Goal: Information Seeking & Learning: Learn about a topic

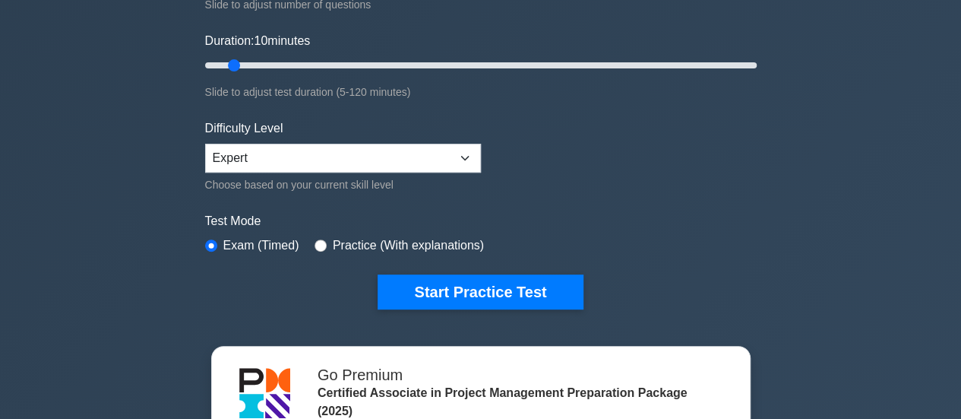
scroll to position [271, 0]
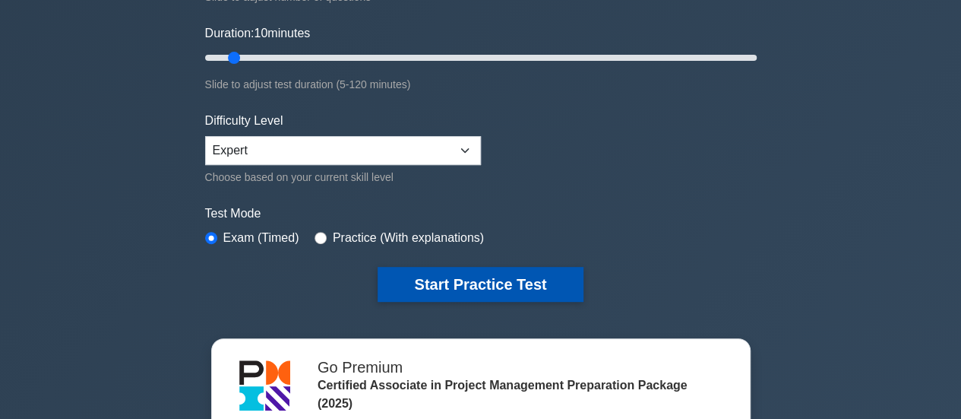
click at [505, 285] on button "Start Practice Test" at bounding box center [480, 284] width 205 height 35
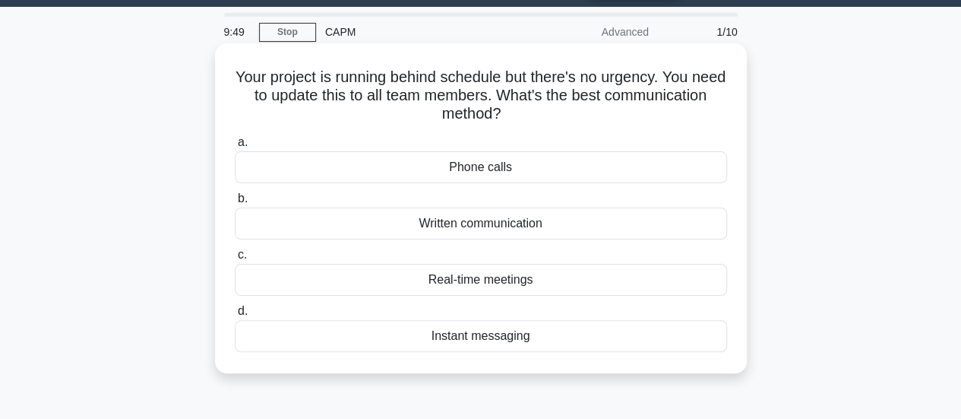
scroll to position [43, 0]
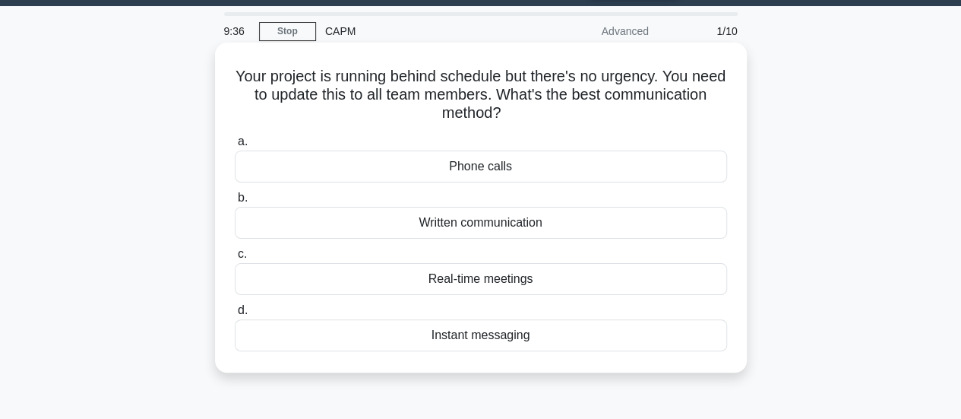
click at [555, 280] on div "Real-time meetings" at bounding box center [481, 279] width 492 height 32
click at [235, 259] on input "c. Real-time meetings" at bounding box center [235, 254] width 0 height 10
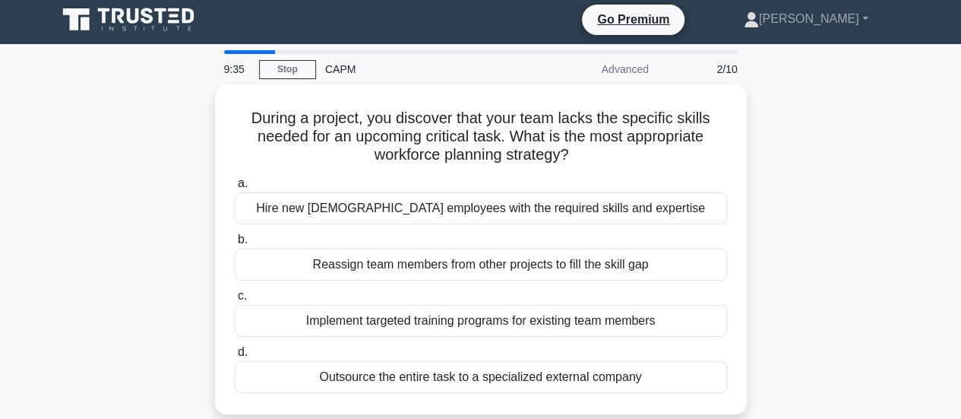
scroll to position [0, 0]
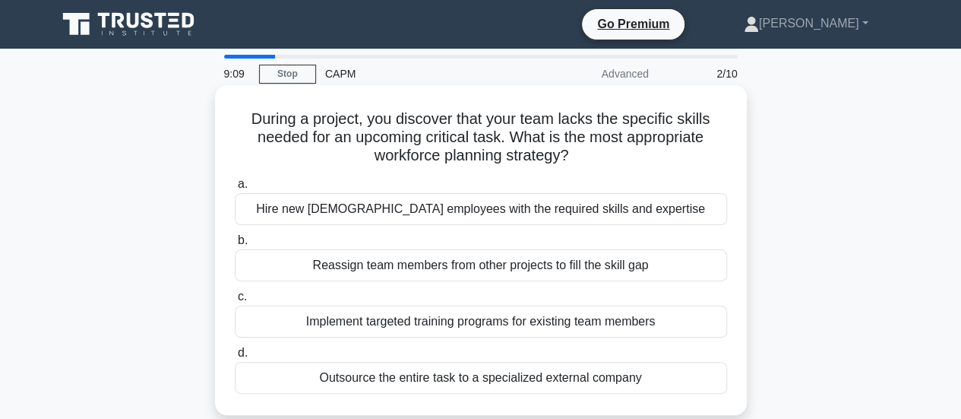
click at [650, 322] on div "Implement targeted training programs for existing team members" at bounding box center [481, 322] width 492 height 32
click at [235, 302] on input "c. Implement targeted training programs for existing team members" at bounding box center [235, 297] width 0 height 10
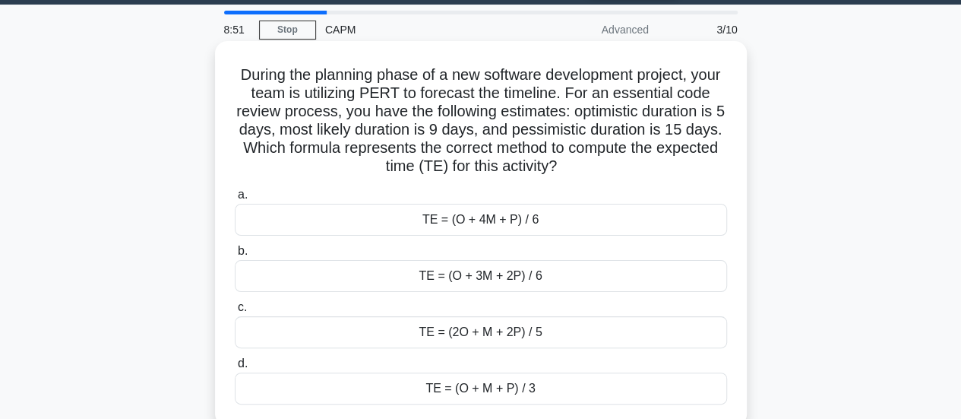
scroll to position [49, 0]
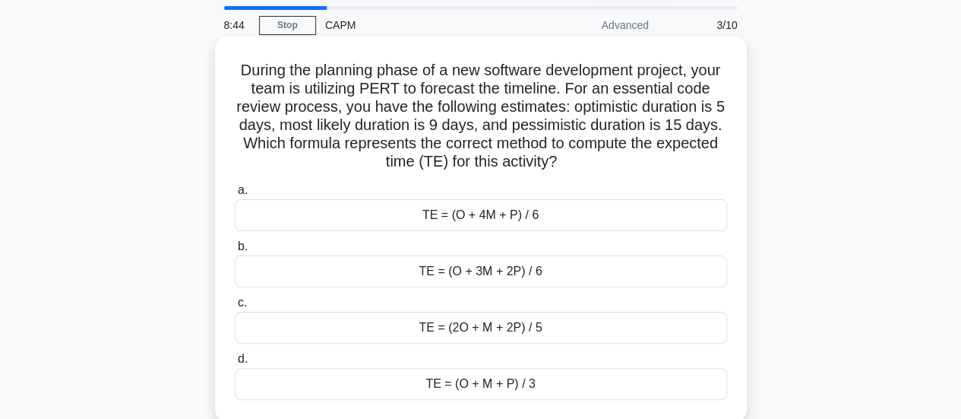
click at [556, 216] on div "TE = (O + 4M + P) / 6" at bounding box center [481, 215] width 492 height 32
click at [235, 195] on input "a. TE = (O + 4M + P) / 6" at bounding box center [235, 190] width 0 height 10
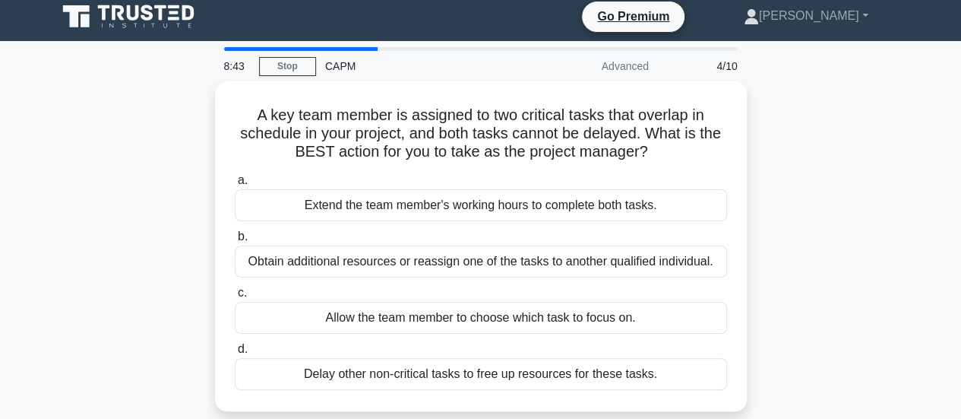
scroll to position [0, 0]
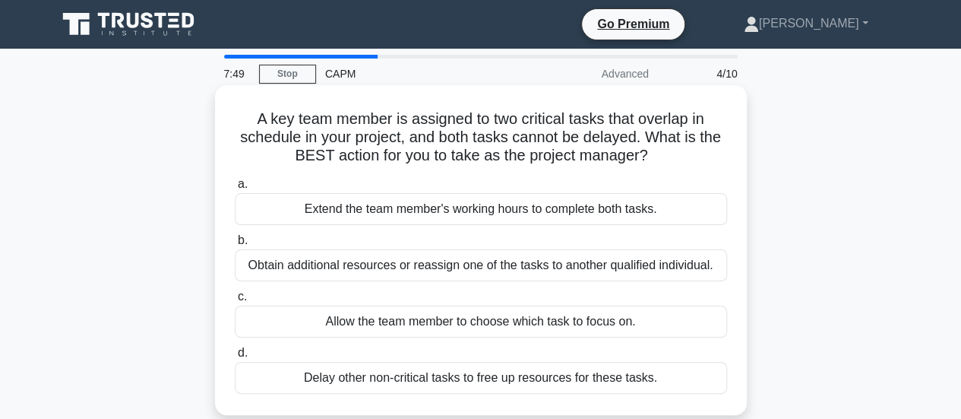
click at [603, 264] on div "Obtain additional resources or reassign one of the tasks to another qualified i…" at bounding box center [481, 265] width 492 height 32
click at [235, 245] on input "b. Obtain additional resources or reassign one of the tasks to another qualifie…" at bounding box center [235, 241] width 0 height 10
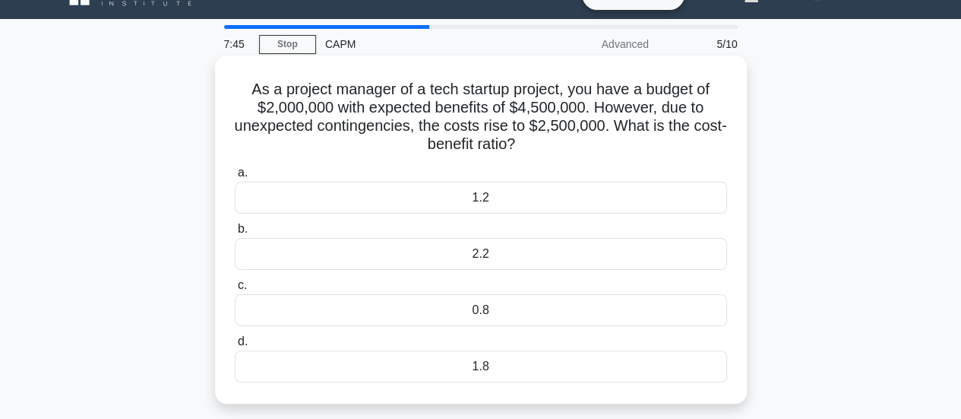
scroll to position [30, 0]
click at [524, 364] on div "1.8" at bounding box center [481, 366] width 492 height 32
click at [235, 346] on input "d. 1.8" at bounding box center [235, 341] width 0 height 10
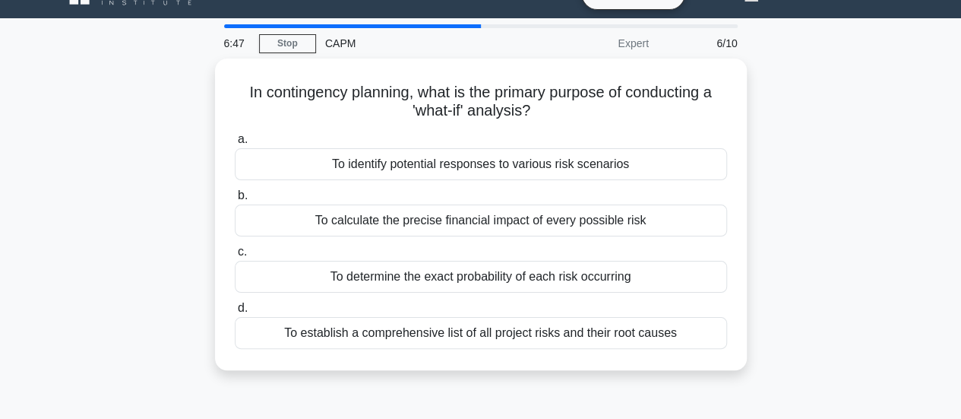
scroll to position [0, 0]
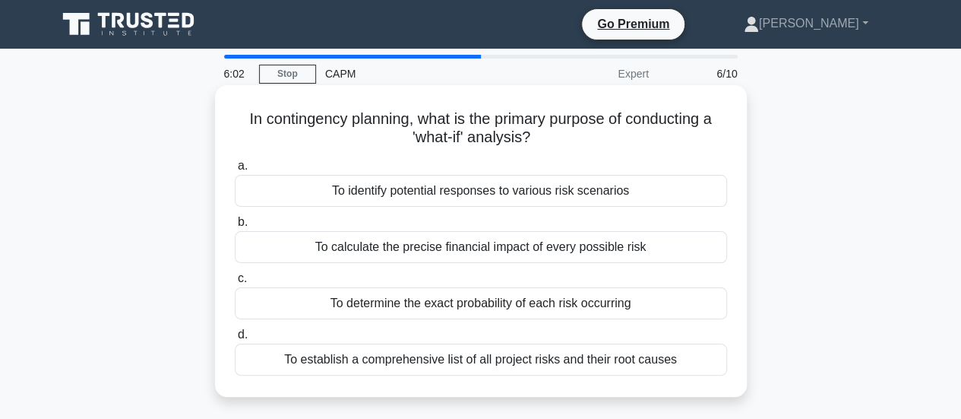
click at [642, 189] on div "To identify potential responses to various risk scenarios" at bounding box center [481, 191] width 492 height 32
click at [235, 171] on input "a. To identify potential responses to various risk scenarios" at bounding box center [235, 166] width 0 height 10
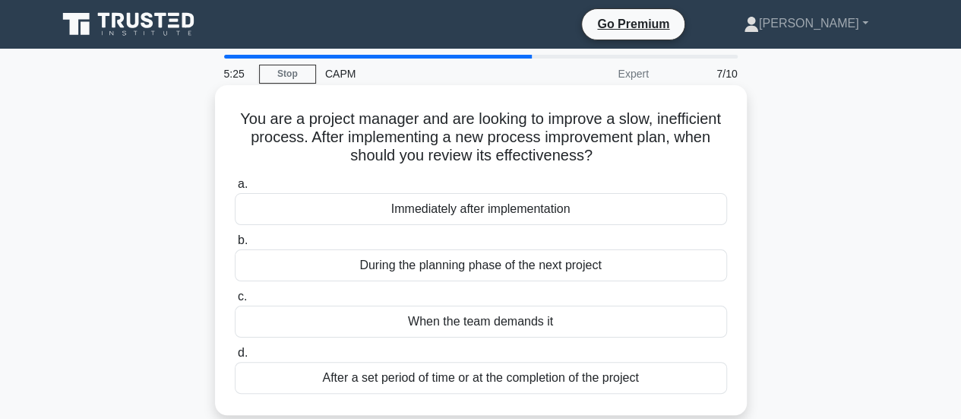
click at [572, 209] on div "Immediately after implementation" at bounding box center [481, 209] width 492 height 32
click at [235, 189] on input "a. Immediately after implementation" at bounding box center [235, 184] width 0 height 10
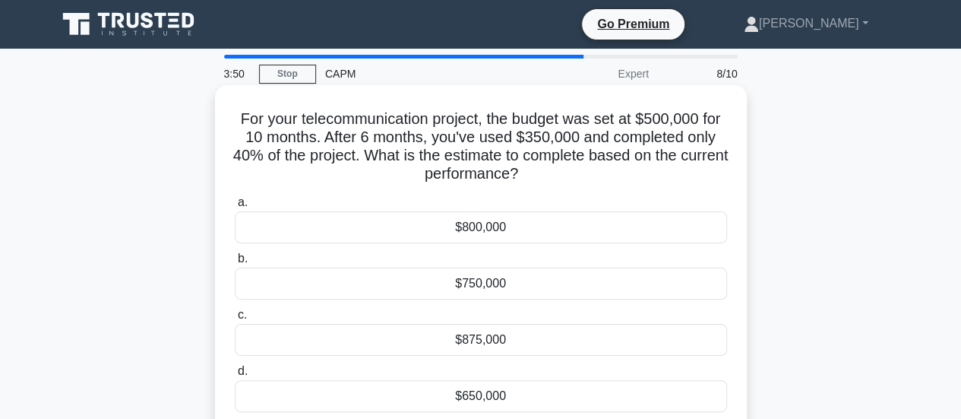
click at [491, 337] on div "$875,000" at bounding box center [481, 340] width 492 height 32
click at [235, 320] on input "c. $875,000" at bounding box center [235, 315] width 0 height 10
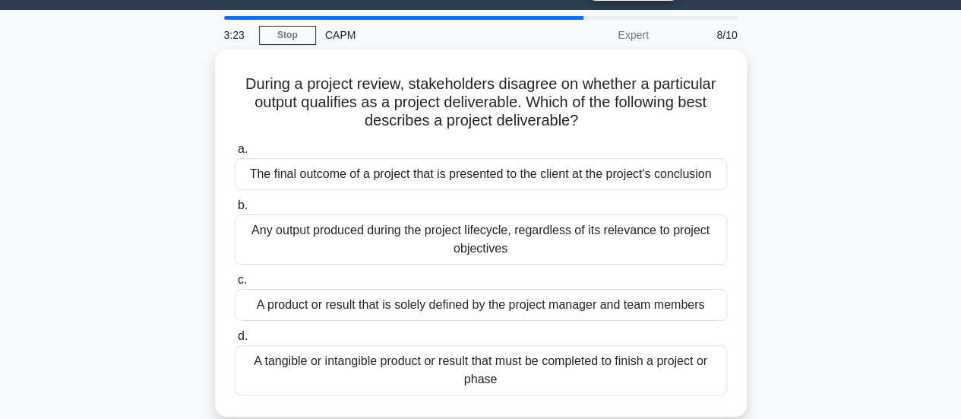
scroll to position [40, 0]
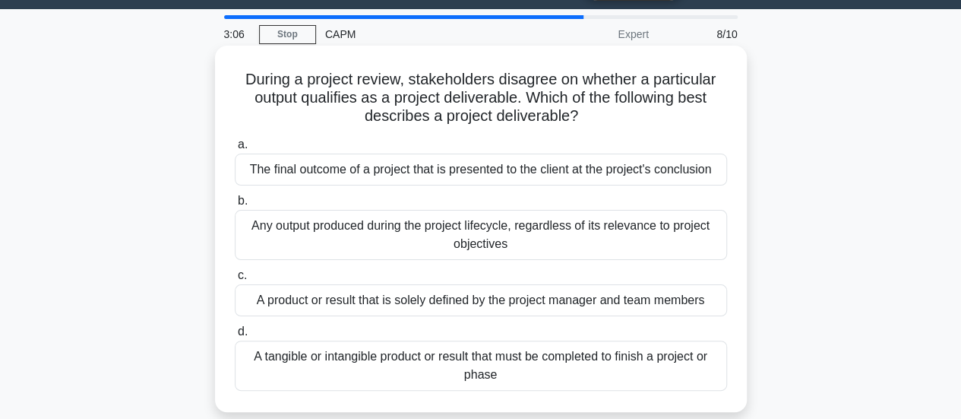
click at [607, 368] on div "A tangible or intangible product or result that must be completed to finish a p…" at bounding box center [481, 365] width 492 height 50
click at [235, 337] on input "d. A tangible or intangible product or result that must be completed to finish …" at bounding box center [235, 332] width 0 height 10
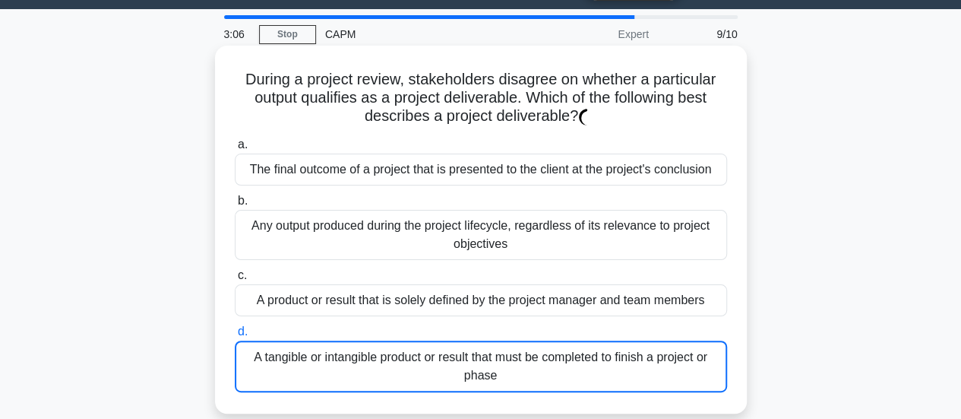
scroll to position [0, 0]
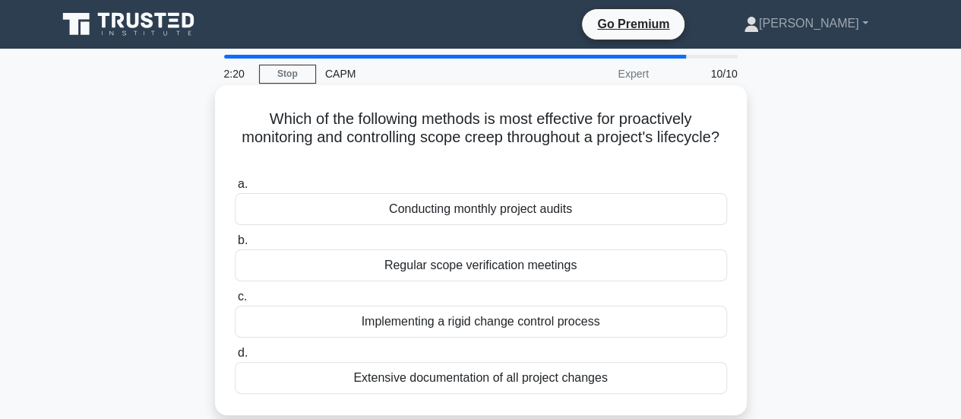
click at [603, 266] on div "Regular scope verification meetings" at bounding box center [481, 265] width 492 height 32
click at [235, 245] on input "b. Regular scope verification meetings" at bounding box center [235, 241] width 0 height 10
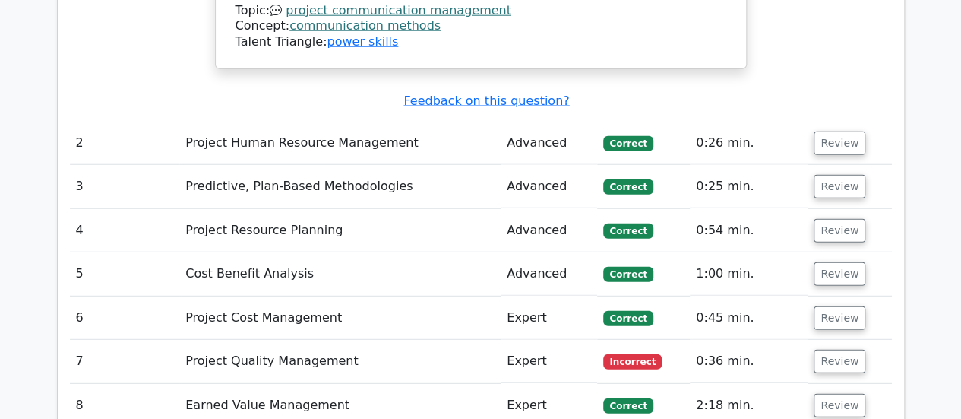
scroll to position [1962, 0]
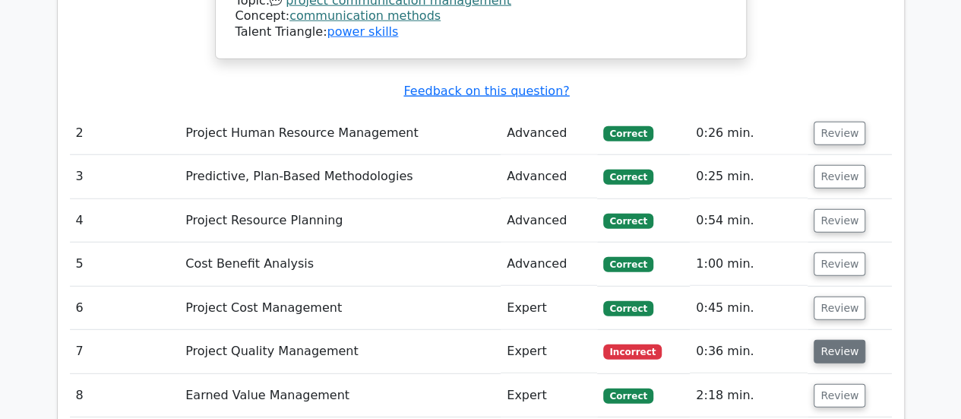
click at [833, 340] on button "Review" at bounding box center [840, 352] width 52 height 24
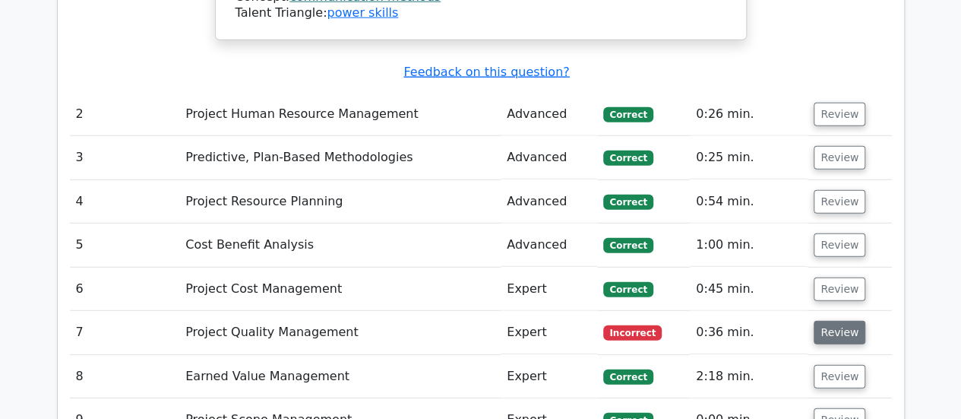
scroll to position [1983, 0]
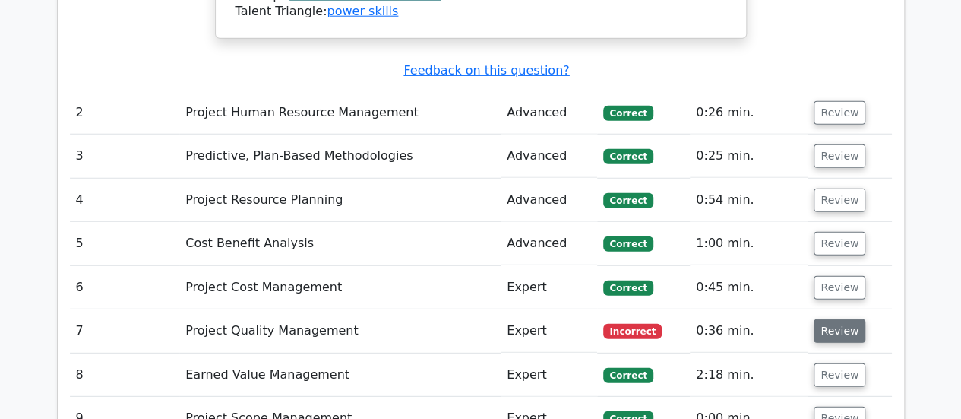
click at [838, 319] on button "Review" at bounding box center [840, 331] width 52 height 24
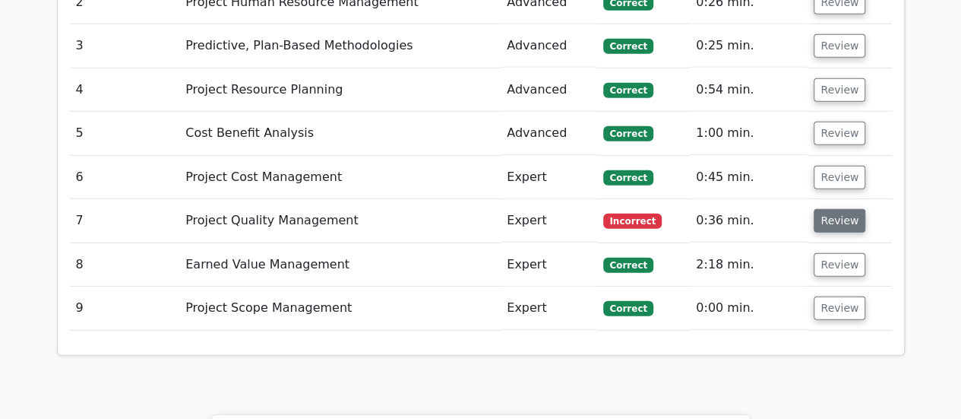
scroll to position [2092, 0]
click at [844, 210] on button "Review" at bounding box center [840, 222] width 52 height 24
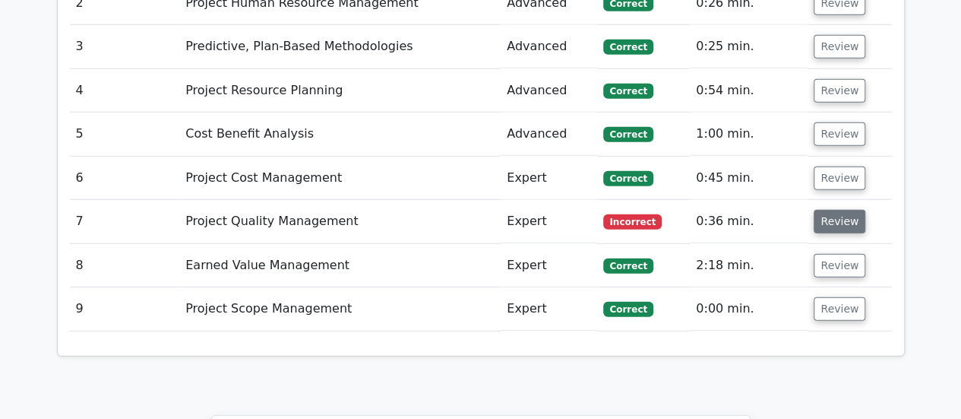
click at [844, 210] on button "Review" at bounding box center [840, 222] width 52 height 24
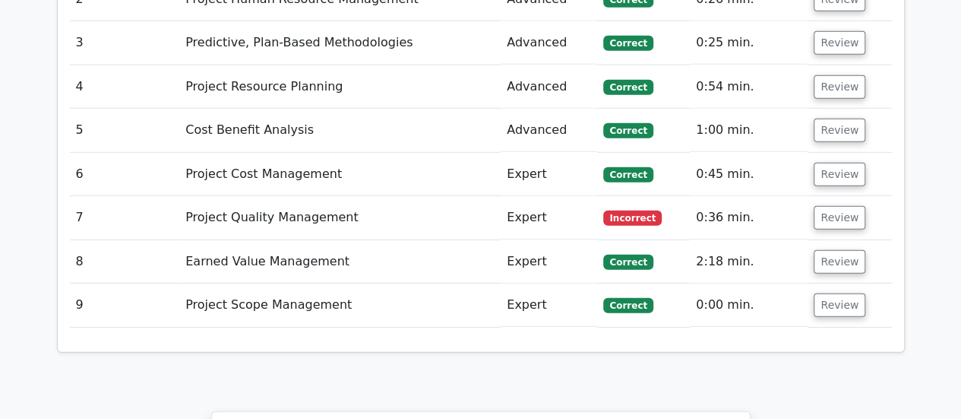
scroll to position [2095, 0]
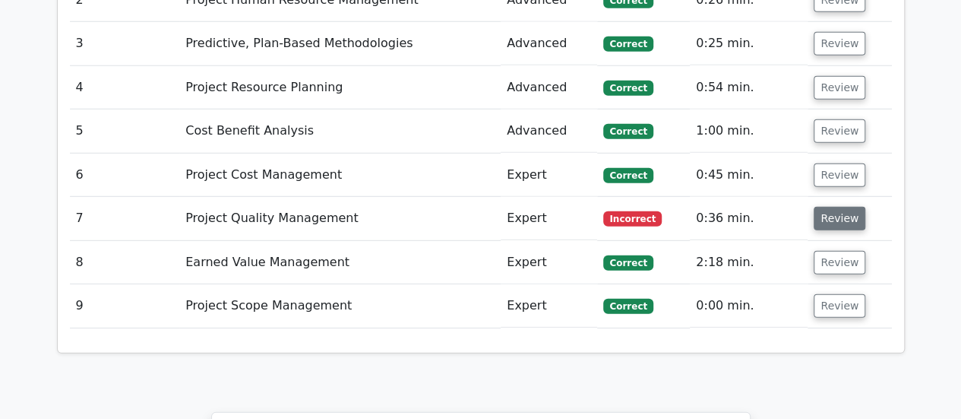
click at [838, 207] on button "Review" at bounding box center [840, 219] width 52 height 24
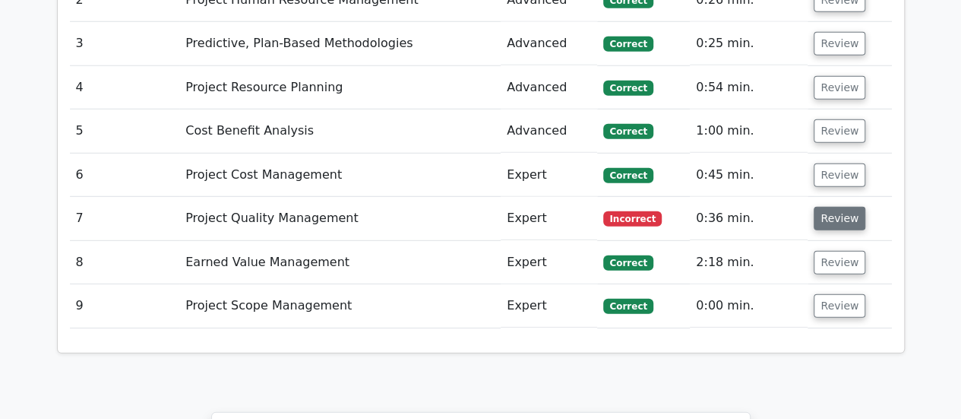
click at [838, 207] on button "Review" at bounding box center [840, 219] width 52 height 24
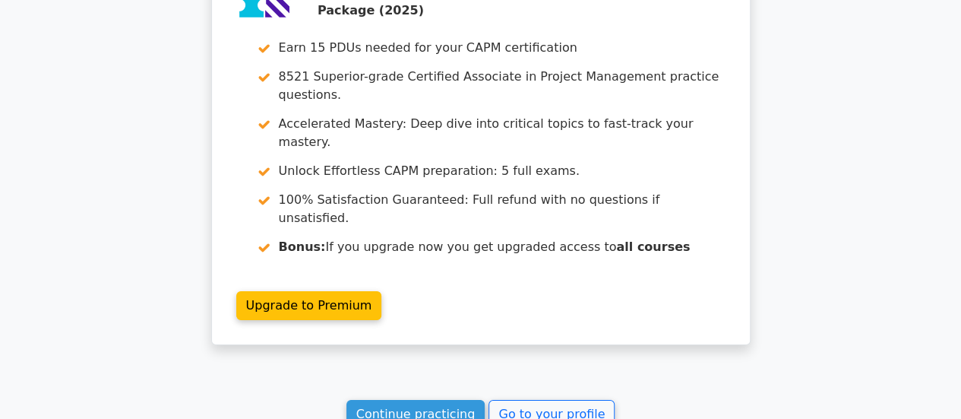
scroll to position [2571, 0]
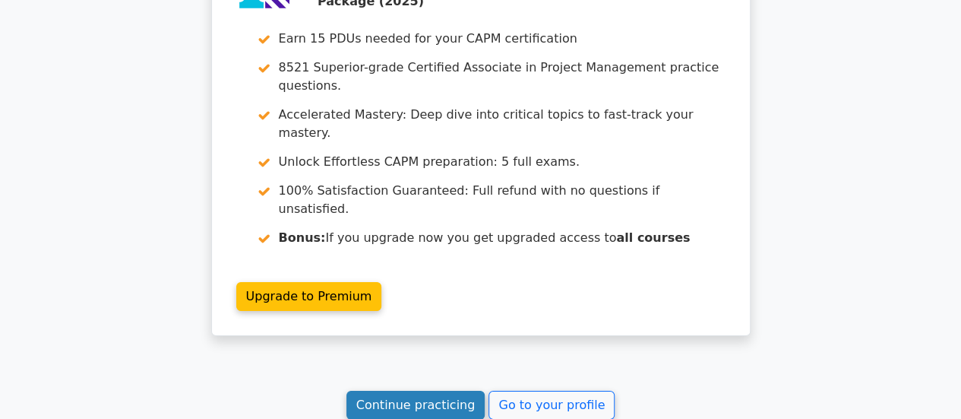
click at [394, 391] on link "Continue practicing" at bounding box center [416, 405] width 139 height 29
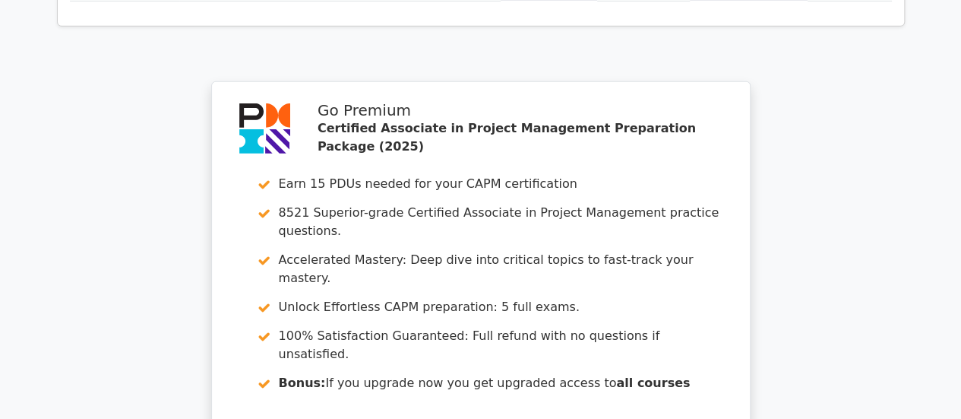
scroll to position [2425, 0]
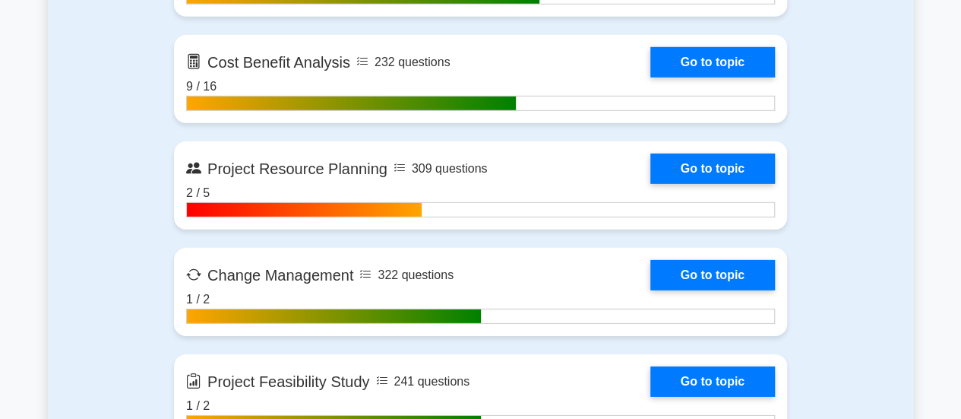
scroll to position [2232, 0]
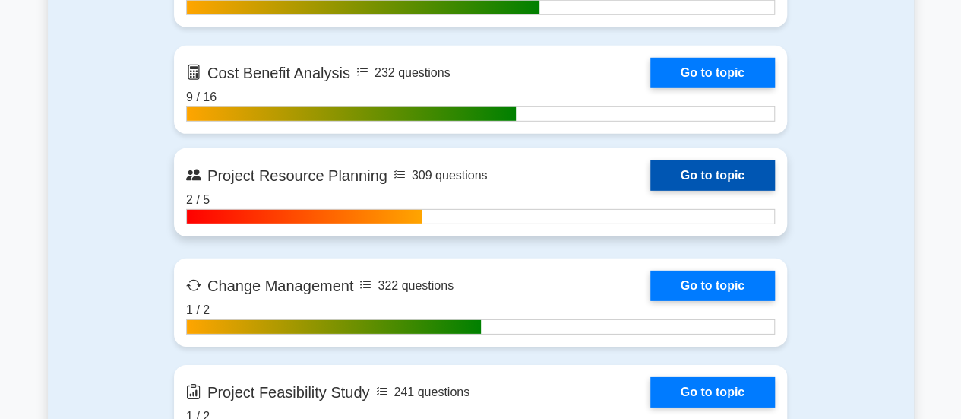
click at [727, 168] on link "Go to topic" at bounding box center [713, 175] width 125 height 30
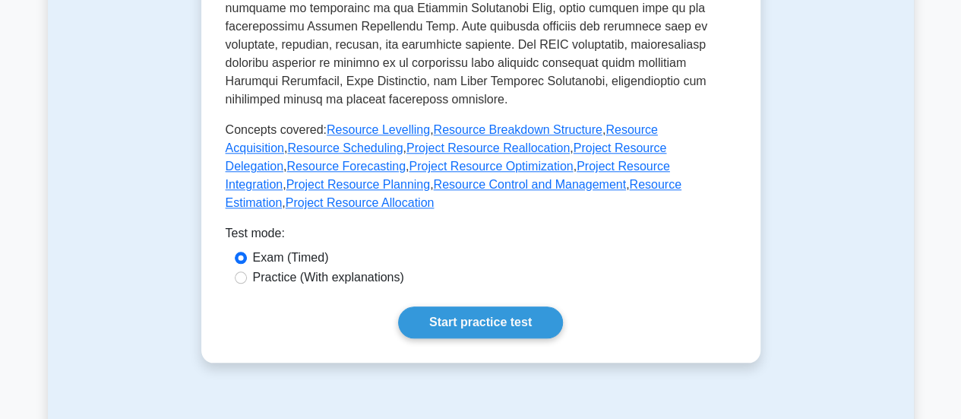
scroll to position [716, 0]
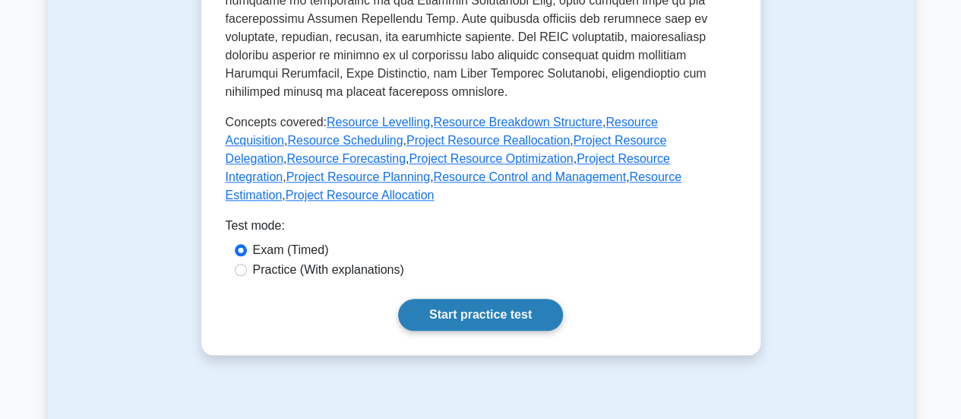
click at [483, 299] on link "Start practice test" at bounding box center [480, 315] width 165 height 32
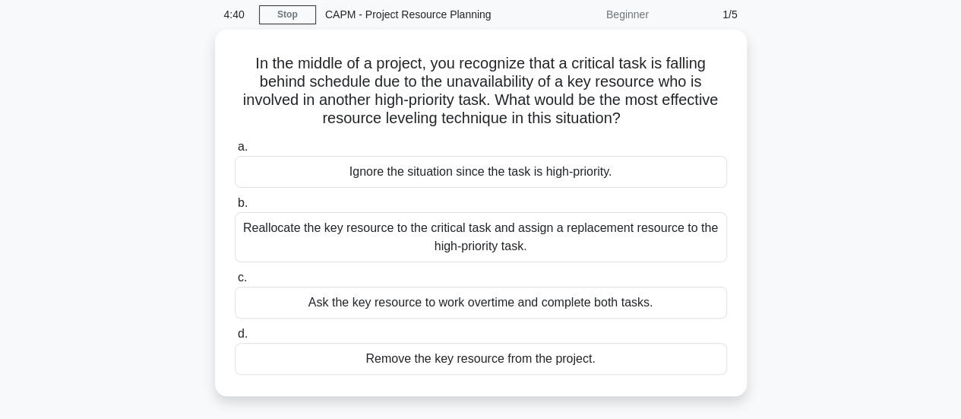
scroll to position [69, 0]
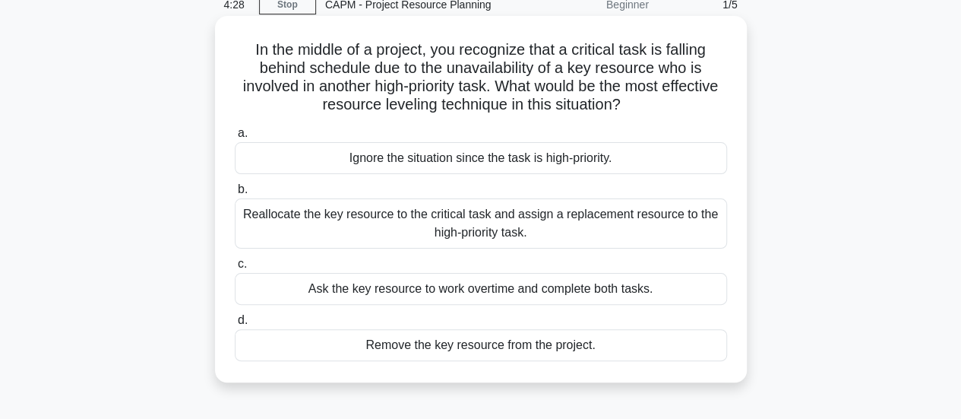
click at [565, 226] on div "Reallocate the key resource to the critical task and assign a replacement resou…" at bounding box center [481, 223] width 492 height 50
click at [235, 195] on input "b. Reallocate the key resource to the critical task and assign a replacement re…" at bounding box center [235, 190] width 0 height 10
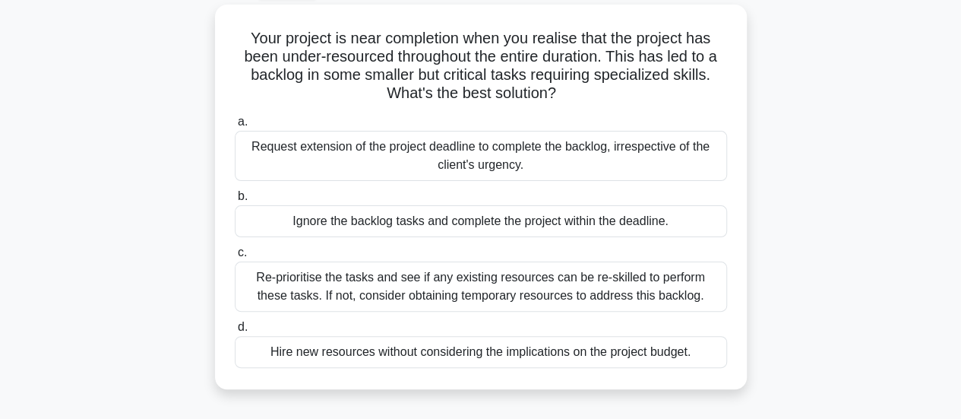
scroll to position [88, 0]
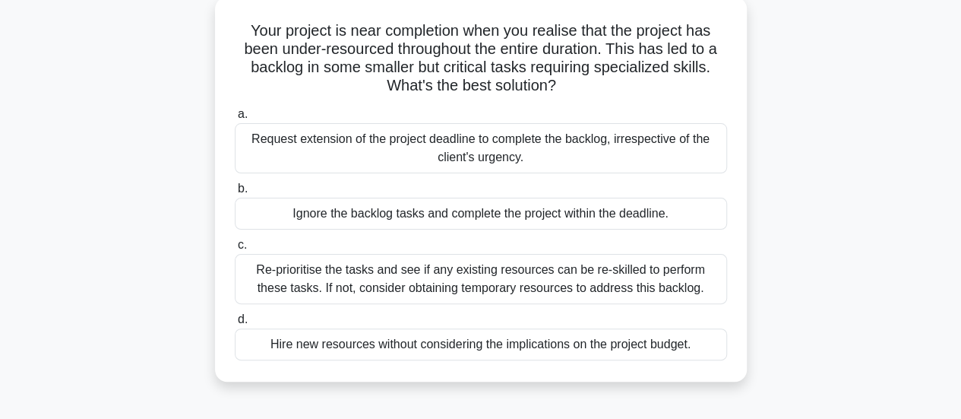
click at [566, 271] on div "Re-prioritise the tasks and see if any existing resources can be re-skilled to …" at bounding box center [481, 279] width 492 height 50
click at [235, 250] on input "c. Re-prioritise the tasks and see if any existing resources can be re-skilled …" at bounding box center [235, 245] width 0 height 10
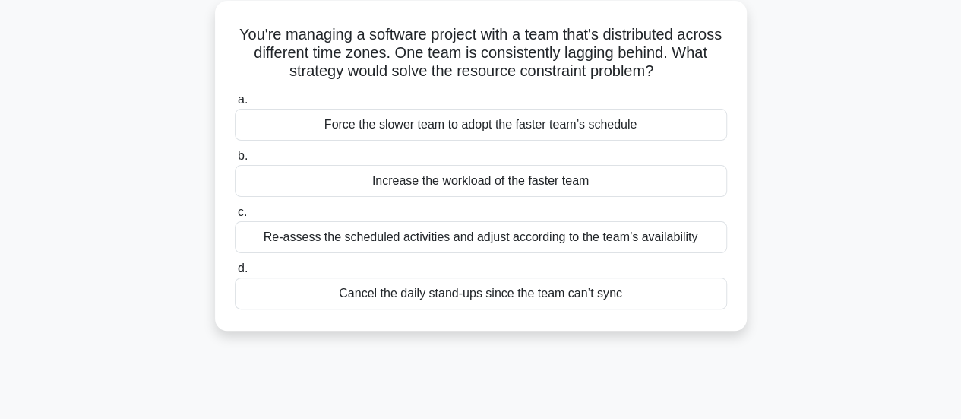
scroll to position [0, 0]
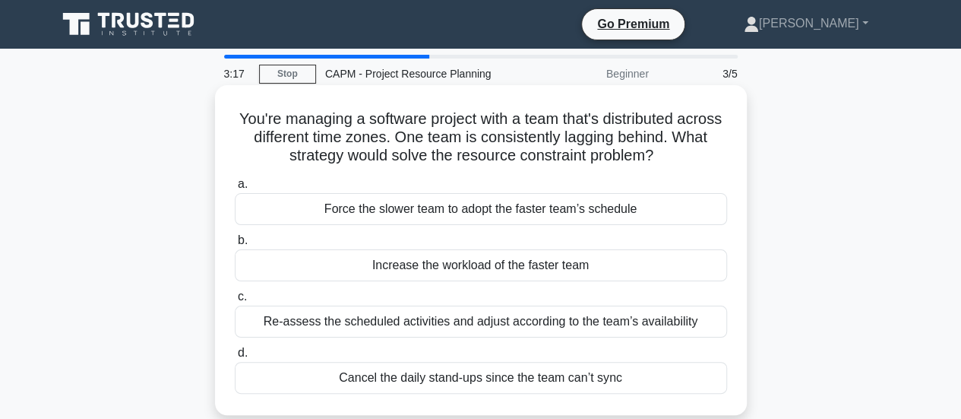
click at [610, 321] on div "Re-assess the scheduled activities and adjust according to the team’s availabil…" at bounding box center [481, 322] width 492 height 32
click at [235, 302] on input "c. Re-assess the scheduled activities and adjust according to the team’s availa…" at bounding box center [235, 297] width 0 height 10
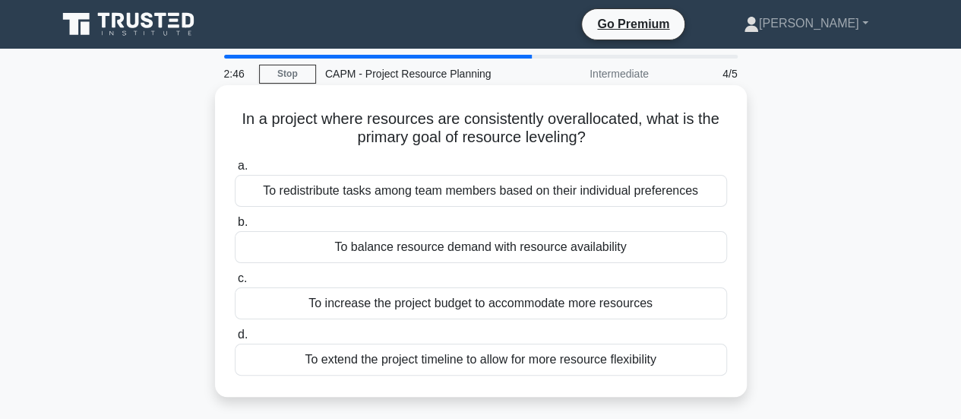
click at [594, 249] on div "To balance resource demand with resource availability" at bounding box center [481, 247] width 492 height 32
click at [235, 227] on input "b. To balance resource demand with resource availability" at bounding box center [235, 222] width 0 height 10
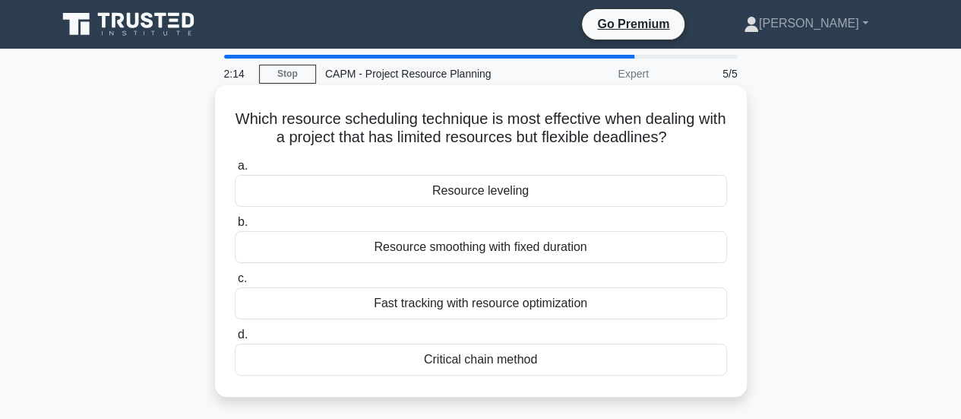
click at [556, 192] on div "Resource leveling" at bounding box center [481, 191] width 492 height 32
click at [235, 171] on input "a. Resource leveling" at bounding box center [235, 166] width 0 height 10
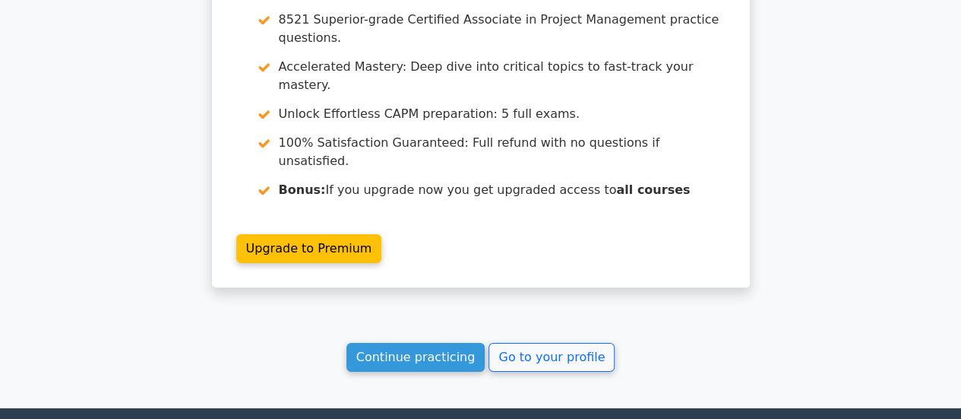
scroll to position [2356, 0]
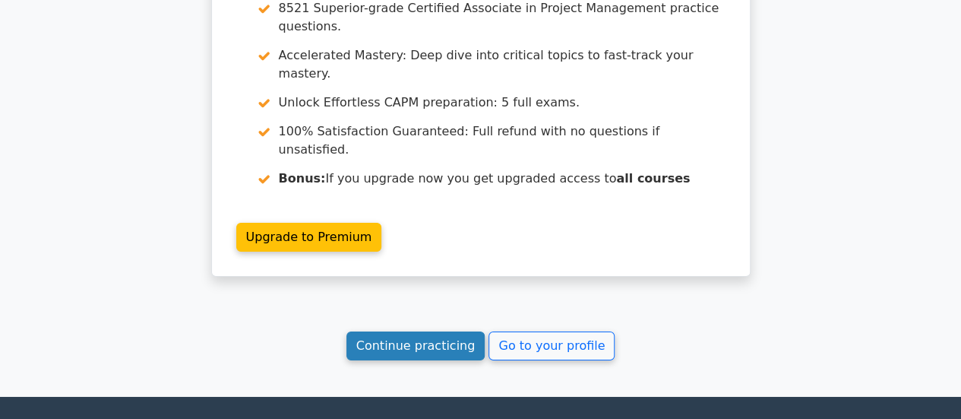
click at [441, 331] on link "Continue practicing" at bounding box center [416, 345] width 139 height 29
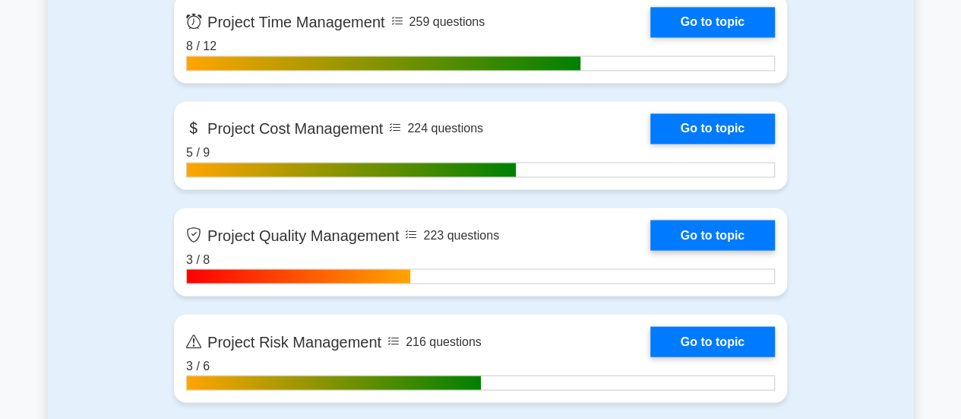
scroll to position [1214, 0]
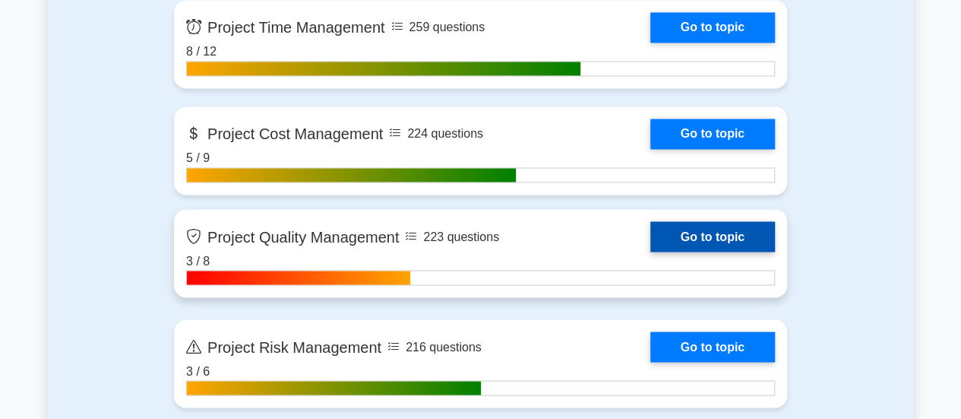
click at [702, 229] on link "Go to topic" at bounding box center [713, 236] width 125 height 30
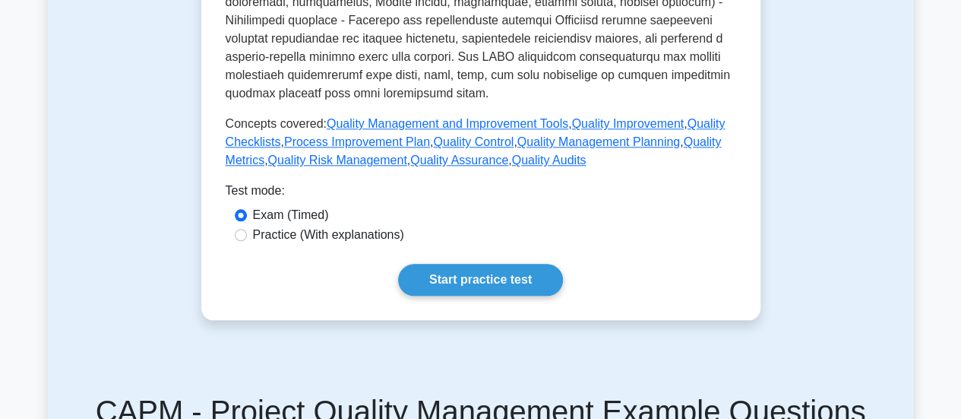
scroll to position [719, 0]
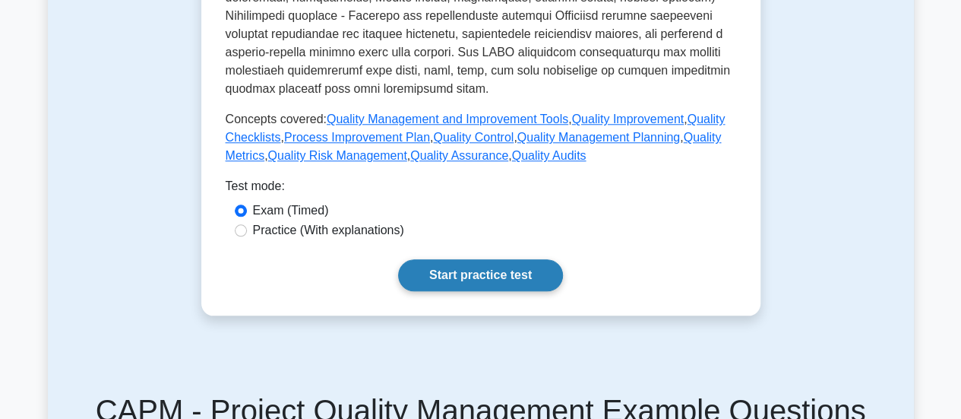
click at [527, 261] on link "Start practice test" at bounding box center [480, 275] width 165 height 32
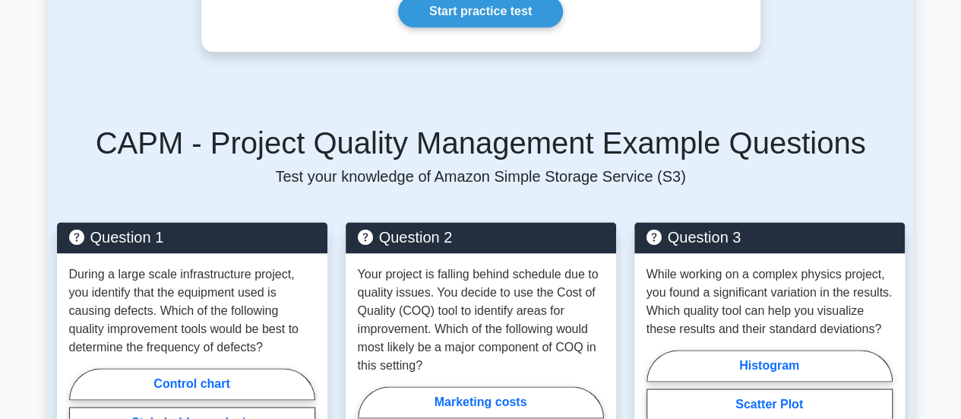
scroll to position [985, 0]
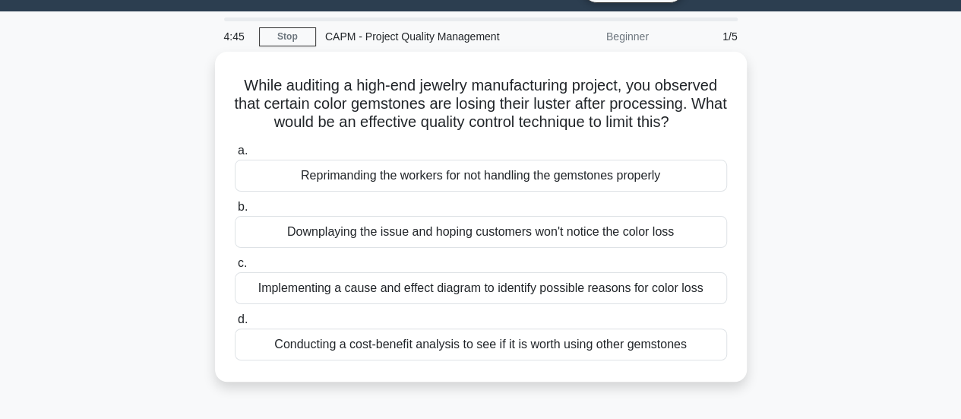
scroll to position [39, 0]
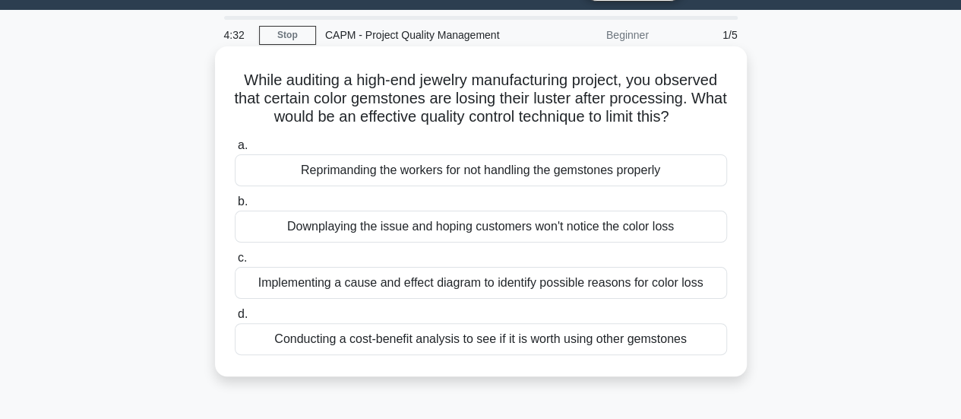
click at [640, 283] on div "Implementing a cause and effect diagram to identify possible reasons for color …" at bounding box center [481, 283] width 492 height 32
click at [235, 263] on input "c. Implementing a cause and effect diagram to identify possible reasons for col…" at bounding box center [235, 258] width 0 height 10
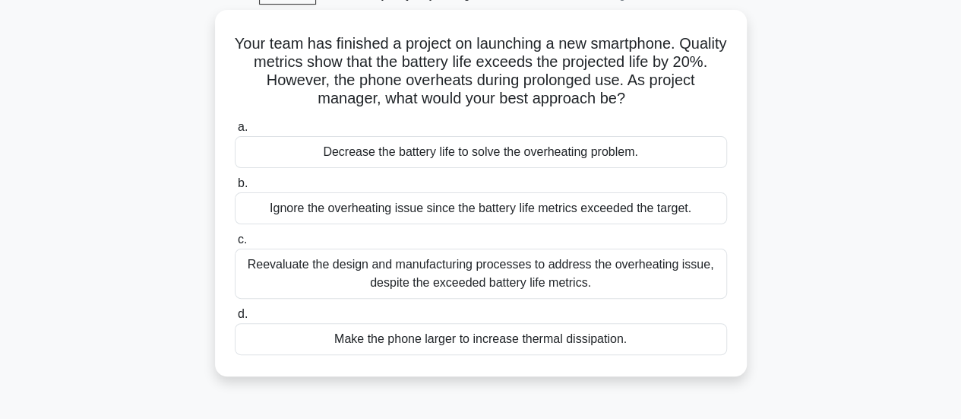
scroll to position [80, 0]
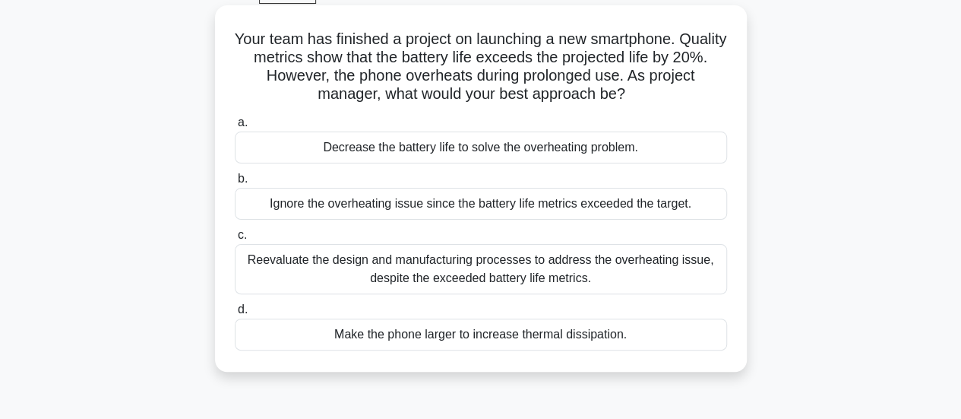
click at [563, 149] on div "Decrease the battery life to solve the overheating problem." at bounding box center [481, 147] width 492 height 32
click at [235, 128] on input "a. Decrease the battery life to solve the overheating problem." at bounding box center [235, 123] width 0 height 10
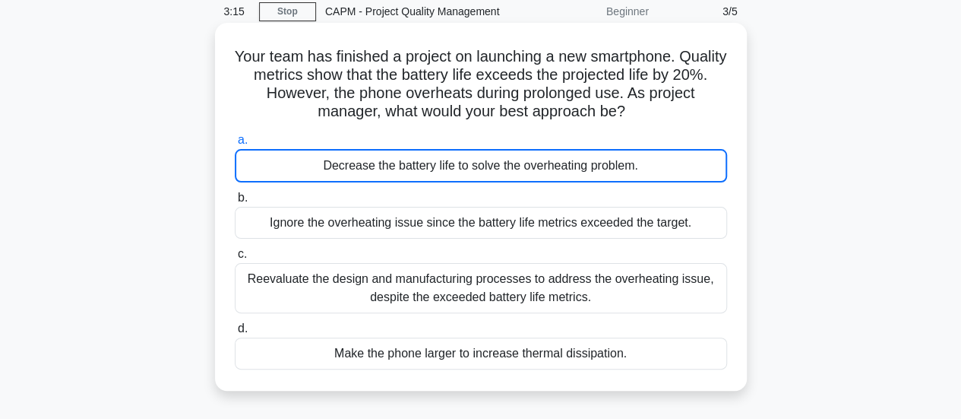
scroll to position [68, 0]
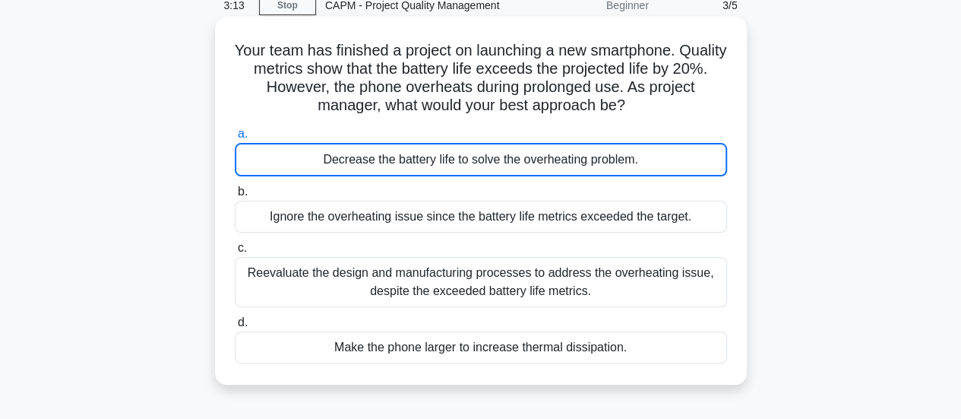
click at [542, 160] on div "Decrease the battery life to solve the overheating problem." at bounding box center [481, 159] width 492 height 33
click at [235, 139] on input "a. Decrease the battery life to solve the overheating problem." at bounding box center [235, 134] width 0 height 10
click at [542, 160] on div "Decrease the battery life to solve the overheating problem." at bounding box center [481, 159] width 492 height 33
click at [235, 139] on input "a. Decrease the battery life to solve the overheating problem." at bounding box center [235, 134] width 0 height 10
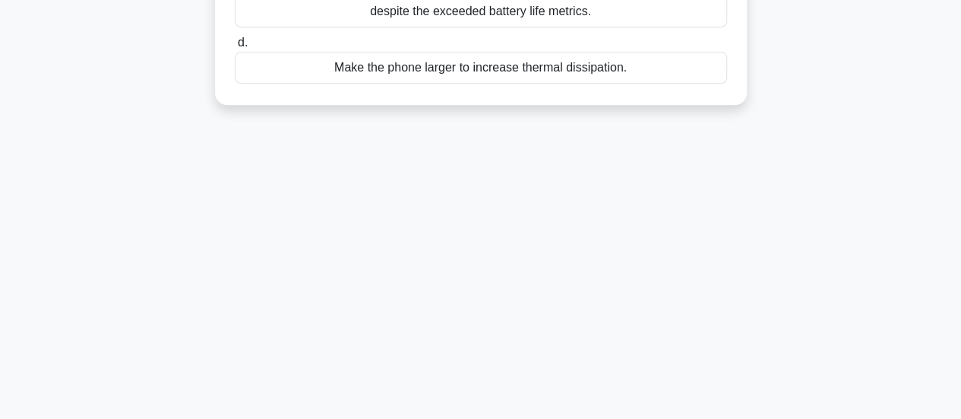
scroll to position [0, 0]
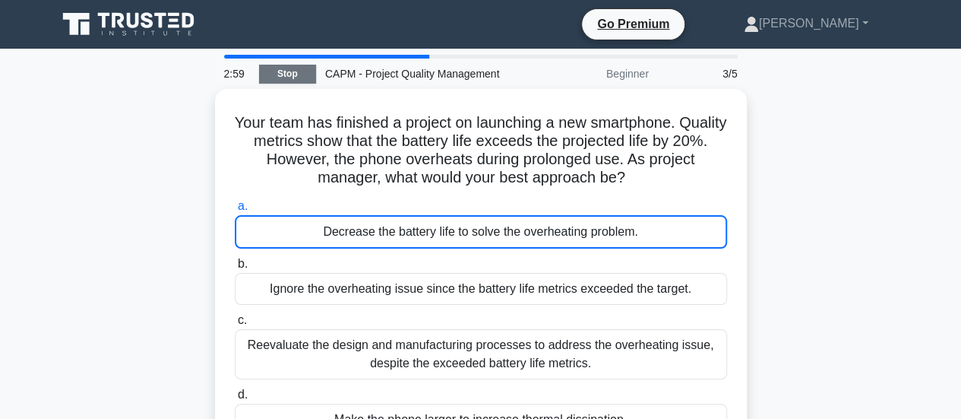
click at [292, 74] on link "Stop" at bounding box center [287, 74] width 57 height 19
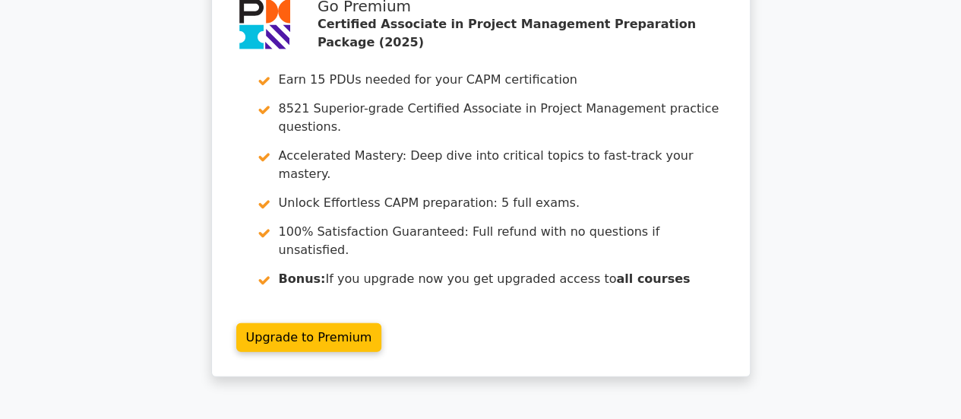
scroll to position [2049, 0]
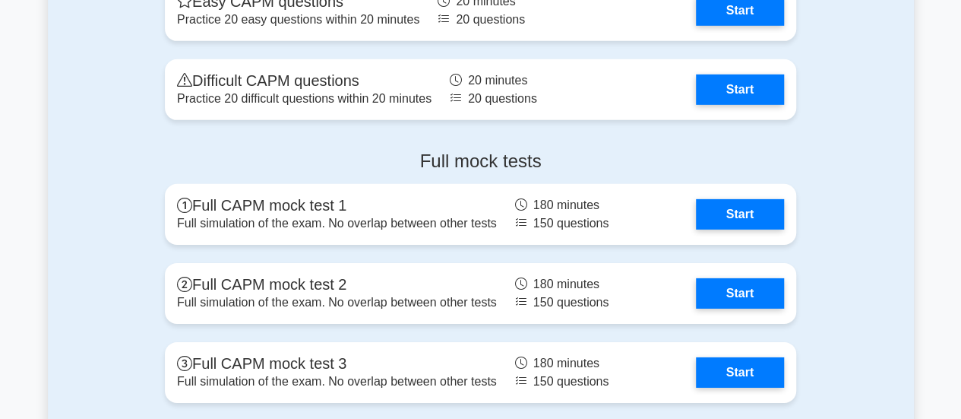
scroll to position [5208, 0]
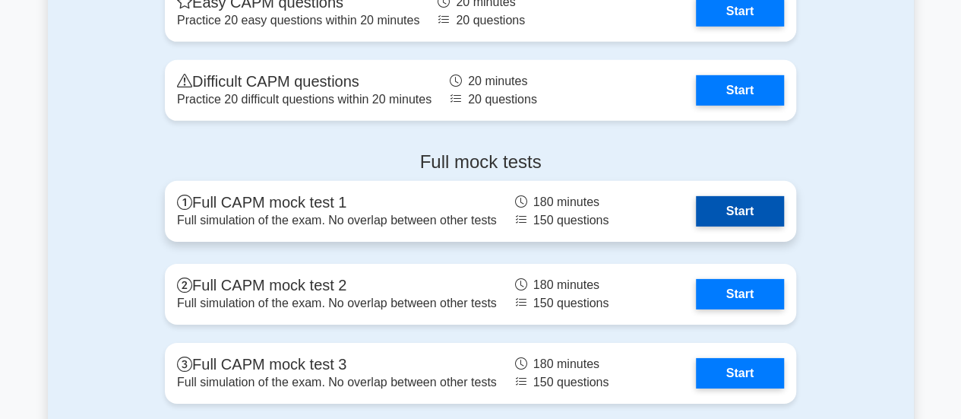
click at [720, 207] on link "Start" at bounding box center [740, 211] width 88 height 30
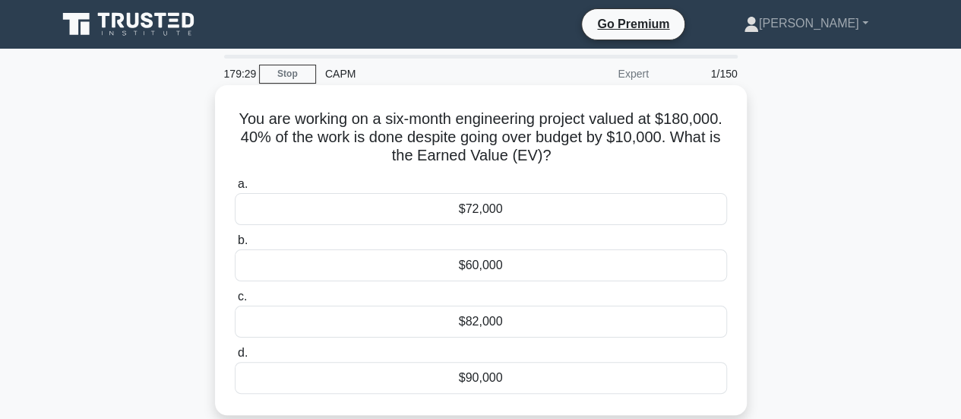
click at [545, 223] on div "$72,000" at bounding box center [481, 209] width 492 height 32
click at [235, 189] on input "a. $72,000" at bounding box center [235, 184] width 0 height 10
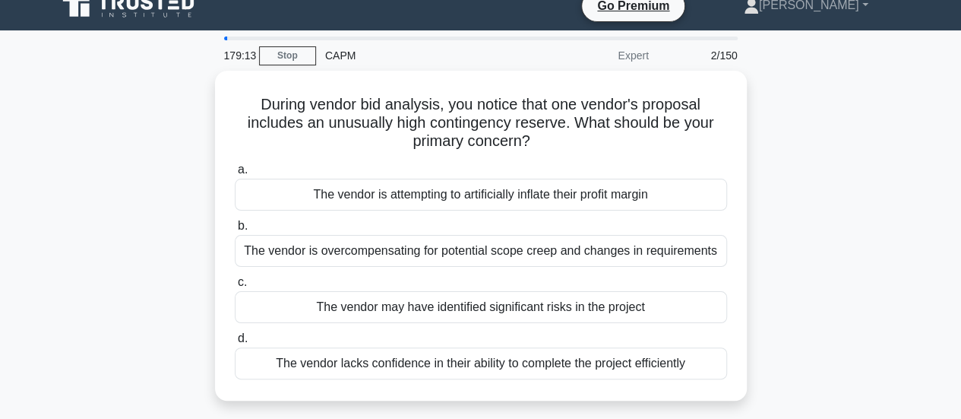
scroll to position [20, 0]
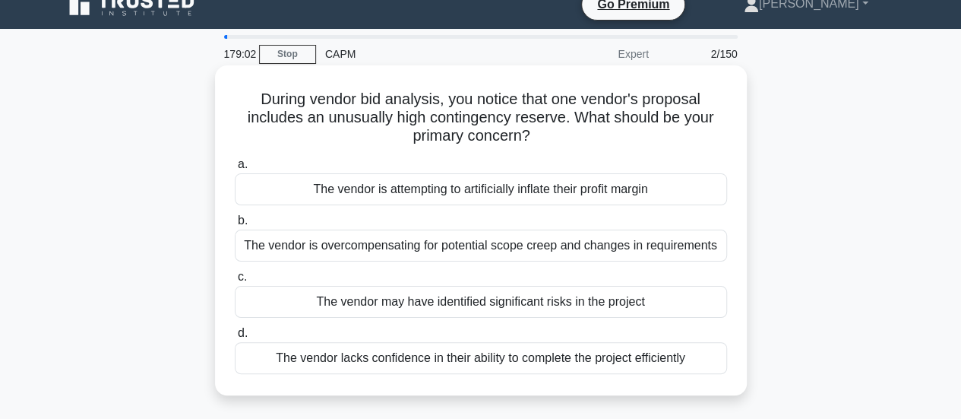
click at [578, 300] on div "The vendor may have identified significant risks in the project" at bounding box center [481, 302] width 492 height 32
click at [235, 282] on input "c. The vendor may have identified significant risks in the project" at bounding box center [235, 277] width 0 height 10
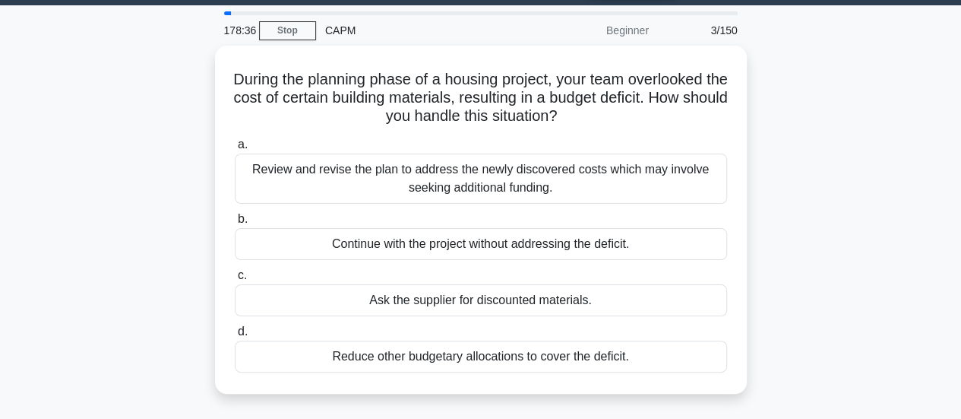
scroll to position [46, 0]
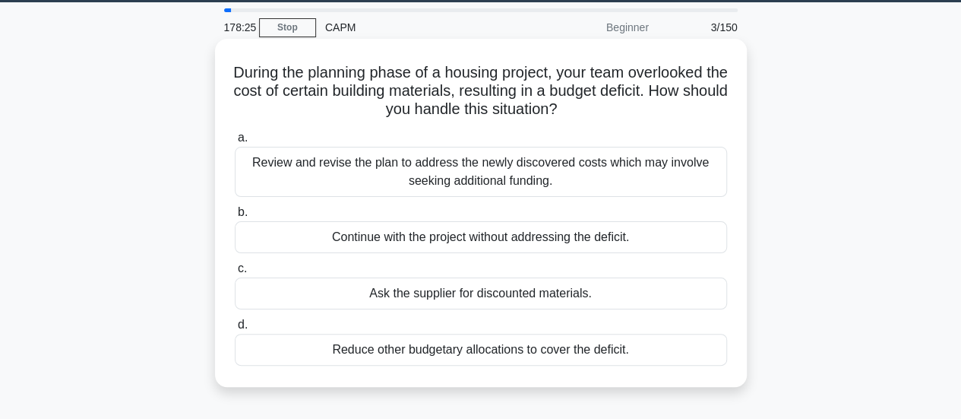
click at [599, 163] on div "Review and revise the plan to address the newly discovered costs which may invo…" at bounding box center [481, 172] width 492 height 50
click at [235, 143] on input "a. Review and revise the plan to address the newly discovered costs which may i…" at bounding box center [235, 138] width 0 height 10
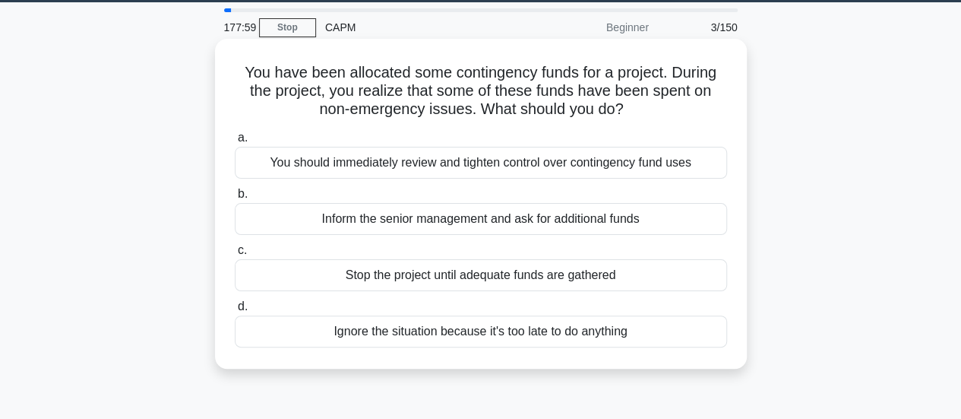
click at [570, 163] on div "You should immediately review and tighten control over contingency fund uses" at bounding box center [481, 163] width 492 height 32
click at [235, 143] on input "a. You should immediately review and tighten control over contingency fund uses" at bounding box center [235, 138] width 0 height 10
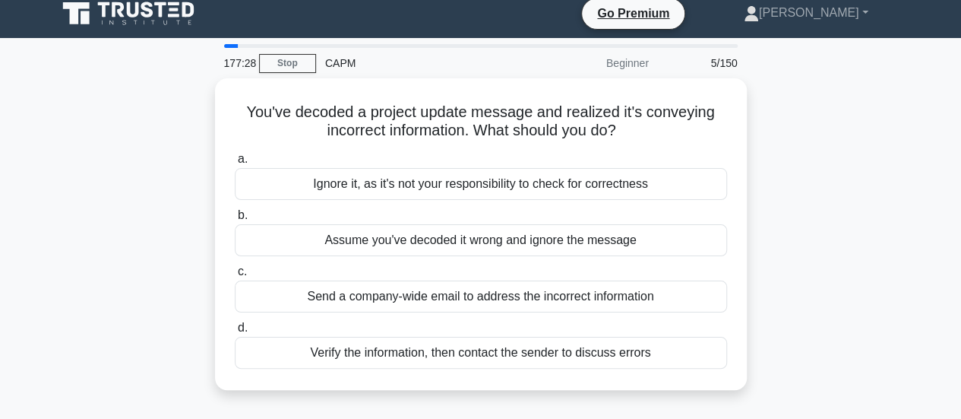
scroll to position [11, 0]
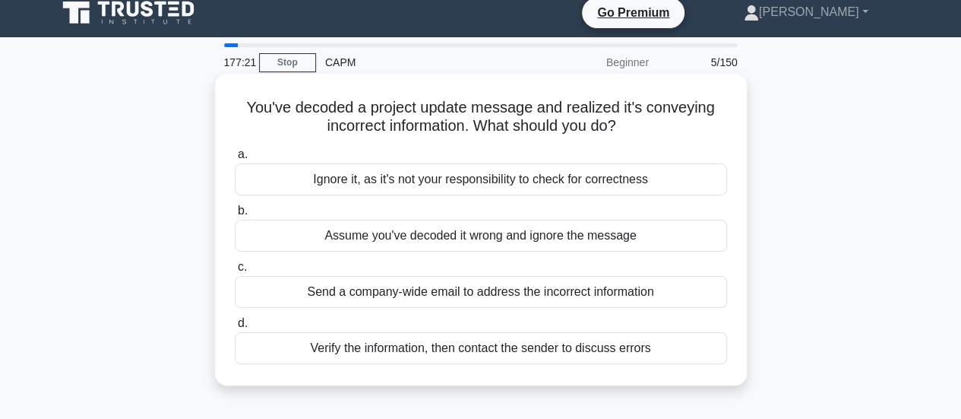
click at [486, 344] on div "Verify the information, then contact the sender to discuss errors" at bounding box center [481, 348] width 492 height 32
click at [235, 328] on input "d. Verify the information, then contact the sender to discuss errors" at bounding box center [235, 323] width 0 height 10
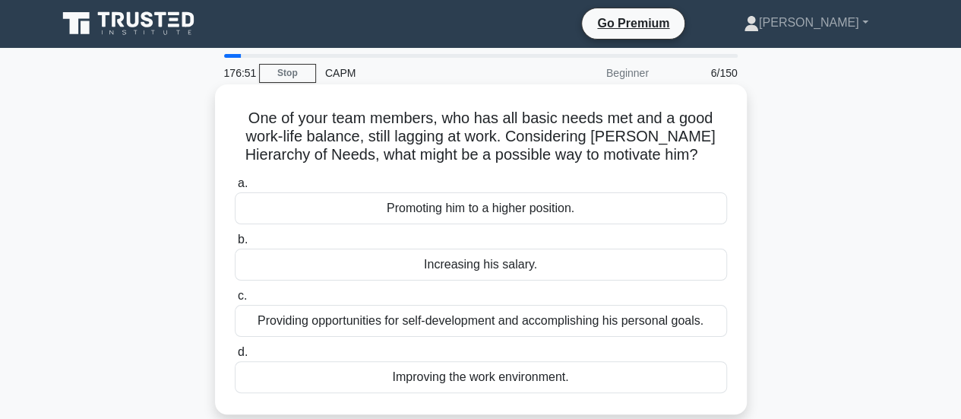
scroll to position [19, 0]
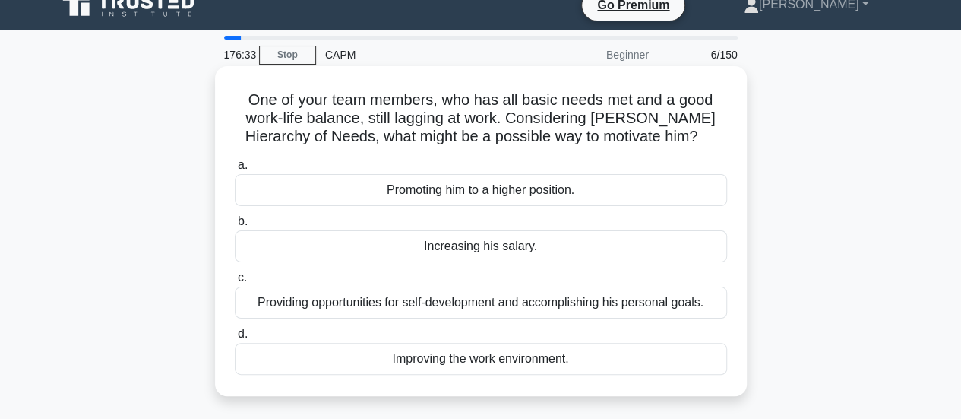
click at [619, 302] on div "Providing opportunities for self-development and accomplishing his personal goa…" at bounding box center [481, 303] width 492 height 32
click at [235, 283] on input "c. Providing opportunities for self-development and accomplishing his personal …" at bounding box center [235, 278] width 0 height 10
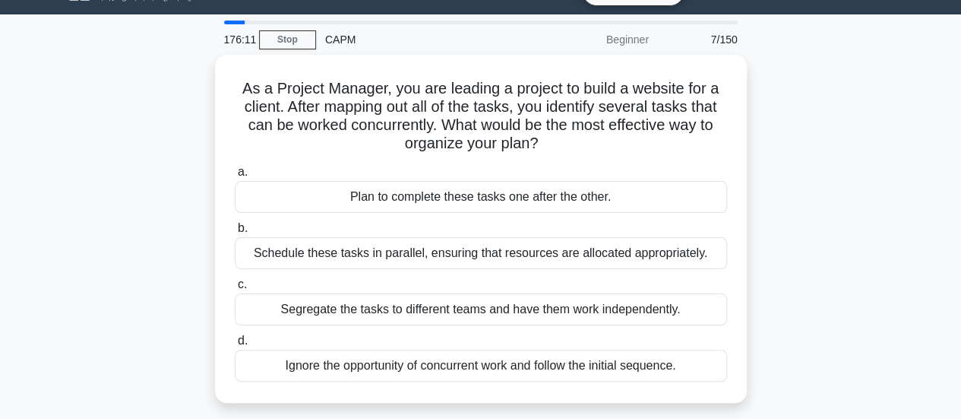
scroll to position [37, 0]
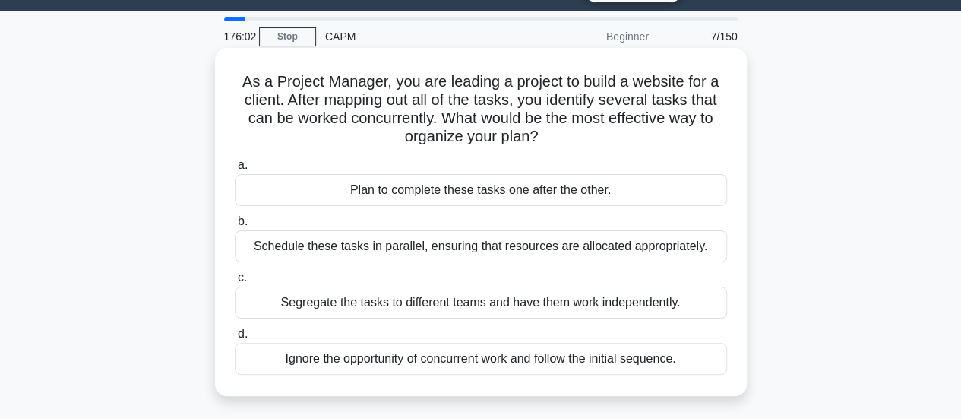
click at [641, 245] on div "Schedule these tasks in parallel, ensuring that resources are allocated appropr…" at bounding box center [481, 246] width 492 height 32
click at [235, 226] on input "b. Schedule these tasks in parallel, ensuring that resources are allocated appr…" at bounding box center [235, 222] width 0 height 10
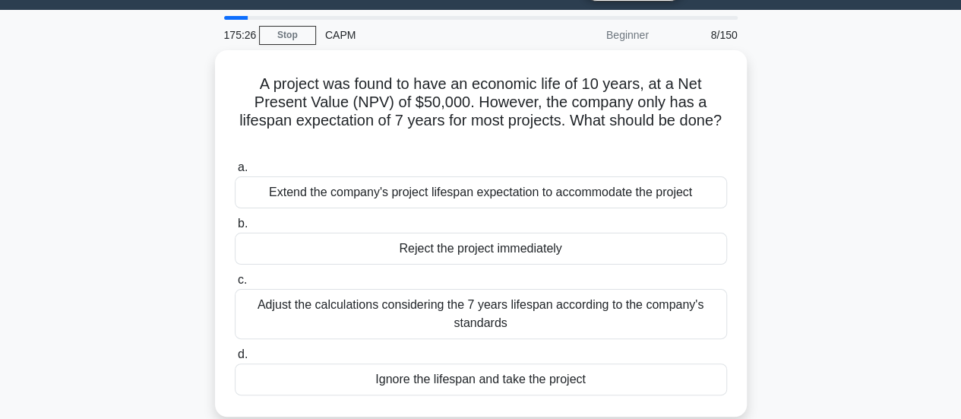
scroll to position [38, 0]
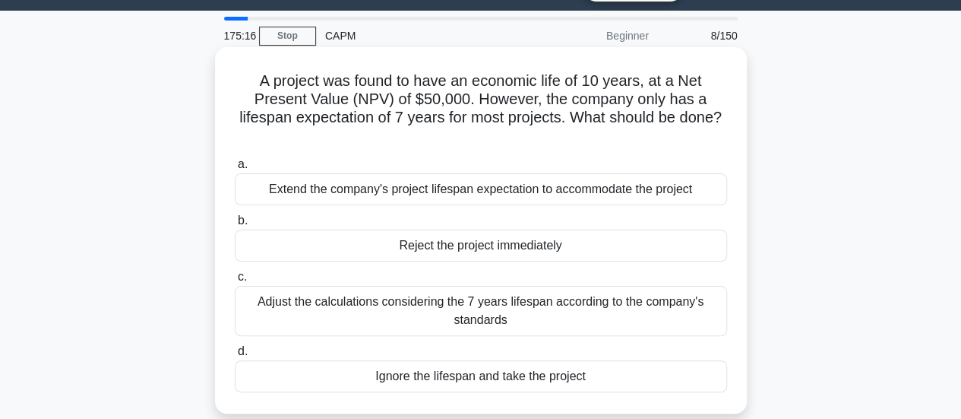
click at [567, 303] on div "Adjust the calculations considering the 7 years lifespan according to the compa…" at bounding box center [481, 311] width 492 height 50
click at [235, 282] on input "c. Adjust the calculations considering the 7 years lifespan according to the co…" at bounding box center [235, 277] width 0 height 10
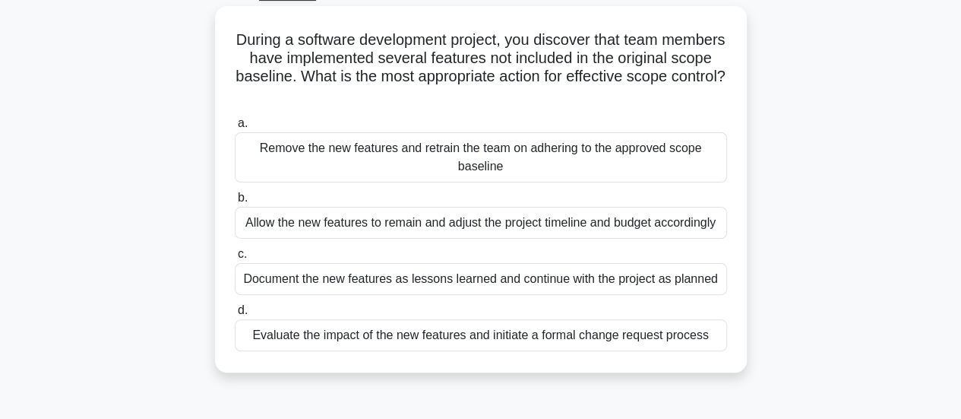
scroll to position [82, 0]
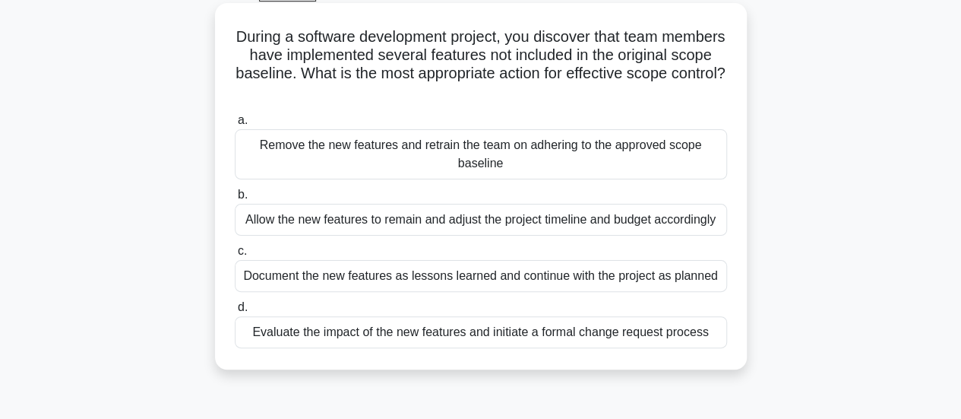
click at [546, 331] on div "Evaluate the impact of the new features and initiate a formal change request pr…" at bounding box center [481, 332] width 492 height 32
click at [235, 312] on input "d. Evaluate the impact of the new features and initiate a formal change request…" at bounding box center [235, 307] width 0 height 10
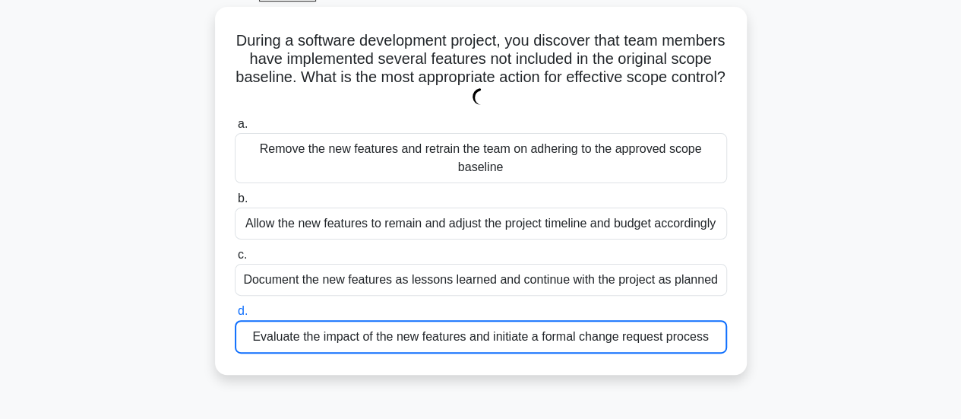
scroll to position [0, 0]
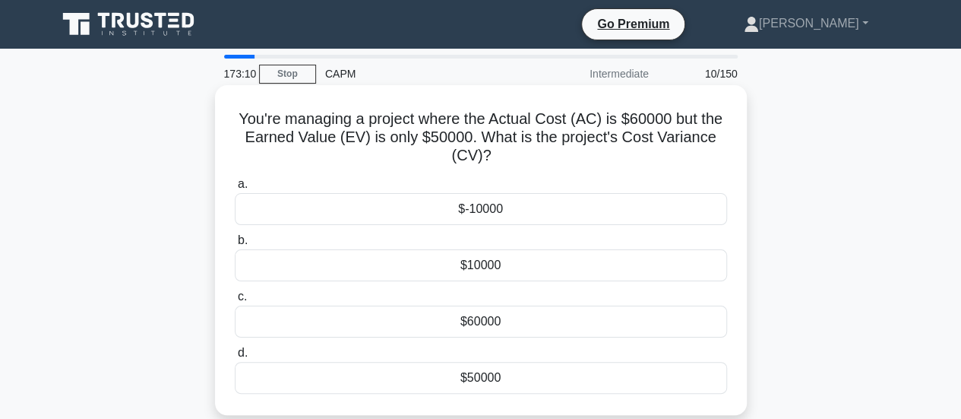
click at [553, 211] on div "$-10000" at bounding box center [481, 209] width 492 height 32
click at [235, 189] on input "a. $-10000" at bounding box center [235, 184] width 0 height 10
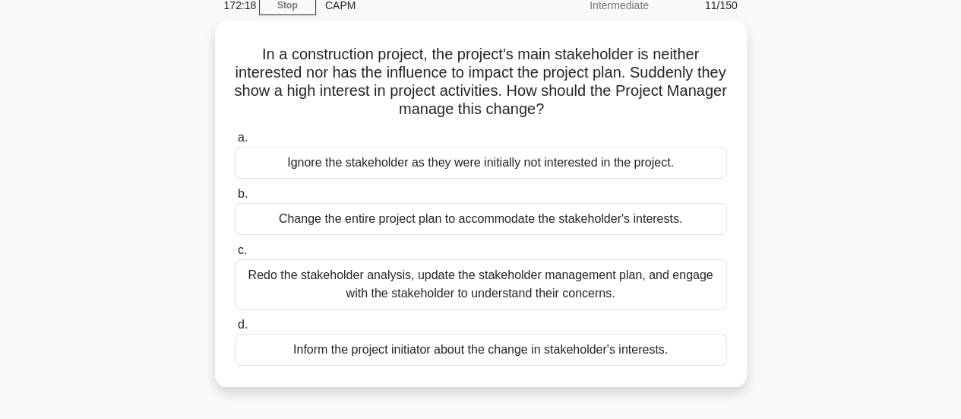
scroll to position [69, 0]
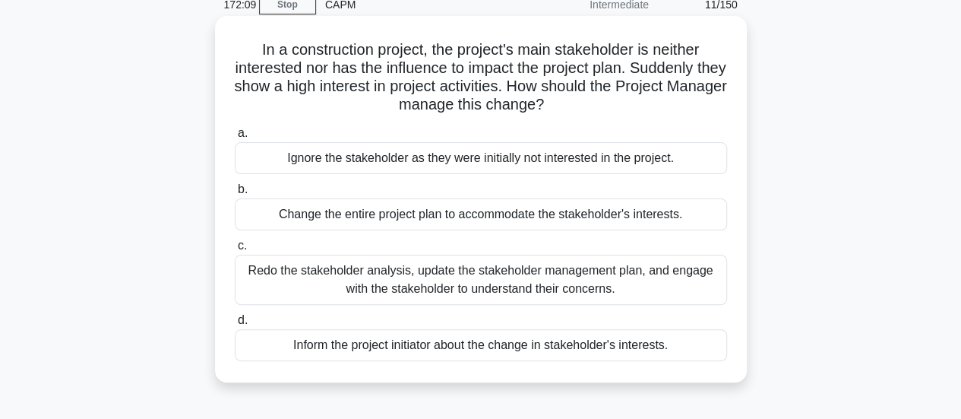
click at [635, 277] on div "Redo the stakeholder analysis, update the stakeholder management plan, and enga…" at bounding box center [481, 280] width 492 height 50
click at [235, 251] on input "c. Redo the stakeholder analysis, update the stakeholder management plan, and e…" at bounding box center [235, 246] width 0 height 10
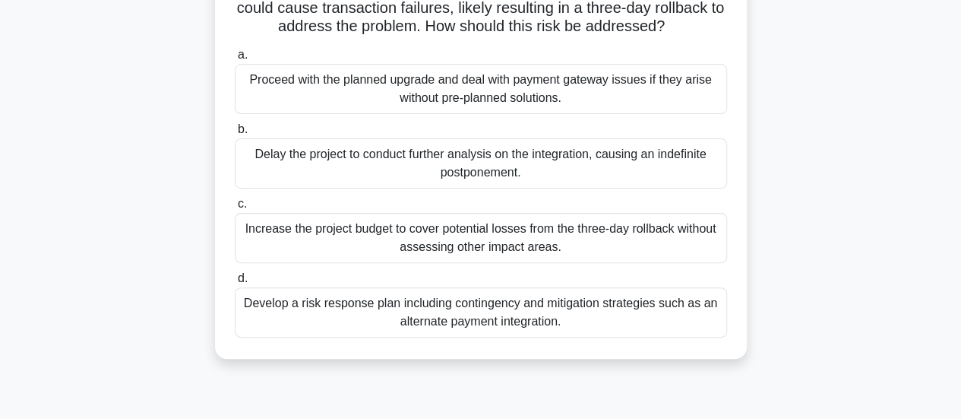
scroll to position [148, 0]
click at [591, 309] on div "Develop a risk response plan including contingency and mitigation strategies su…" at bounding box center [481, 312] width 492 height 50
click at [235, 283] on input "d. Develop a risk response plan including contingency and mitigation strategies…" at bounding box center [235, 278] width 0 height 10
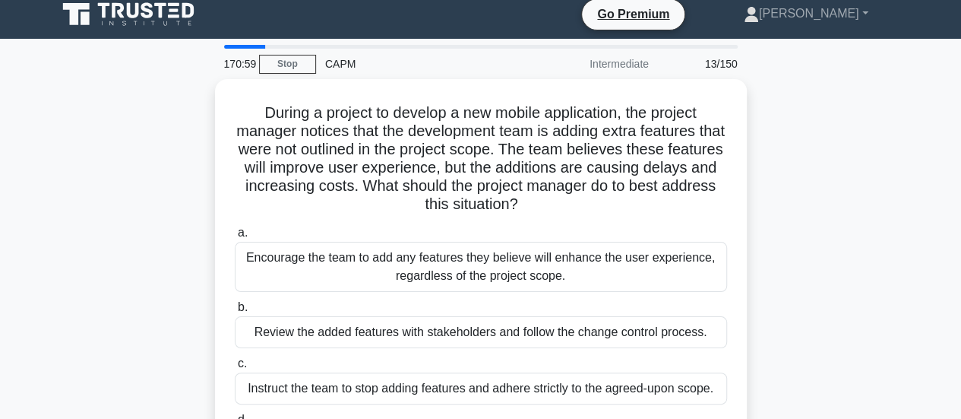
scroll to position [0, 0]
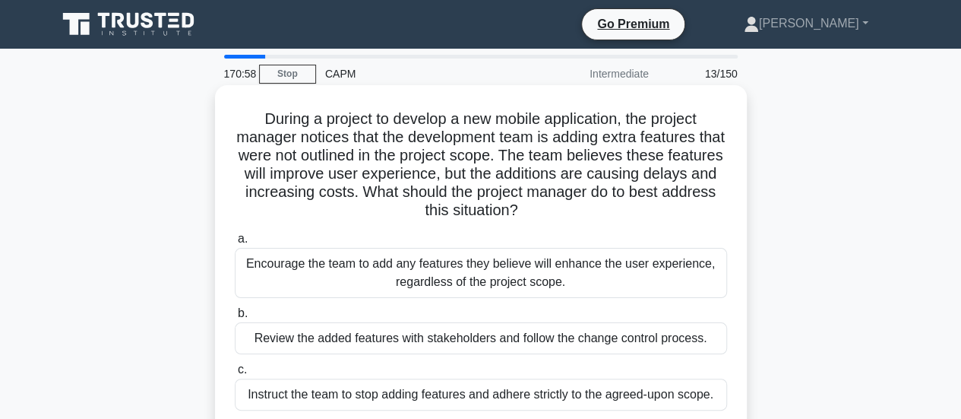
drag, startPoint x: 591, startPoint y: 309, endPoint x: 724, endPoint y: 291, distance: 133.5
click at [724, 291] on div "a. Encourage the team to add any features they believe will enhance the user ex…" at bounding box center [481, 356] width 511 height 261
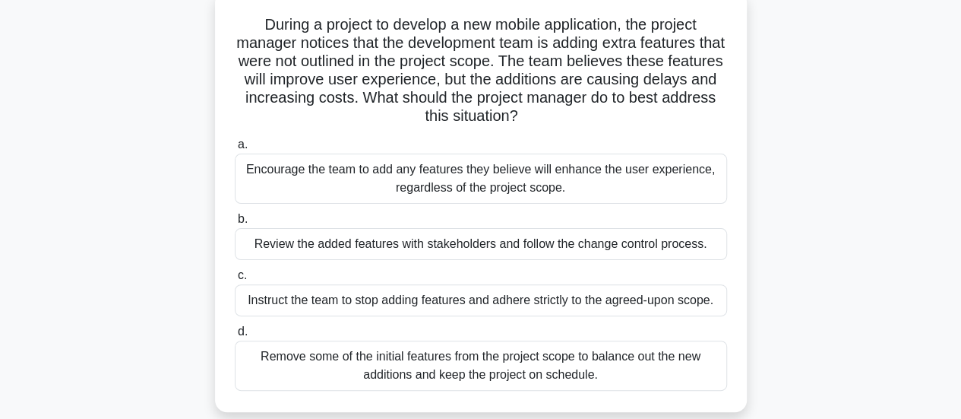
scroll to position [110, 0]
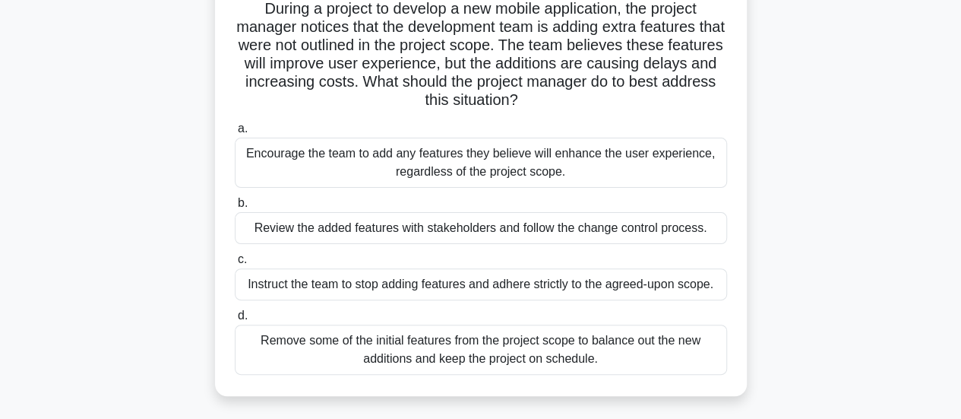
click at [646, 230] on div "Review the added features with stakeholders and follow the change control proce…" at bounding box center [481, 228] width 492 height 32
click at [235, 208] on input "b. Review the added features with stakeholders and follow the change control pr…" at bounding box center [235, 203] width 0 height 10
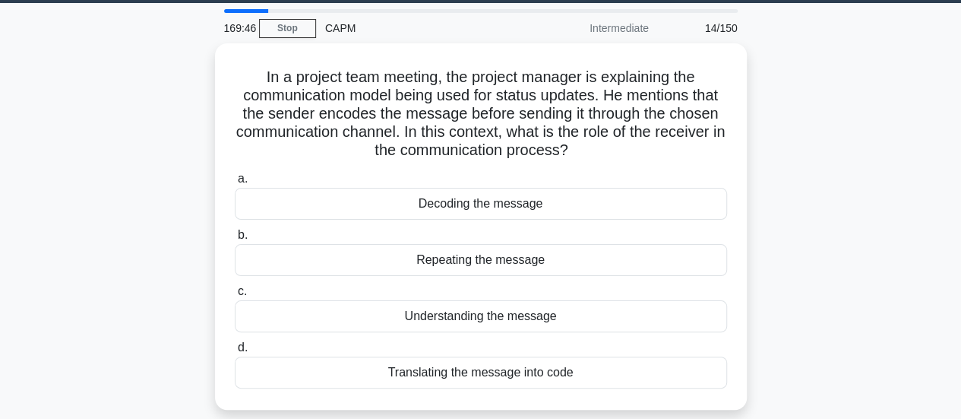
scroll to position [45, 0]
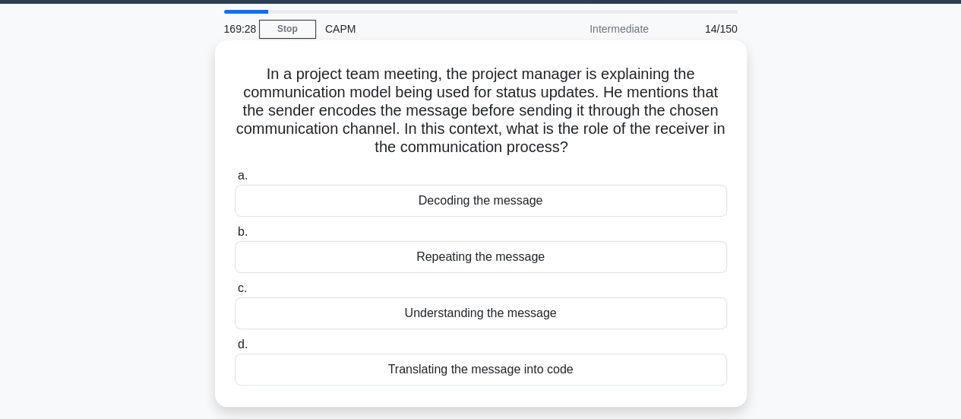
click at [556, 195] on div "Decoding the message" at bounding box center [481, 201] width 492 height 32
click at [235, 181] on input "a. Decoding the message" at bounding box center [235, 176] width 0 height 10
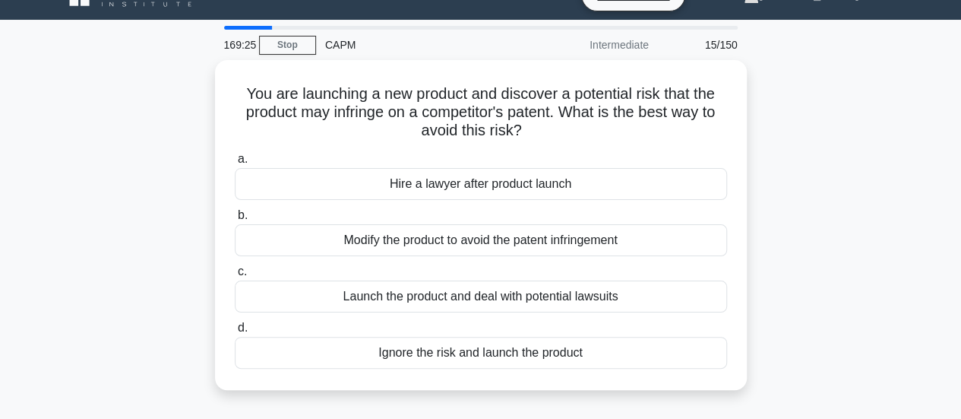
scroll to position [33, 0]
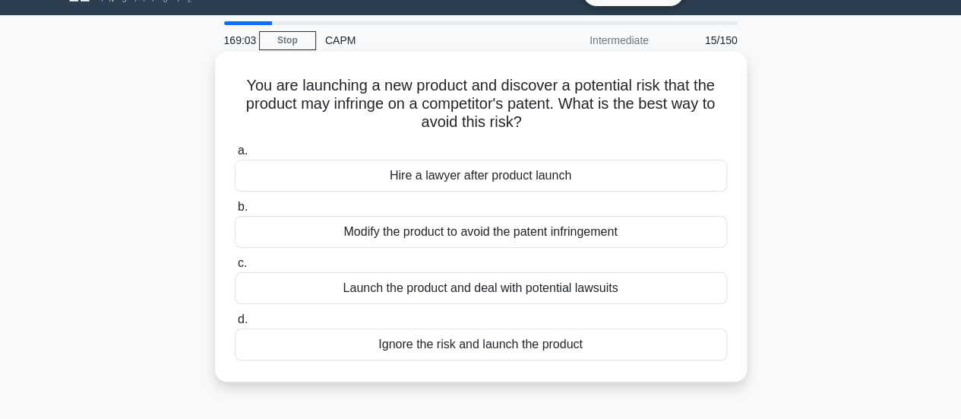
click at [601, 232] on div "Modify the product to avoid the patent infringement" at bounding box center [481, 232] width 492 height 32
click at [235, 212] on input "b. Modify the product to avoid the patent infringement" at bounding box center [235, 207] width 0 height 10
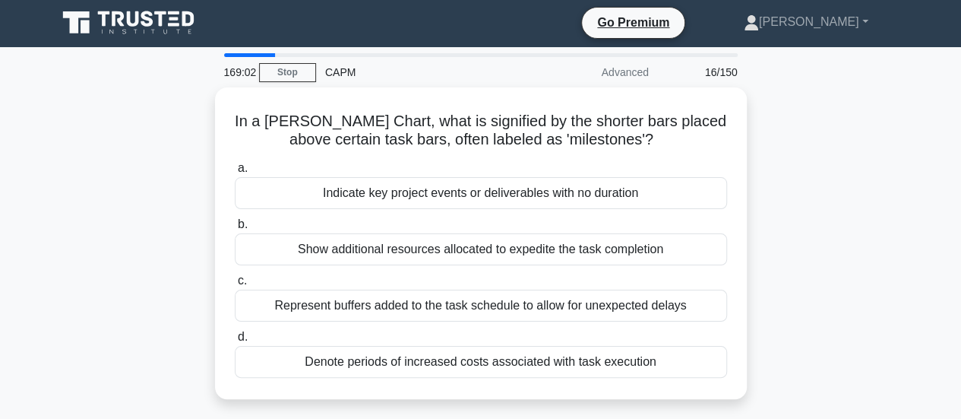
scroll to position [0, 0]
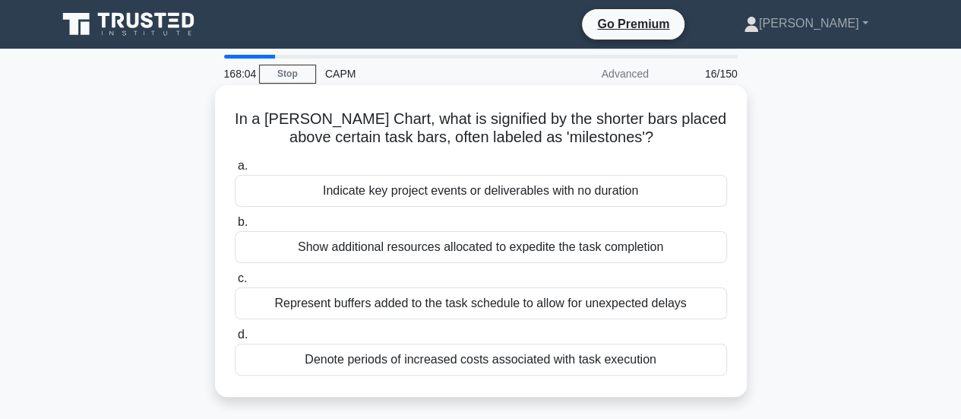
click at [647, 194] on div "Indicate key project events or deliverables with no duration" at bounding box center [481, 191] width 492 height 32
click at [235, 171] on input "a. Indicate key project events or deliverables with no duration" at bounding box center [235, 166] width 0 height 10
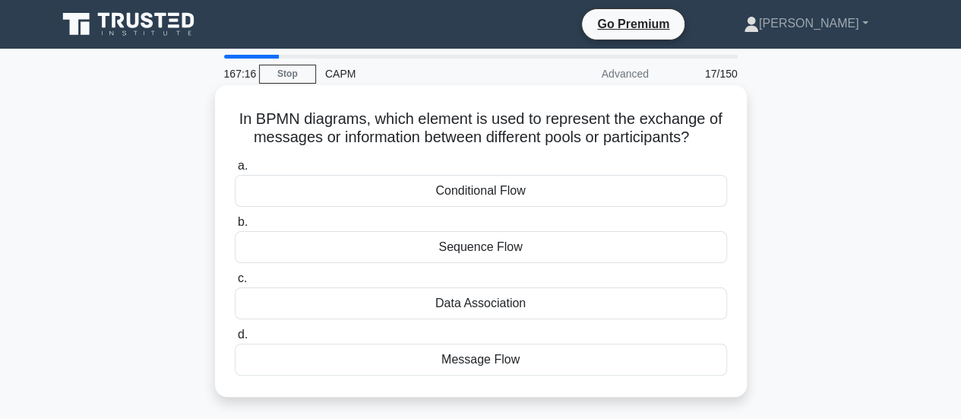
click at [519, 361] on div "Message Flow" at bounding box center [481, 360] width 492 height 32
click at [235, 340] on input "d. Message Flow" at bounding box center [235, 335] width 0 height 10
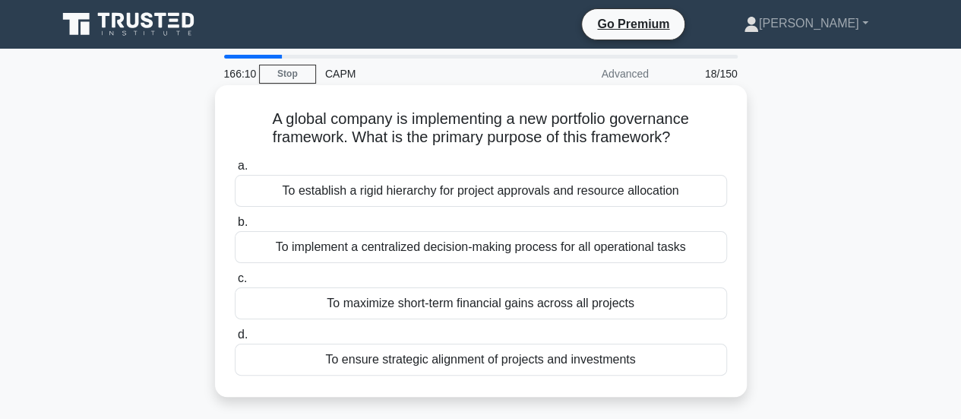
click at [643, 189] on div "To establish a rigid hierarchy for project approvals and resource allocation" at bounding box center [481, 191] width 492 height 32
click at [235, 171] on input "a. To establish a rigid hierarchy for project approvals and resource allocation" at bounding box center [235, 166] width 0 height 10
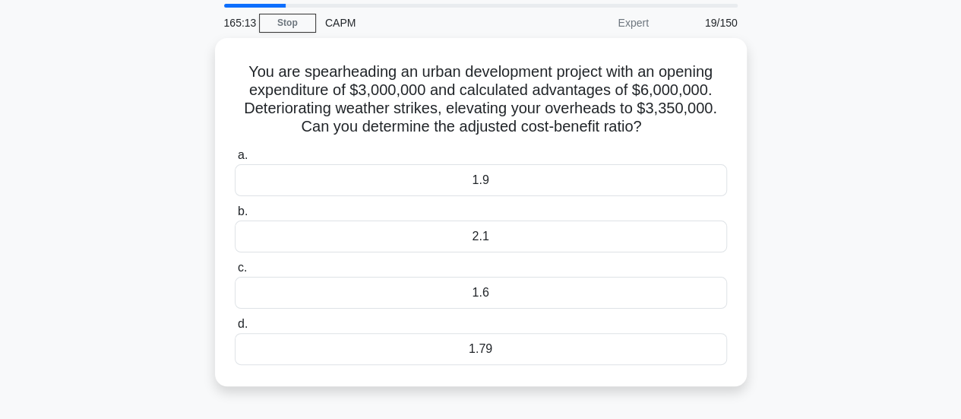
scroll to position [53, 0]
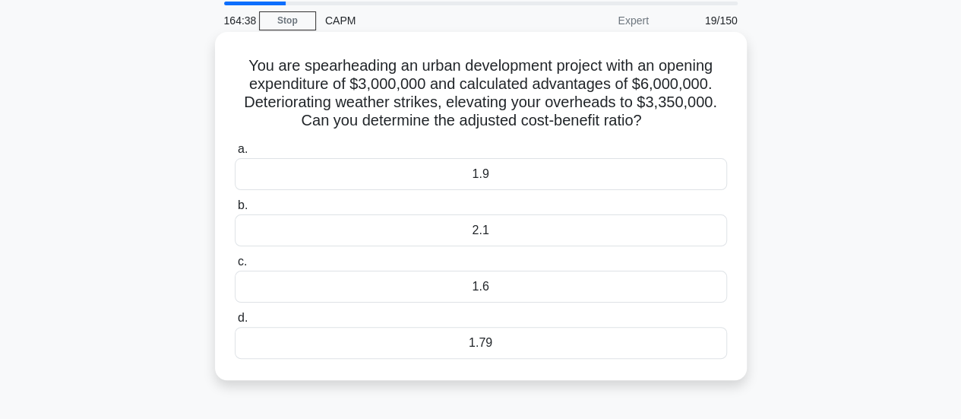
click at [491, 344] on div "1.79" at bounding box center [481, 343] width 492 height 32
click at [235, 323] on input "d. 1.79" at bounding box center [235, 318] width 0 height 10
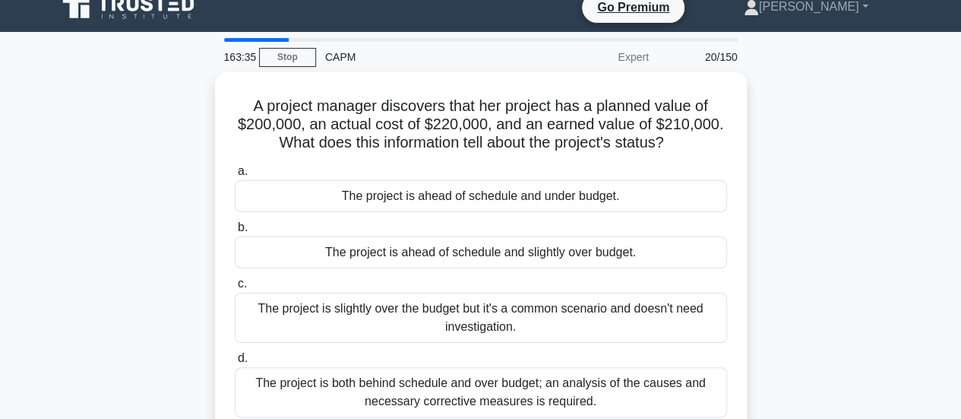
scroll to position [17, 0]
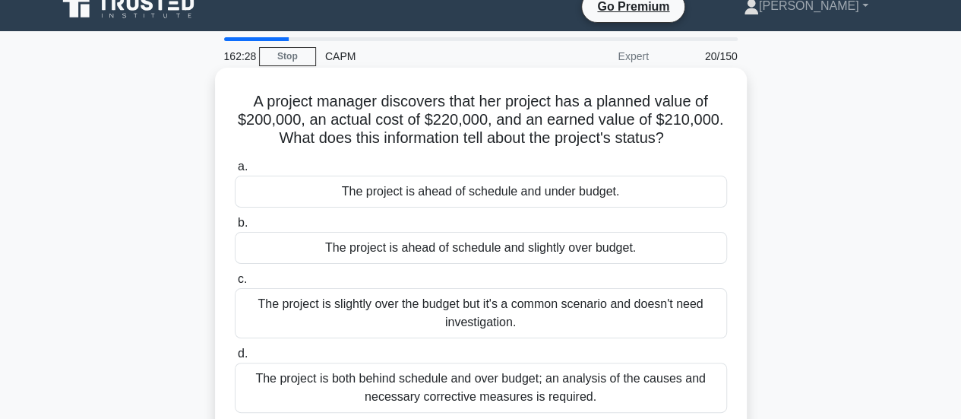
click at [637, 248] on div "The project is ahead of schedule and slightly over budget." at bounding box center [481, 248] width 492 height 32
click at [235, 228] on input "b. The project is ahead of schedule and slightly over budget." at bounding box center [235, 223] width 0 height 10
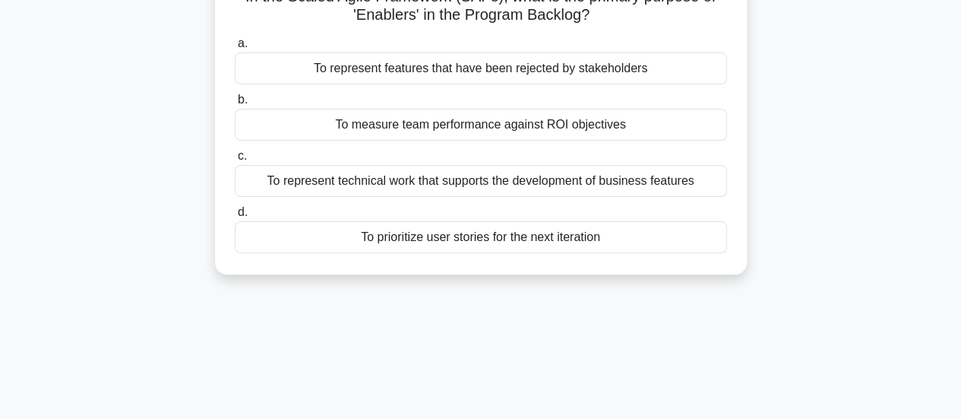
scroll to position [0, 0]
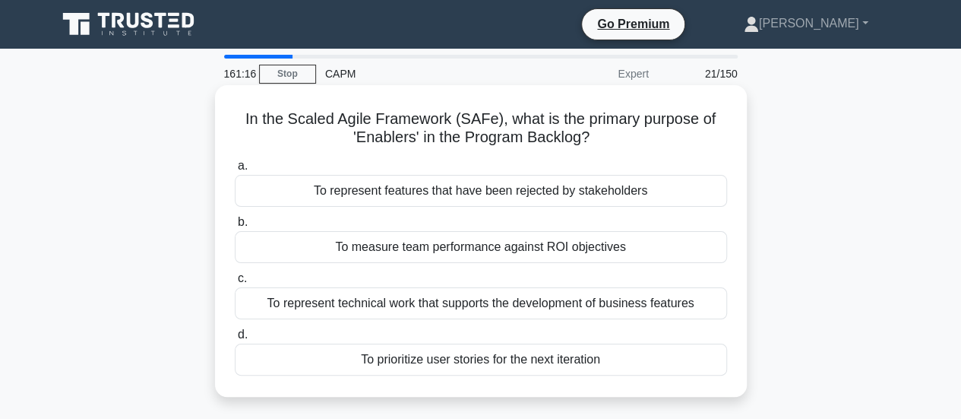
click at [603, 304] on div "To represent technical work that supports the development of business features" at bounding box center [481, 303] width 492 height 32
click at [235, 283] on input "c. To represent technical work that supports the development of business featur…" at bounding box center [235, 279] width 0 height 10
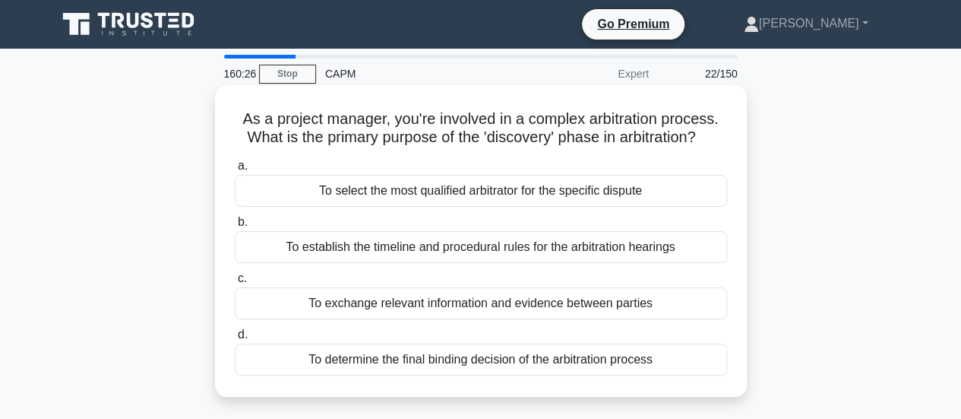
click at [648, 299] on div "To exchange relevant information and evidence between parties" at bounding box center [481, 303] width 492 height 32
click at [235, 283] on input "c. To exchange relevant information and evidence between parties" at bounding box center [235, 279] width 0 height 10
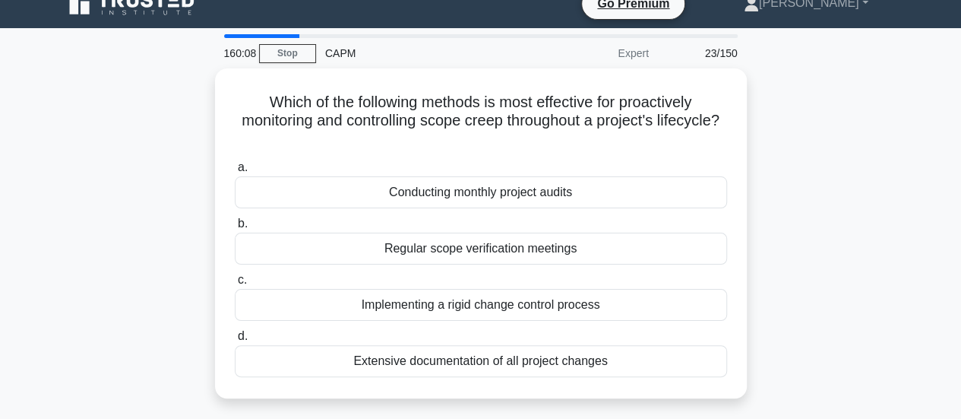
scroll to position [21, 0]
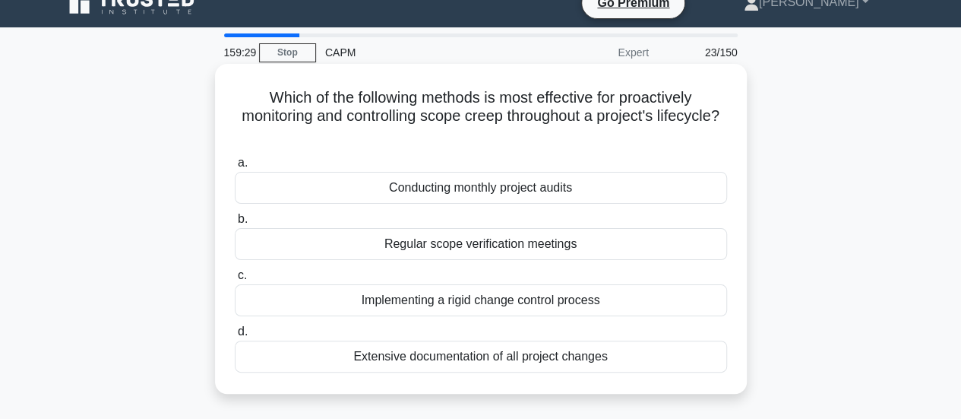
drag, startPoint x: 609, startPoint y: 245, endPoint x: 597, endPoint y: 244, distance: 11.5
click at [597, 244] on div "Regular scope verification meetings" at bounding box center [481, 244] width 492 height 32
click at [235, 224] on input "b. Regular scope verification meetings" at bounding box center [235, 219] width 0 height 10
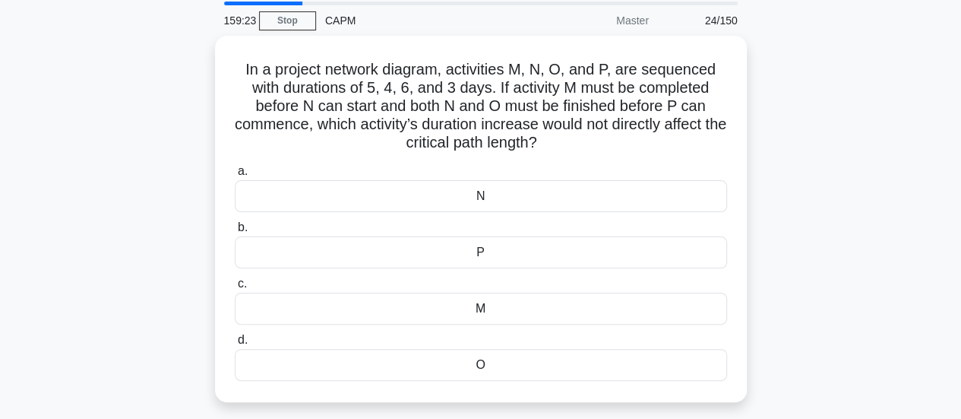
scroll to position [56, 0]
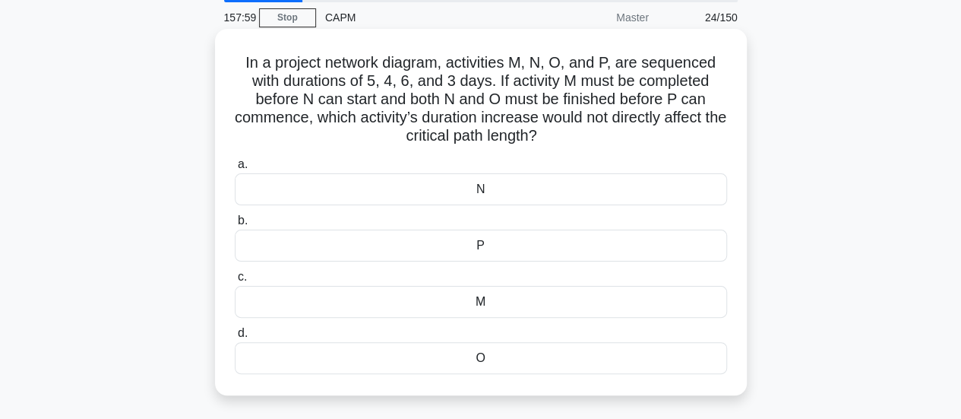
click at [591, 185] on div "N" at bounding box center [481, 189] width 492 height 32
click at [235, 169] on input "a. N" at bounding box center [235, 165] width 0 height 10
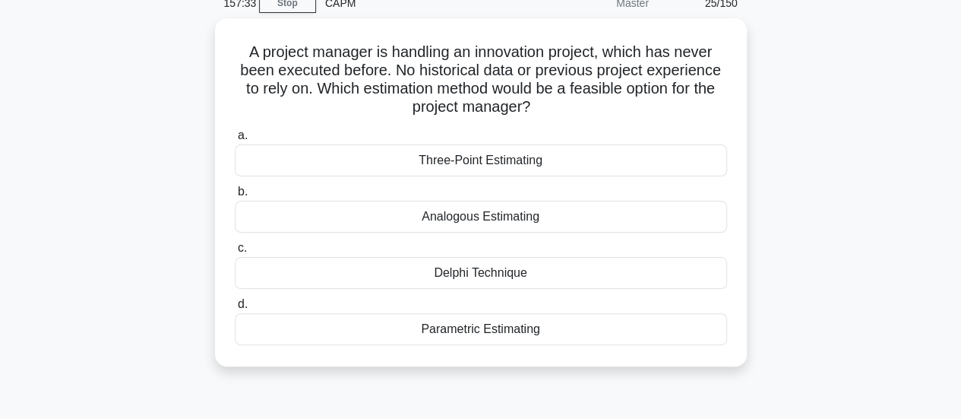
scroll to position [71, 0]
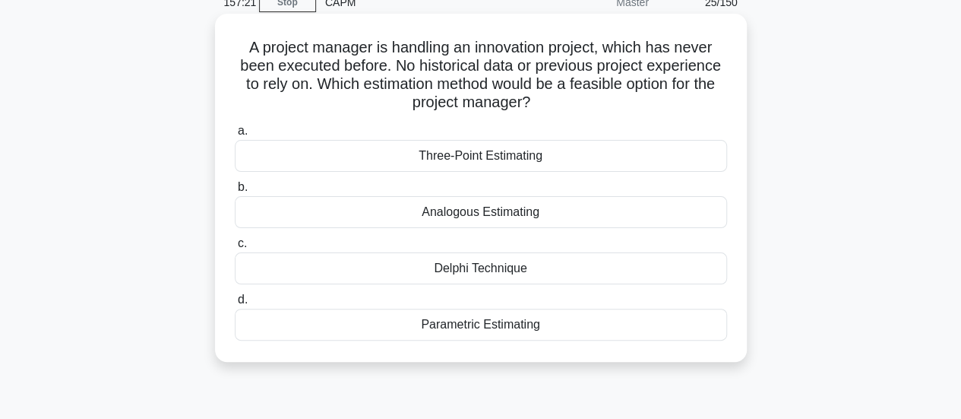
click at [512, 268] on div "Delphi Technique" at bounding box center [481, 268] width 492 height 32
click at [235, 249] on input "c. Delphi Technique" at bounding box center [235, 244] width 0 height 10
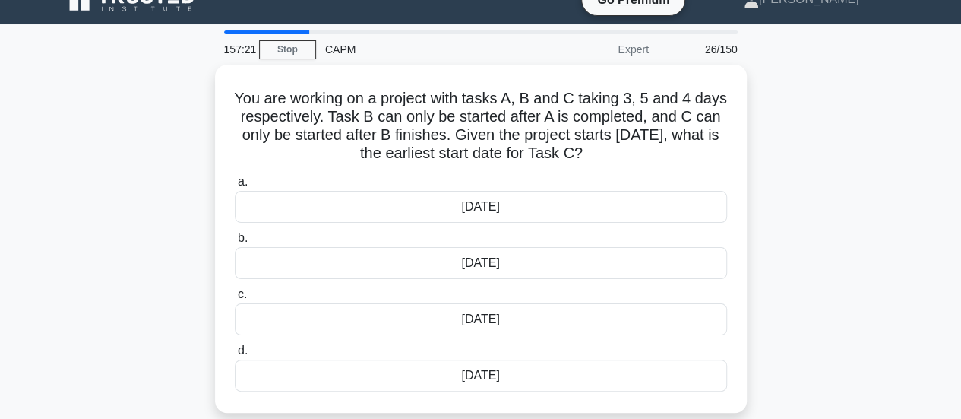
scroll to position [0, 0]
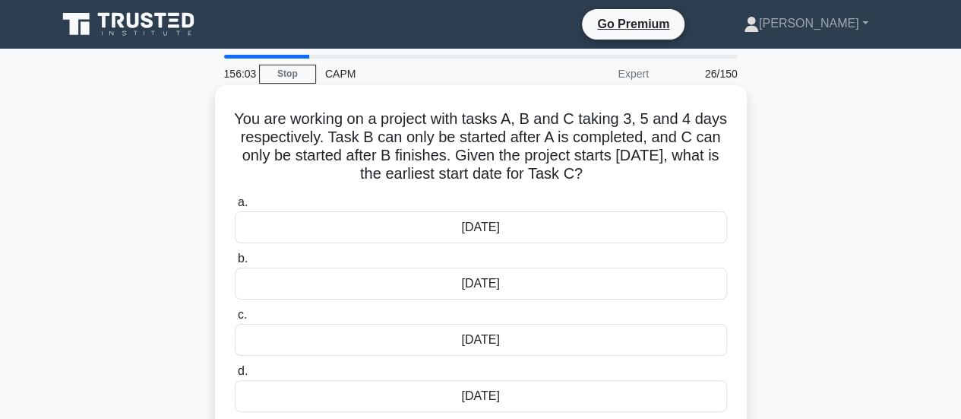
click at [546, 226] on div "Thursday the 11th" at bounding box center [481, 227] width 492 height 32
click at [235, 207] on input "a. Thursday the 11th" at bounding box center [235, 203] width 0 height 10
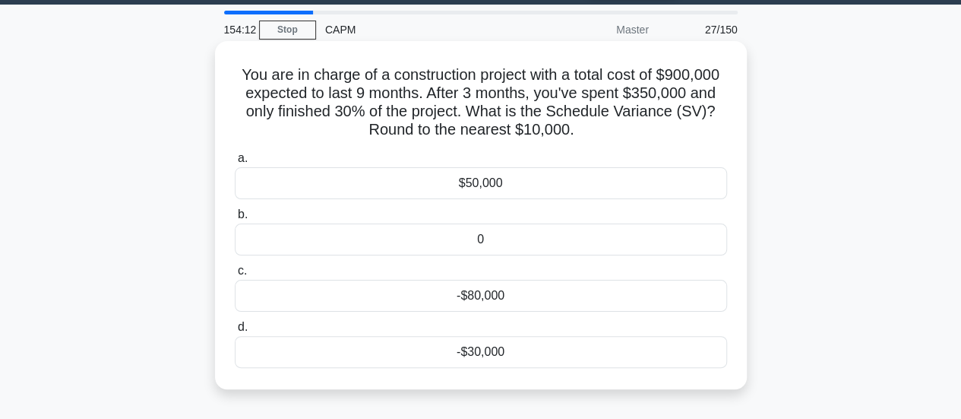
scroll to position [41, 0]
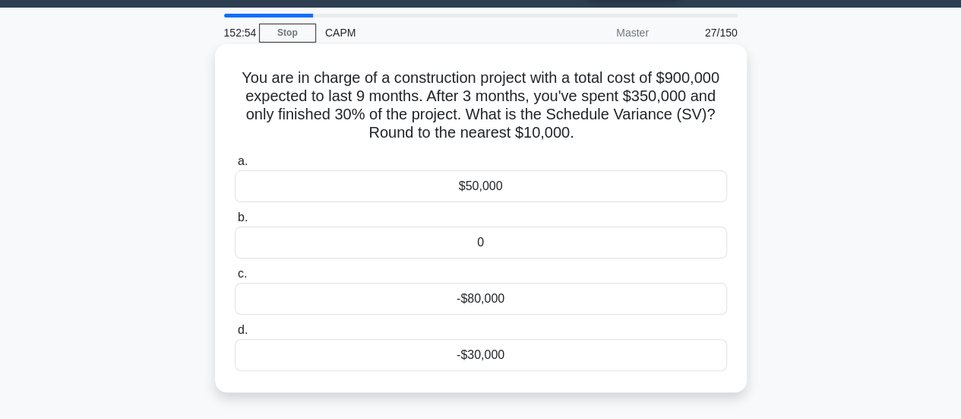
click at [569, 350] on div "-$30,000" at bounding box center [481, 355] width 492 height 32
click at [235, 335] on input "d. -$30,000" at bounding box center [235, 330] width 0 height 10
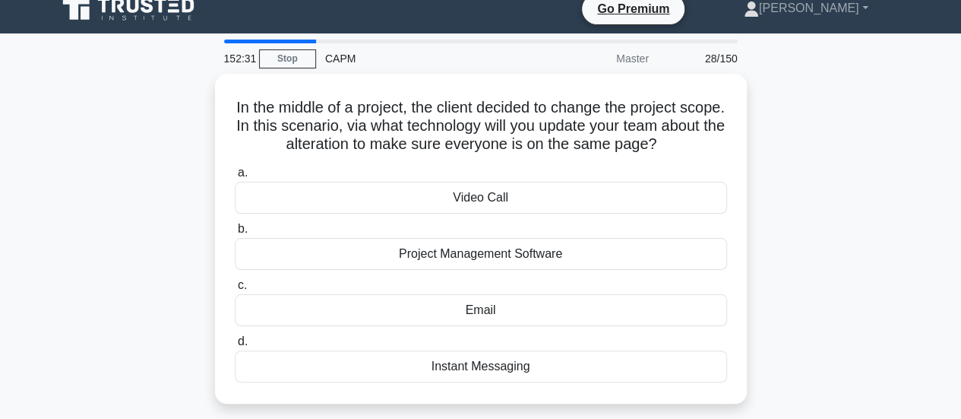
scroll to position [17, 0]
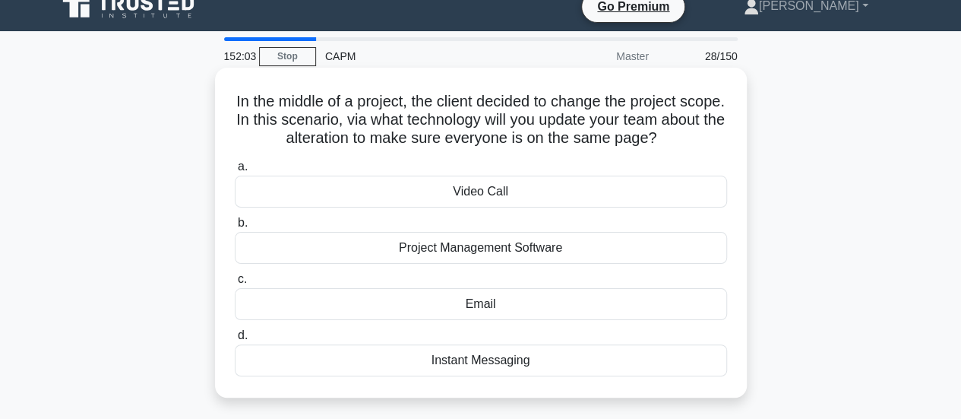
click at [570, 303] on div "Email" at bounding box center [481, 304] width 492 height 32
click at [235, 284] on input "c. Email" at bounding box center [235, 279] width 0 height 10
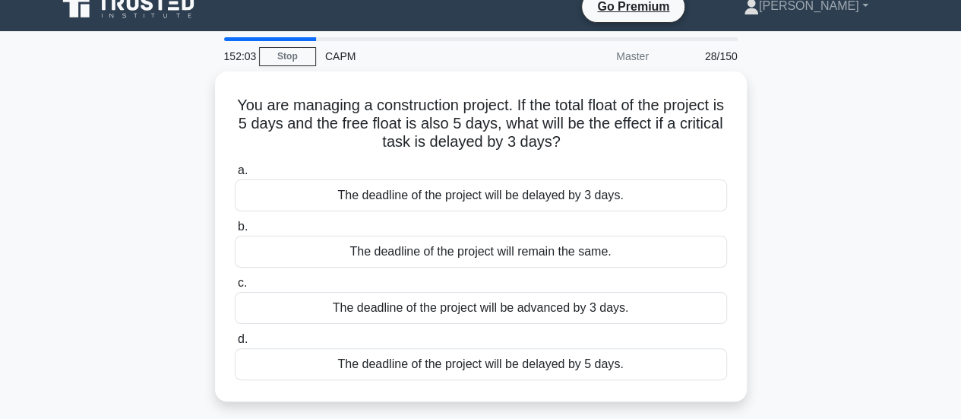
scroll to position [0, 0]
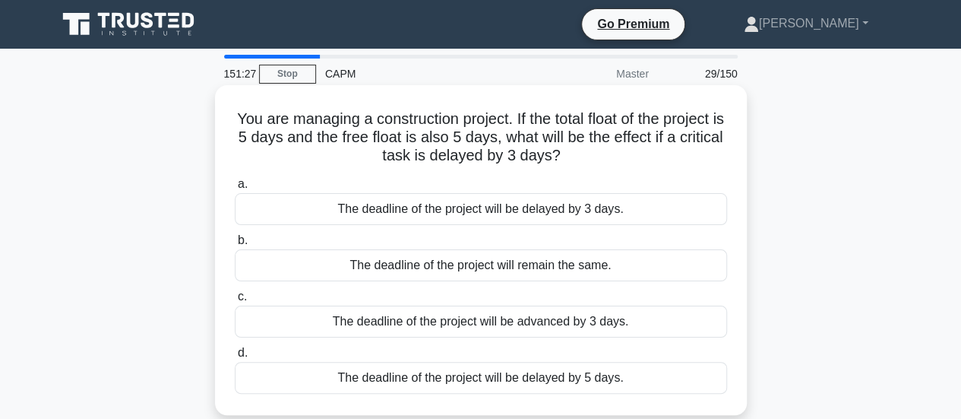
click at [587, 270] on div "The deadline of the project will remain the same." at bounding box center [481, 265] width 492 height 32
click at [235, 245] on input "b. The deadline of the project will remain the same." at bounding box center [235, 241] width 0 height 10
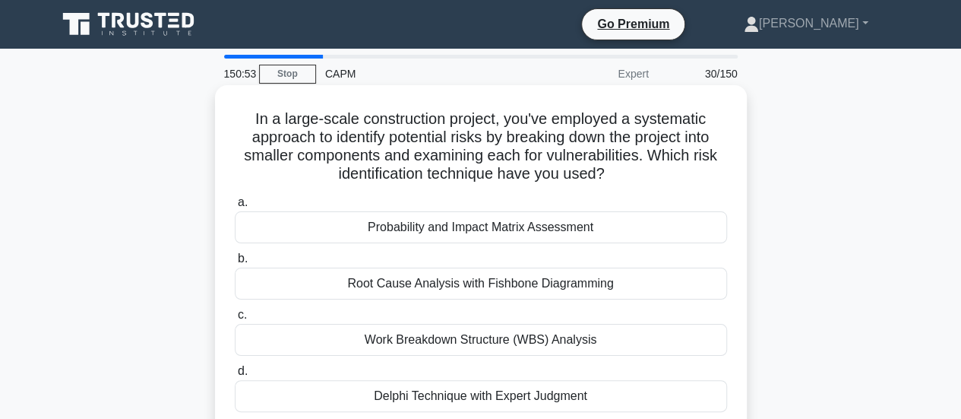
click at [543, 342] on div "Work Breakdown Structure (WBS) Analysis" at bounding box center [481, 340] width 492 height 32
click at [235, 320] on input "c. Work Breakdown Structure (WBS) Analysis" at bounding box center [235, 315] width 0 height 10
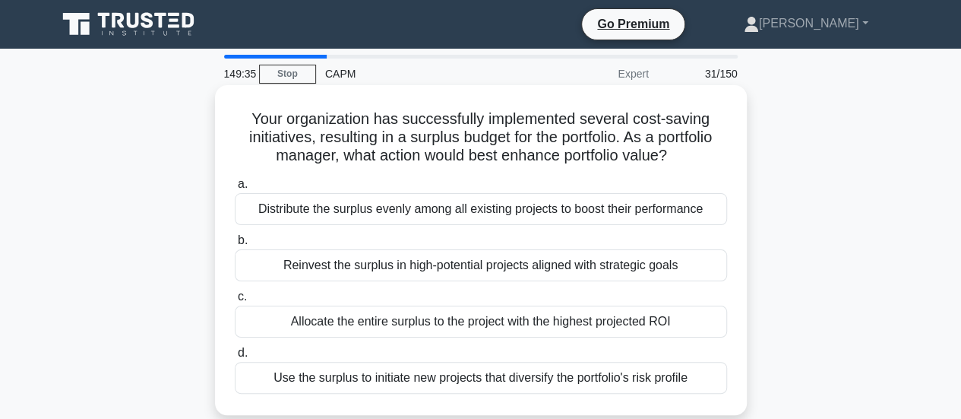
click at [582, 267] on div "Reinvest the surplus in high-potential projects aligned with strategic goals" at bounding box center [481, 265] width 492 height 32
click at [235, 245] on input "b. Reinvest the surplus in high-potential projects aligned with strategic goals" at bounding box center [235, 241] width 0 height 10
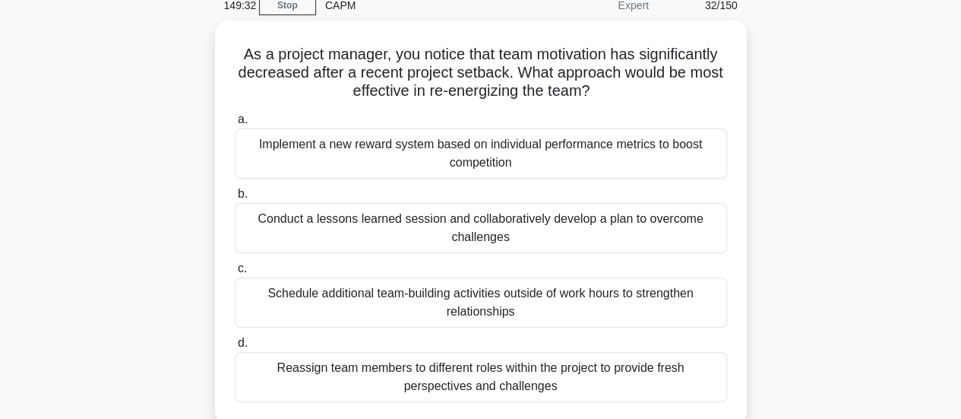
scroll to position [69, 0]
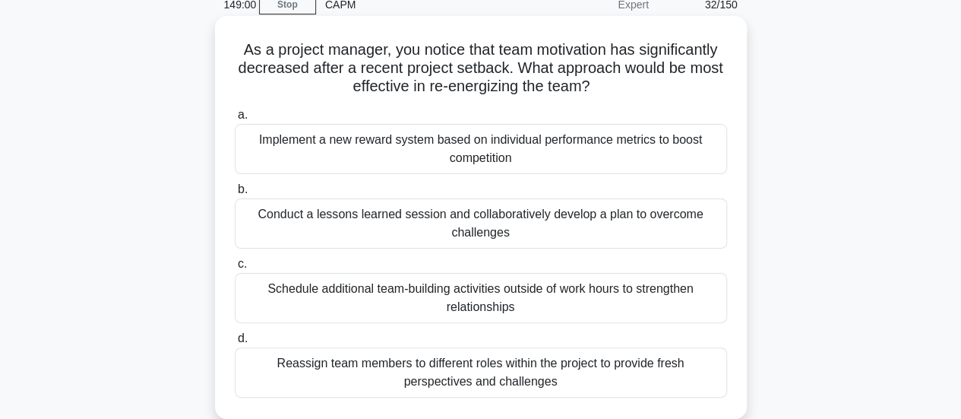
click at [603, 224] on div "Conduct a lessons learned session and collaboratively develop a plan to overcom…" at bounding box center [481, 223] width 492 height 50
click at [235, 195] on input "b. Conduct a lessons learned session and collaboratively develop a plan to over…" at bounding box center [235, 190] width 0 height 10
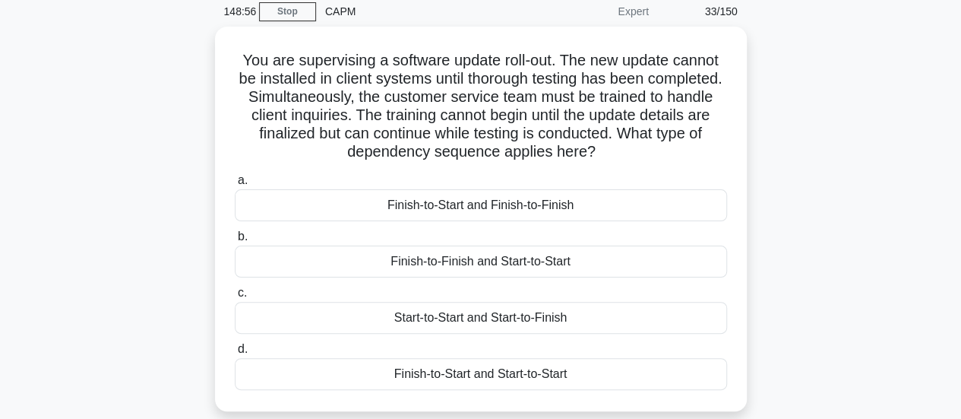
scroll to position [64, 0]
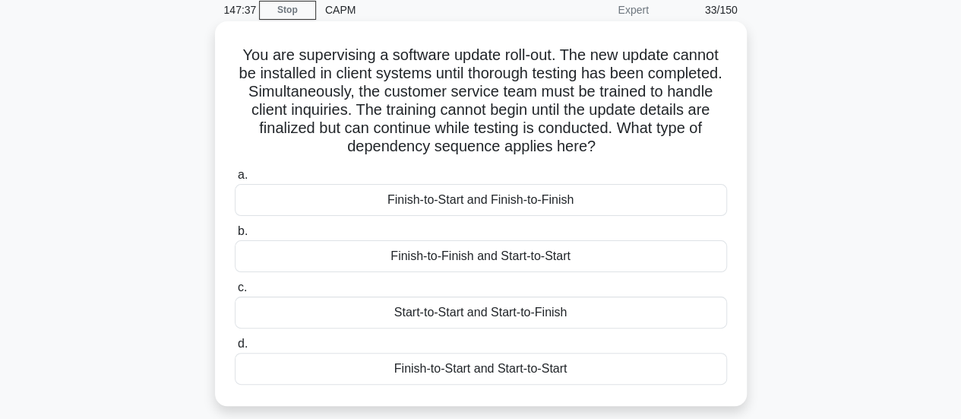
click at [476, 370] on div "Finish-to-Start and Start-to-Start" at bounding box center [481, 369] width 492 height 32
click at [235, 349] on input "d. Finish-to-Start and Start-to-Start" at bounding box center [235, 344] width 0 height 10
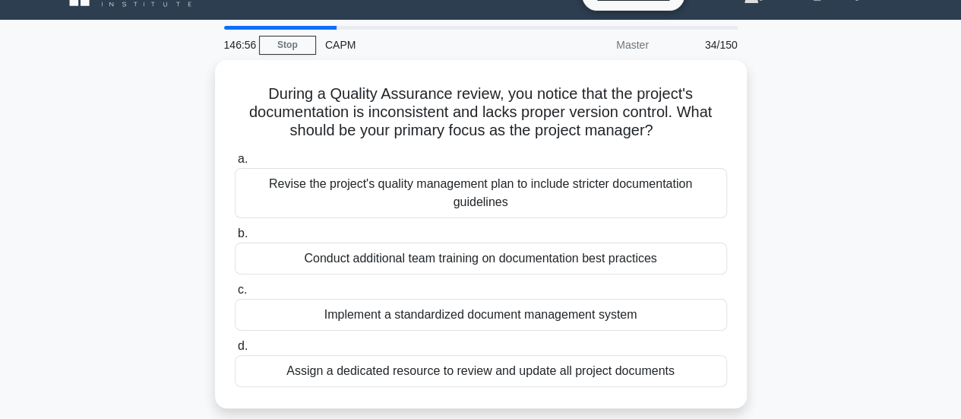
scroll to position [30, 0]
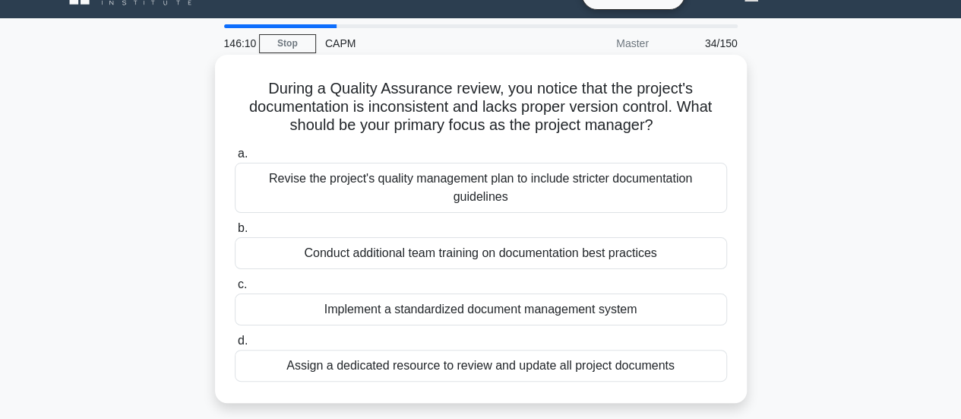
click at [649, 312] on div "Implement a standardized document management system" at bounding box center [481, 309] width 492 height 32
click at [235, 290] on input "c. Implement a standardized document management system" at bounding box center [235, 285] width 0 height 10
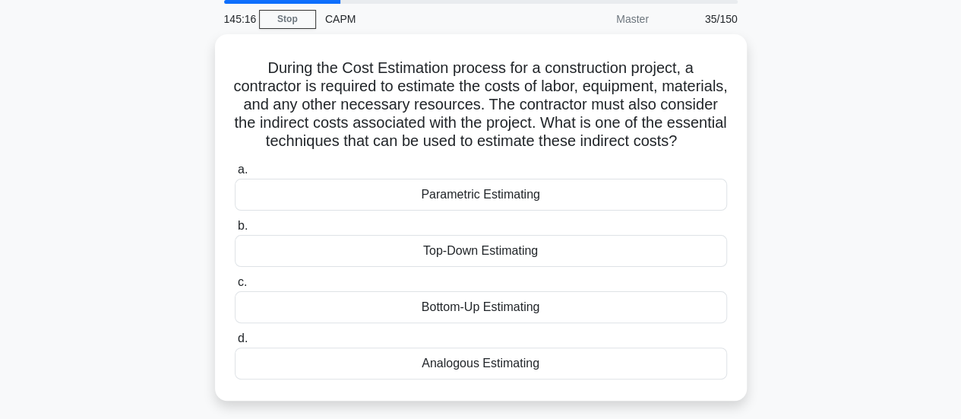
scroll to position [55, 0]
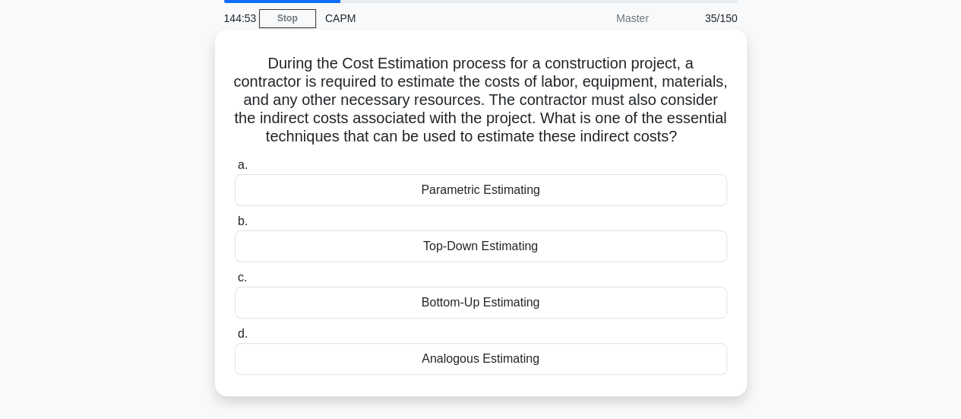
click at [492, 206] on div "Parametric Estimating" at bounding box center [481, 190] width 492 height 32
click at [235, 170] on input "a. Parametric Estimating" at bounding box center [235, 165] width 0 height 10
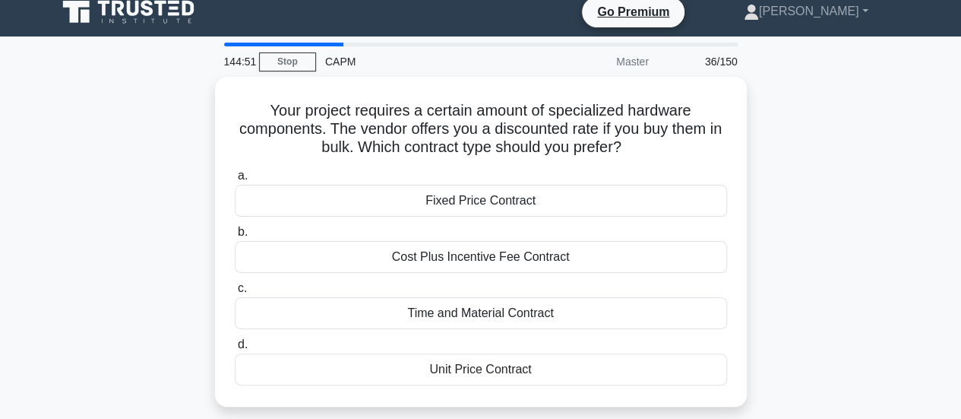
scroll to position [0, 0]
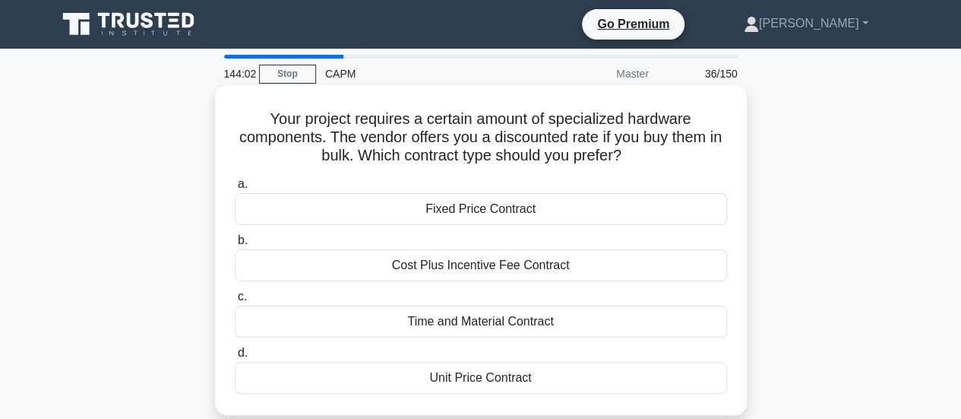
click at [513, 211] on div "Fixed Price Contract" at bounding box center [481, 209] width 492 height 32
click at [235, 189] on input "a. Fixed Price Contract" at bounding box center [235, 184] width 0 height 10
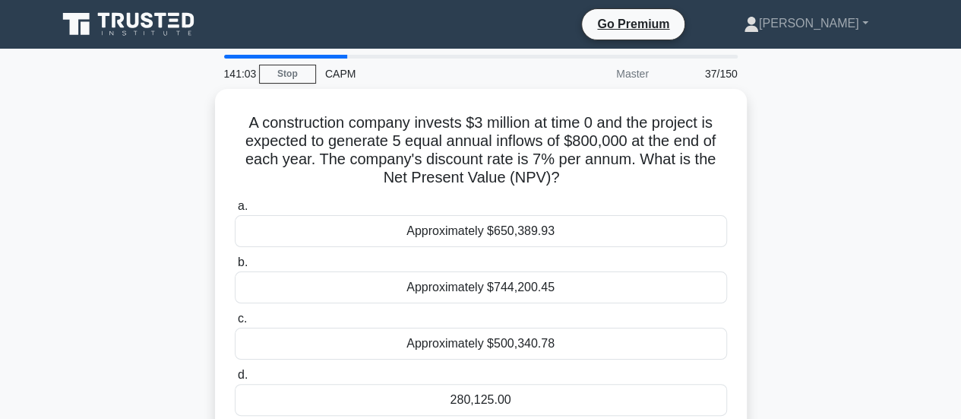
click at [876, 298] on div "A construction company invests $3 million at time 0 and the project is expected…" at bounding box center [481, 272] width 866 height 366
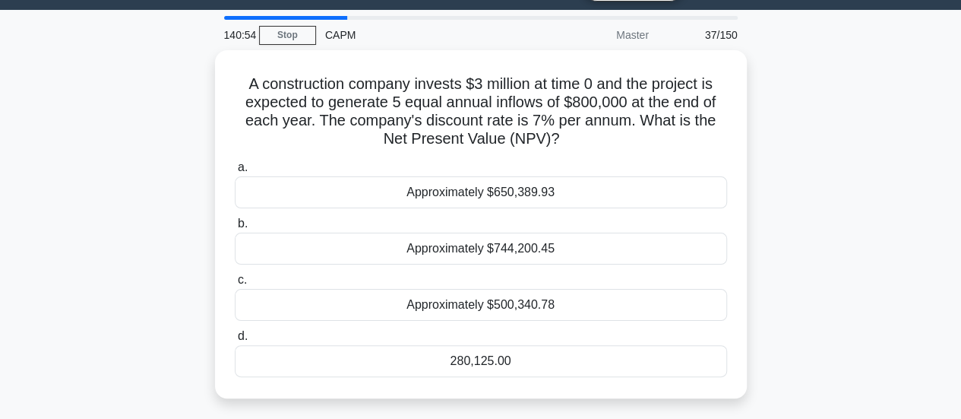
scroll to position [36, 0]
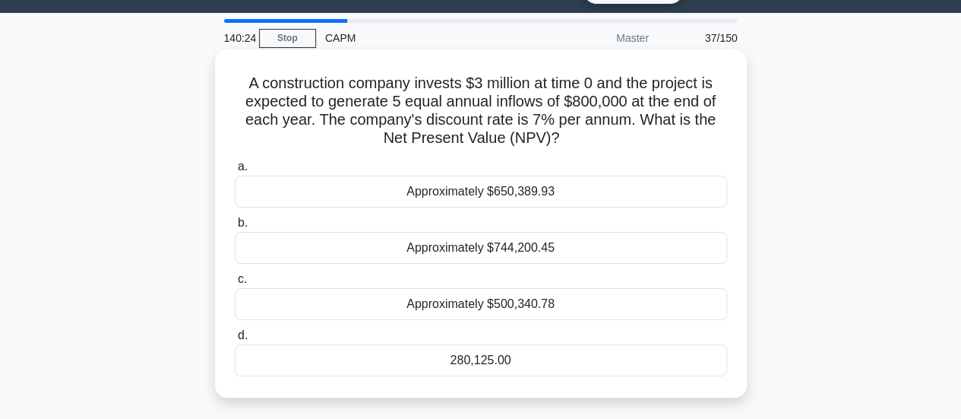
click at [494, 254] on div "Approximately $744,200.45" at bounding box center [481, 248] width 492 height 32
click at [548, 250] on div "Approximately $744,200.45" at bounding box center [481, 248] width 492 height 32
click at [235, 228] on input "b. Approximately $744,200.45" at bounding box center [235, 223] width 0 height 10
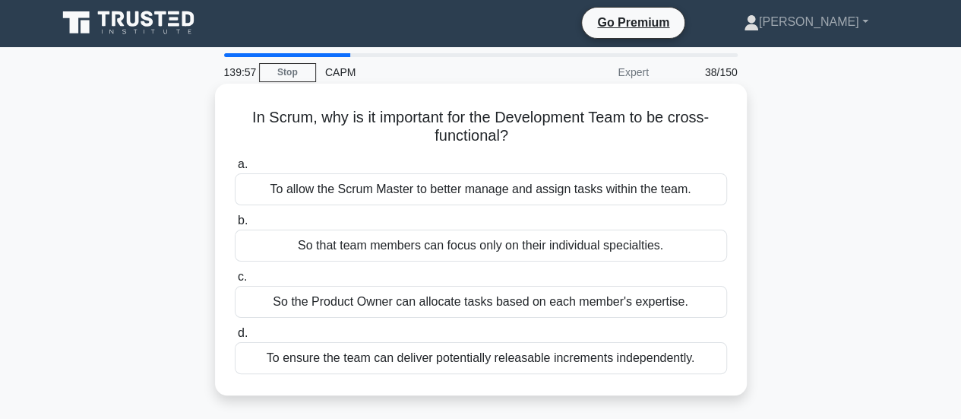
scroll to position [0, 0]
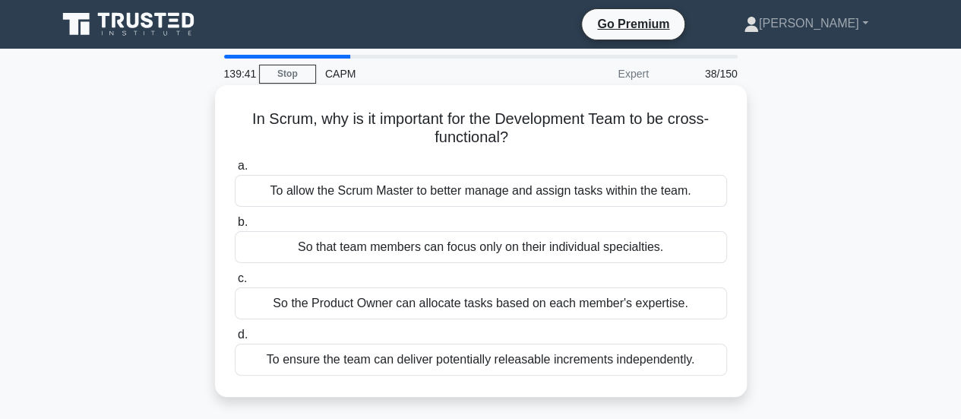
click at [566, 306] on div "So the Product Owner can allocate tasks based on each member's expertise." at bounding box center [481, 303] width 492 height 32
click at [235, 283] on input "c. So the Product Owner can allocate tasks based on each member's expertise." at bounding box center [235, 279] width 0 height 10
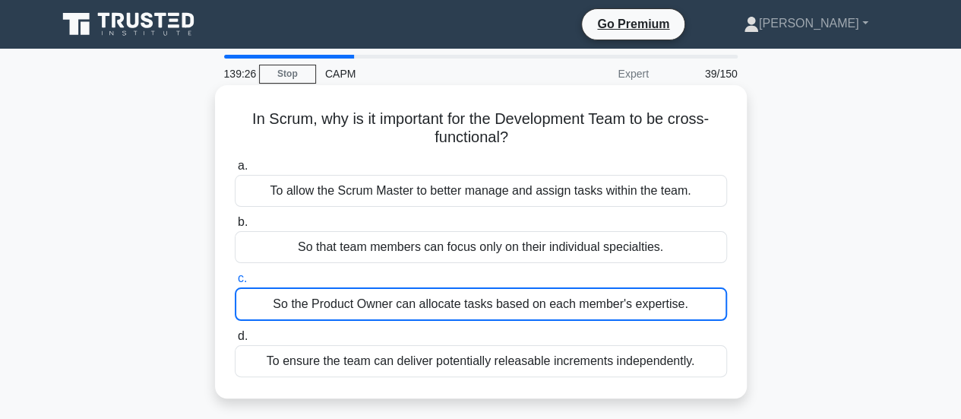
click at [619, 301] on div "So the Product Owner can allocate tasks based on each member's expertise." at bounding box center [481, 303] width 492 height 33
click at [235, 283] on input "c. So the Product Owner can allocate tasks based on each member's expertise." at bounding box center [235, 279] width 0 height 10
click at [588, 305] on div "So the Product Owner can allocate tasks based on each member's expertise." at bounding box center [481, 303] width 492 height 33
click at [235, 283] on input "c. So the Product Owner can allocate tasks based on each member's expertise." at bounding box center [235, 279] width 0 height 10
click at [558, 306] on div "So the Product Owner can allocate tasks based on each member's expertise." at bounding box center [481, 303] width 492 height 33
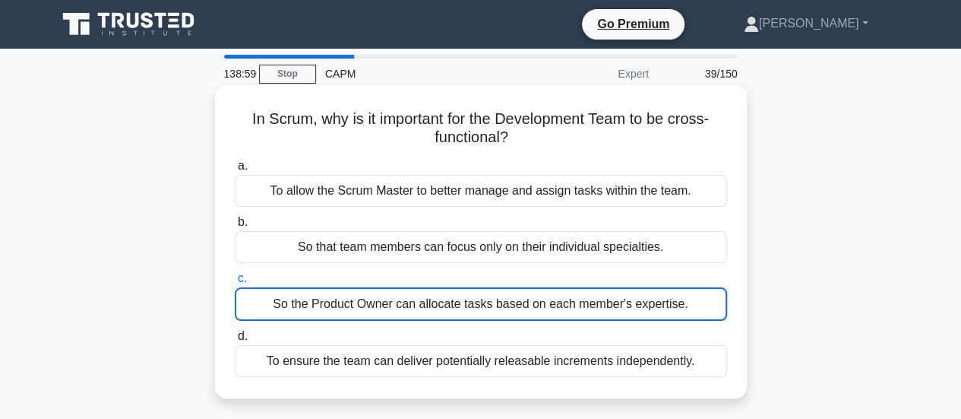
click at [235, 283] on input "c. So the Product Owner can allocate tasks based on each member's expertise." at bounding box center [235, 279] width 0 height 10
click at [602, 362] on div "To ensure the team can deliver potentially releasable increments independently." at bounding box center [481, 361] width 492 height 32
click at [235, 341] on input "d. To ensure the team can deliver potentially releasable increments independent…" at bounding box center [235, 336] width 0 height 10
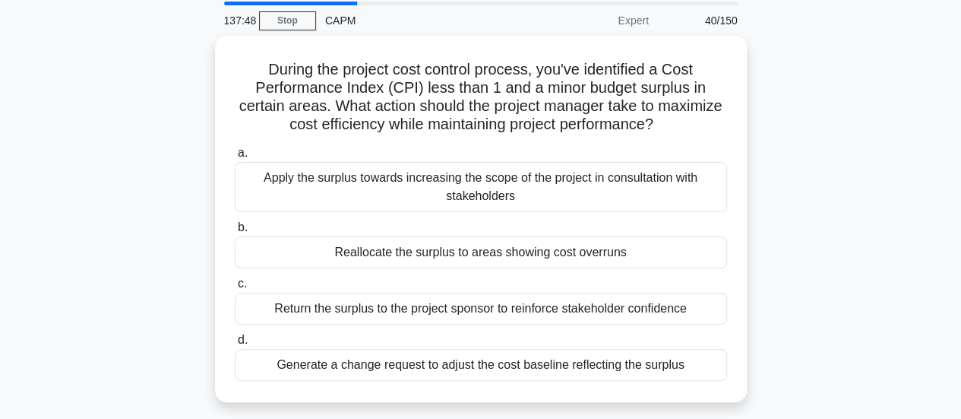
scroll to position [52, 0]
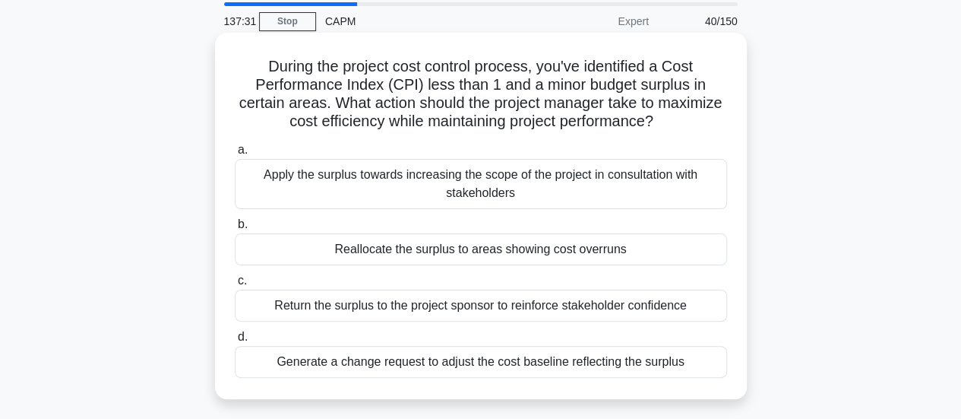
click at [600, 249] on div "Reallocate the surplus to areas showing cost overruns" at bounding box center [481, 249] width 492 height 32
click at [235, 230] on input "b. Reallocate the surplus to areas showing cost overruns" at bounding box center [235, 225] width 0 height 10
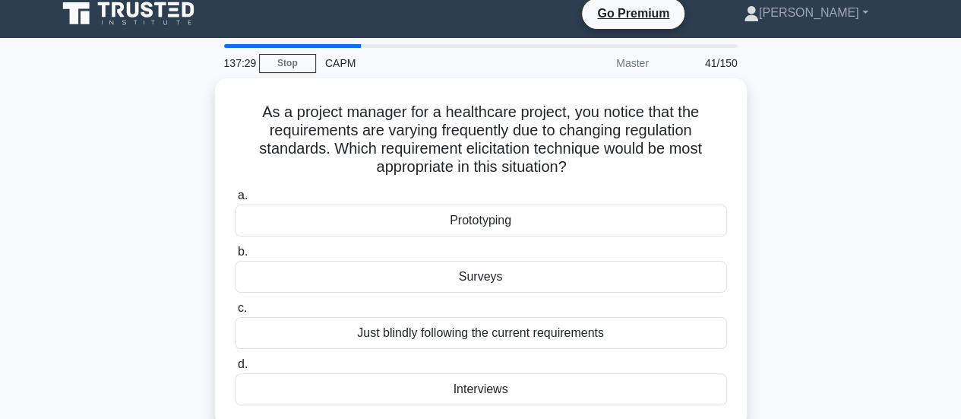
scroll to position [0, 0]
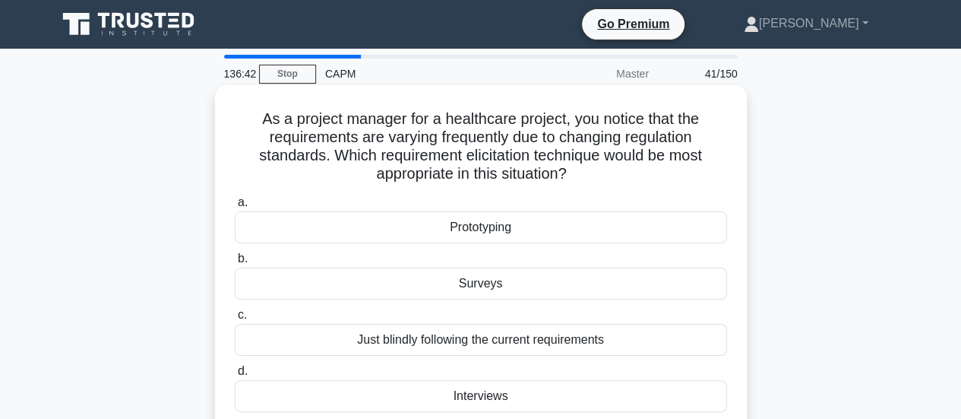
click at [499, 230] on div "Prototyping" at bounding box center [481, 227] width 492 height 32
click at [235, 207] on input "a. Prototyping" at bounding box center [235, 203] width 0 height 10
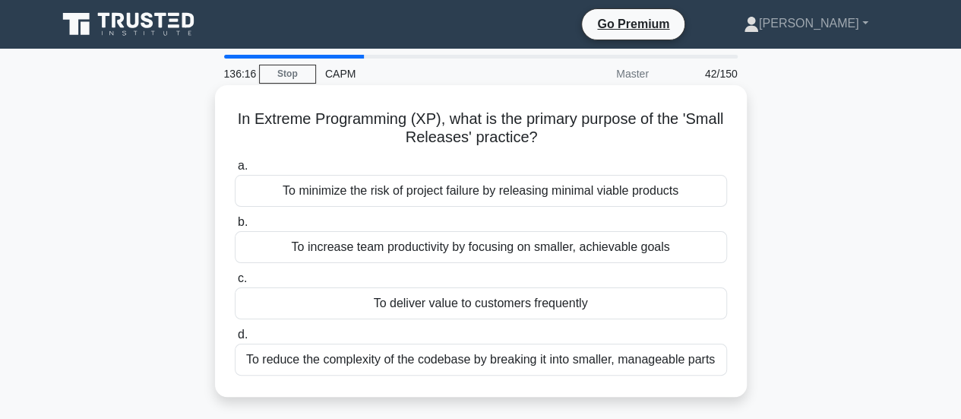
click at [612, 307] on div "To deliver value to customers frequently" at bounding box center [481, 303] width 492 height 32
click at [235, 283] on input "c. To deliver value to customers frequently" at bounding box center [235, 279] width 0 height 10
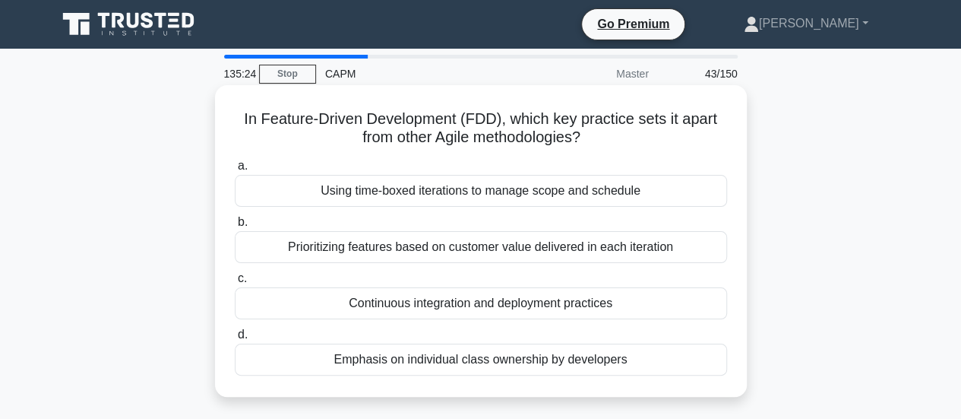
click at [549, 361] on div "Emphasis on individual class ownership by developers" at bounding box center [481, 360] width 492 height 32
click at [235, 340] on input "d. Emphasis on individual class ownership by developers" at bounding box center [235, 335] width 0 height 10
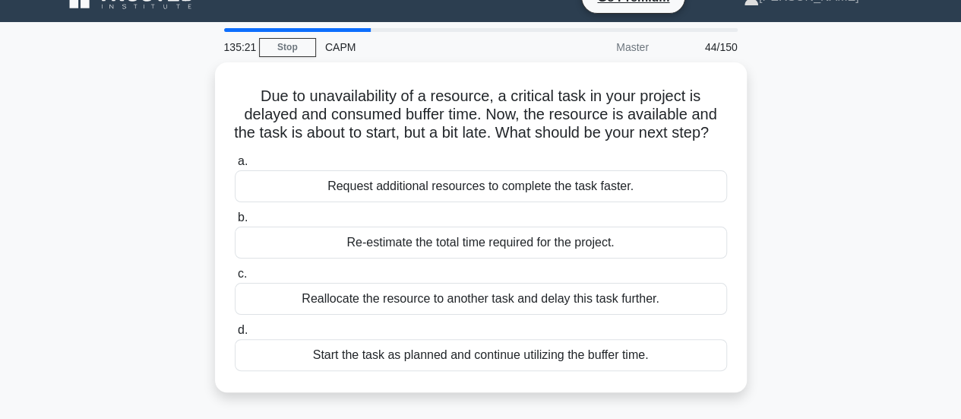
scroll to position [29, 0]
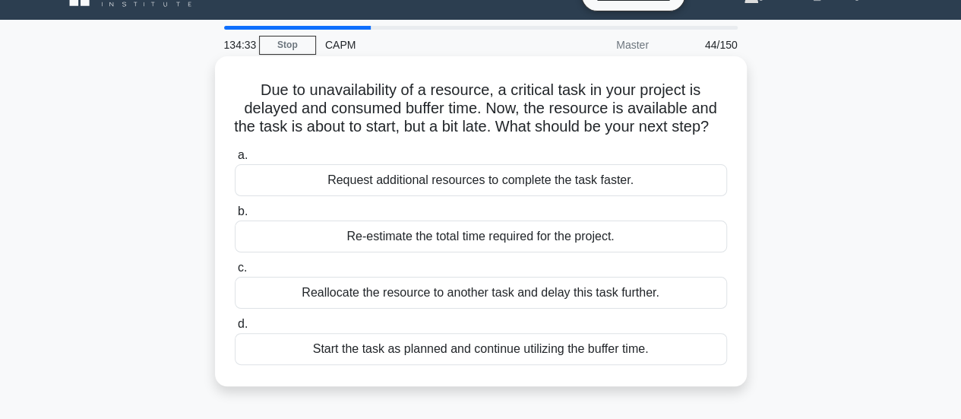
click at [622, 365] on div "Start the task as planned and continue utilizing the buffer time." at bounding box center [481, 349] width 492 height 32
click at [235, 329] on input "d. Start the task as planned and continue utilizing the buffer time." at bounding box center [235, 324] width 0 height 10
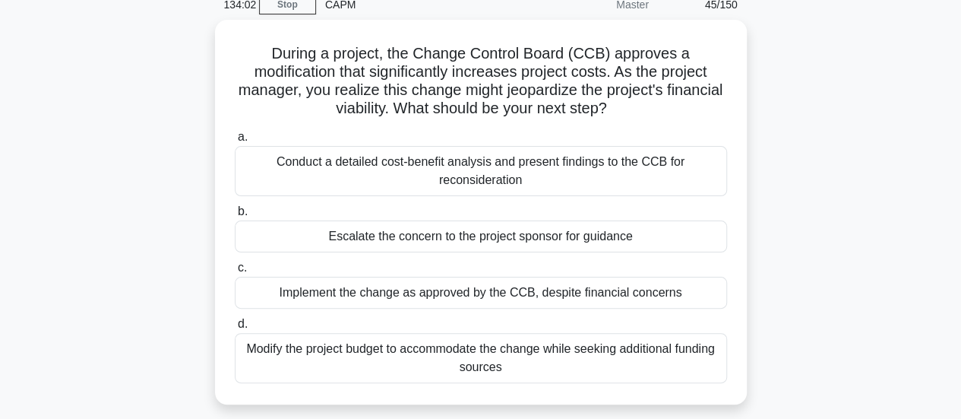
scroll to position [68, 0]
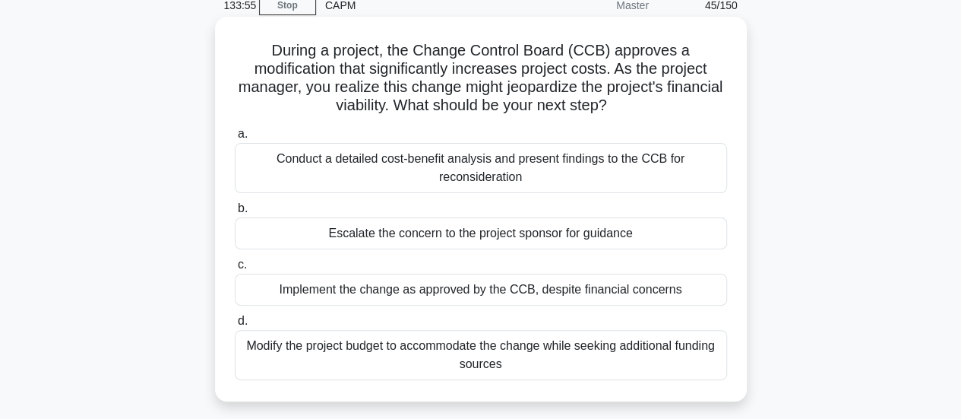
click at [562, 165] on div "Conduct a detailed cost-benefit analysis and present findings to the CCB for re…" at bounding box center [481, 168] width 492 height 50
click at [235, 139] on input "a. Conduct a detailed cost-benefit analysis and present findings to the CCB for…" at bounding box center [235, 134] width 0 height 10
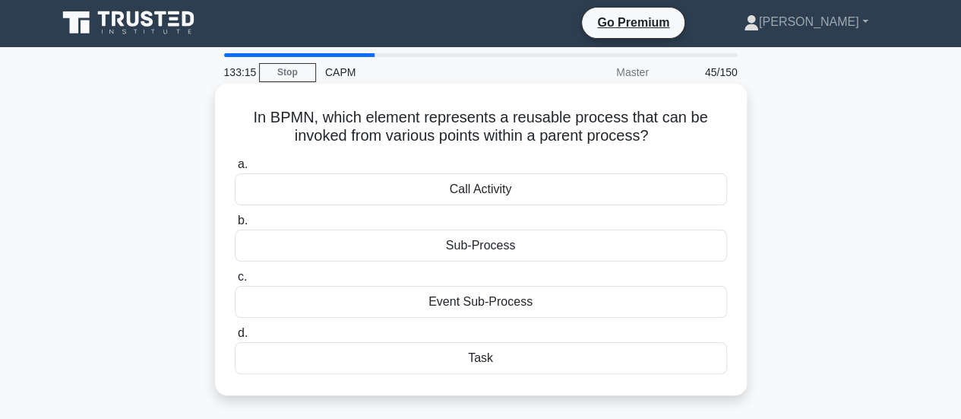
scroll to position [0, 0]
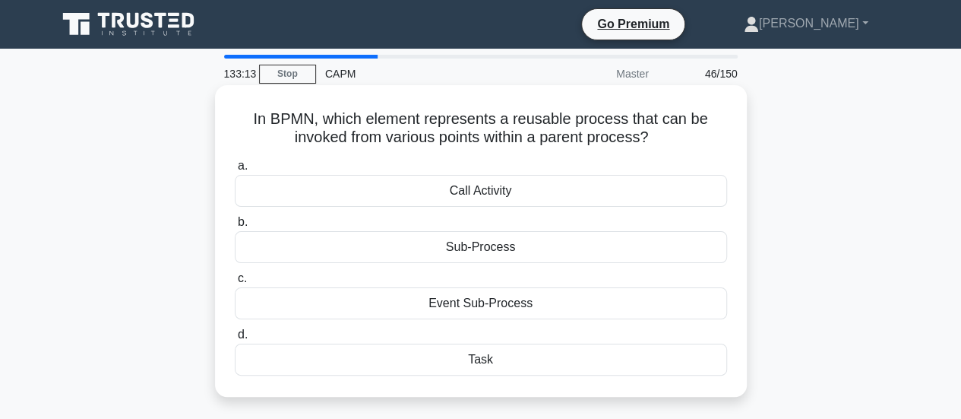
click at [530, 191] on div "Call Activity" at bounding box center [481, 191] width 492 height 32
click at [235, 171] on input "a. Call Activity" at bounding box center [235, 166] width 0 height 10
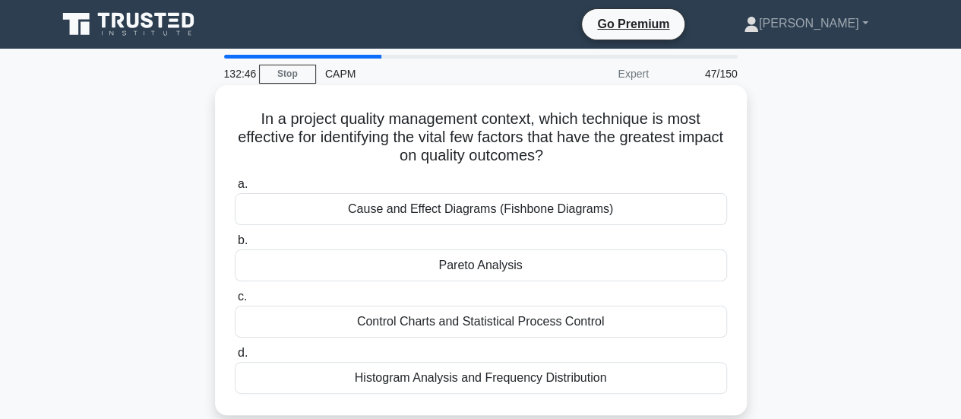
click at [464, 319] on div "Control Charts and Statistical Process Control" at bounding box center [481, 322] width 492 height 32
click at [235, 302] on input "c. Control Charts and Statistical Process Control" at bounding box center [235, 297] width 0 height 10
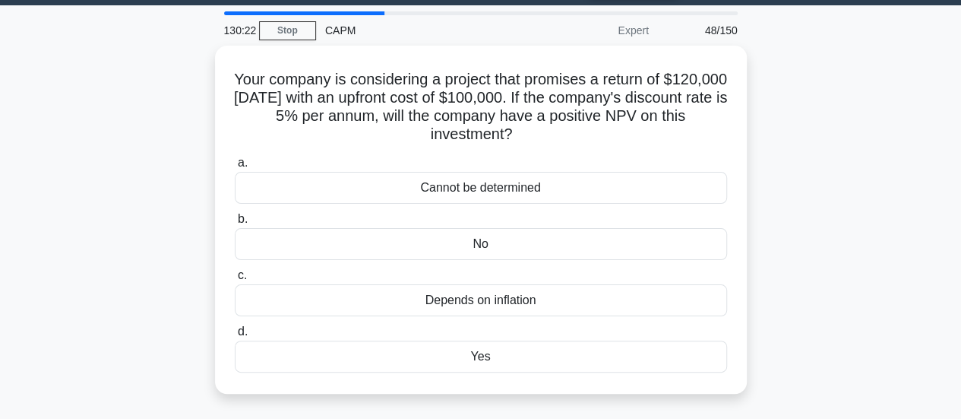
scroll to position [49, 0]
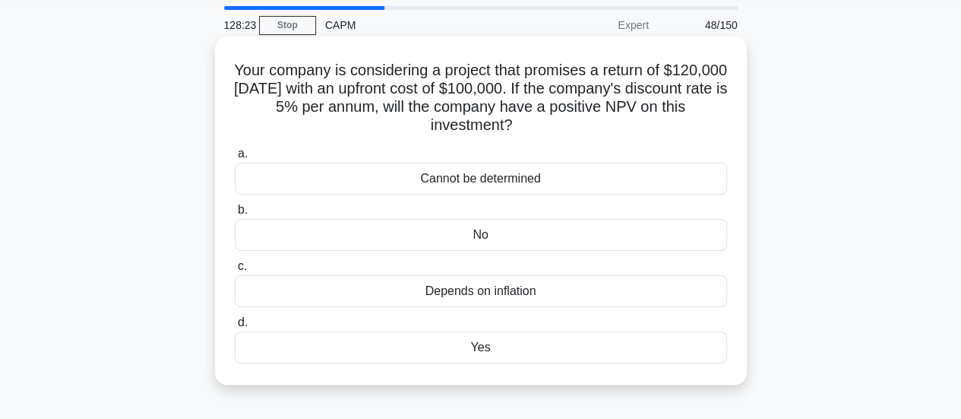
click at [538, 232] on div "No" at bounding box center [481, 235] width 492 height 32
click at [235, 215] on input "b. No" at bounding box center [235, 210] width 0 height 10
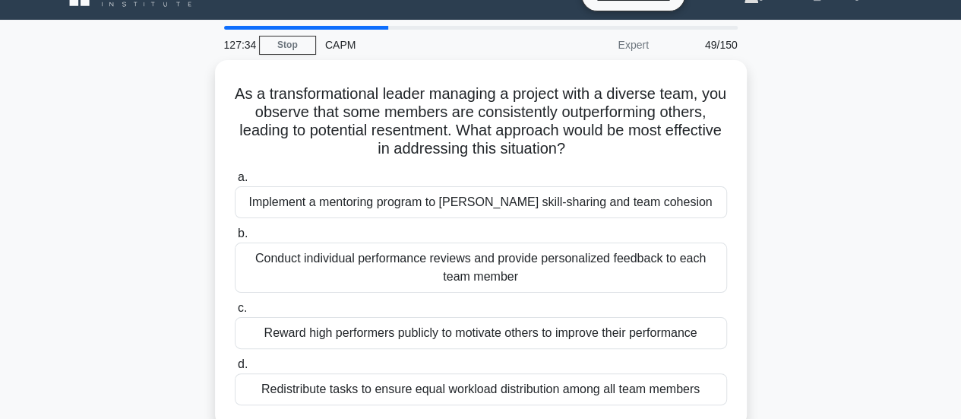
scroll to position [43, 0]
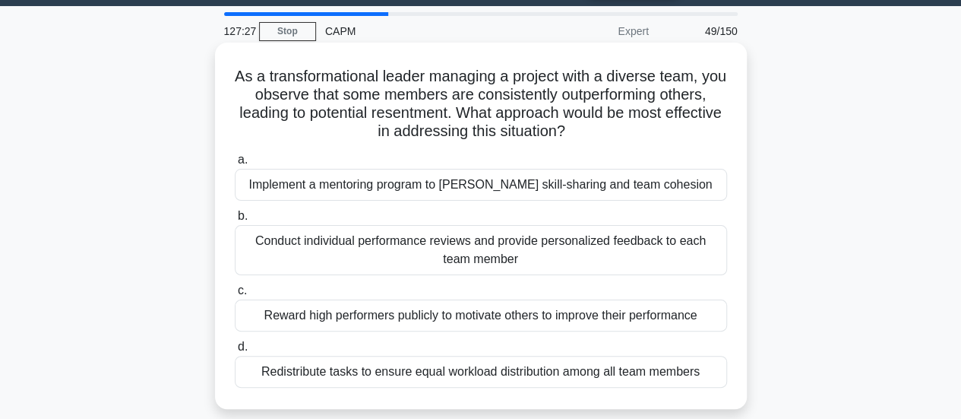
click at [602, 189] on div "Implement a mentoring program to foster skill-sharing and team cohesion" at bounding box center [481, 185] width 492 height 32
click at [235, 165] on input "a. Implement a mentoring program to foster skill-sharing and team cohesion" at bounding box center [235, 160] width 0 height 10
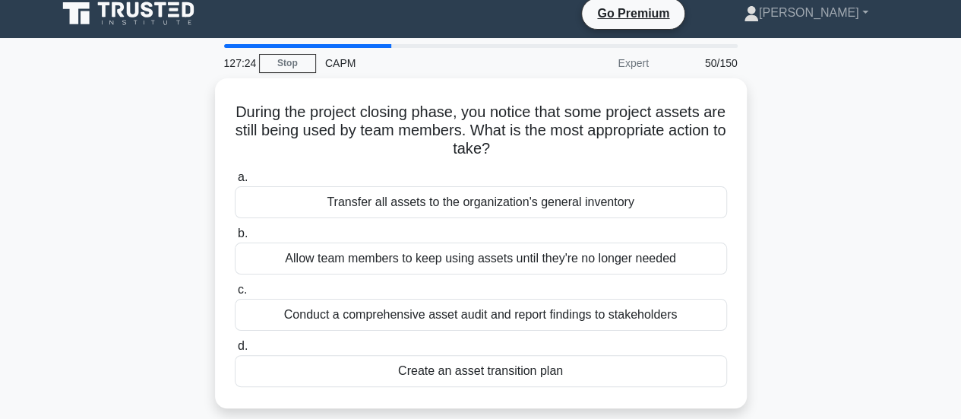
scroll to position [12, 0]
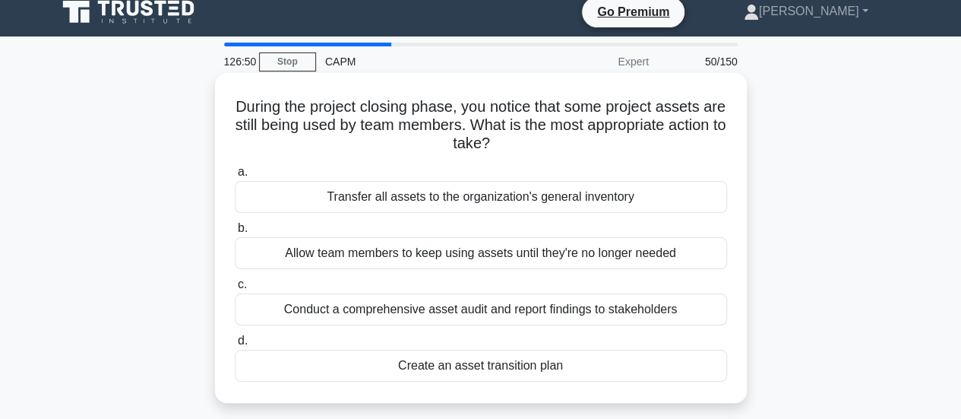
click at [587, 359] on div "Create an asset transition plan" at bounding box center [481, 366] width 492 height 32
click at [235, 346] on input "d. Create an asset transition plan" at bounding box center [235, 341] width 0 height 10
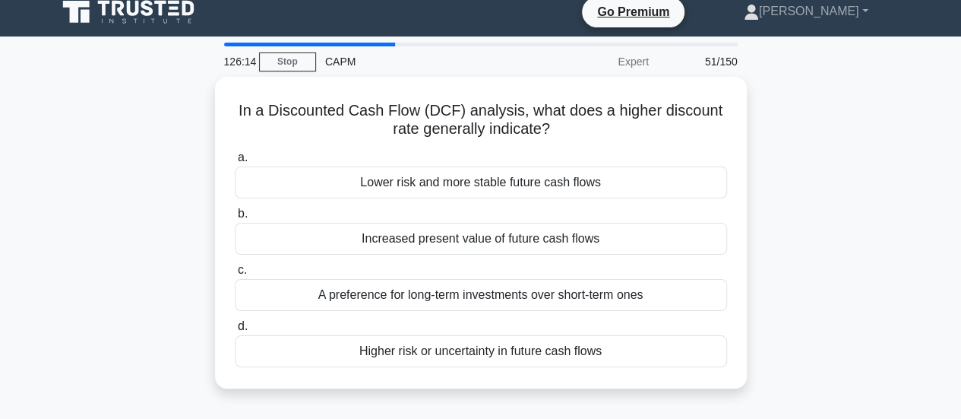
scroll to position [13, 0]
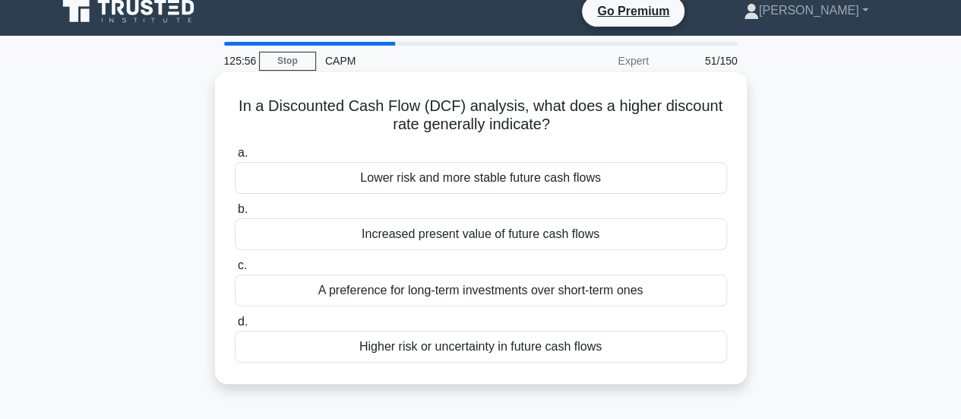
click at [567, 182] on div "Lower risk and more stable future cash flows" at bounding box center [481, 178] width 492 height 32
click at [235, 158] on input "a. Lower risk and more stable future cash flows" at bounding box center [235, 153] width 0 height 10
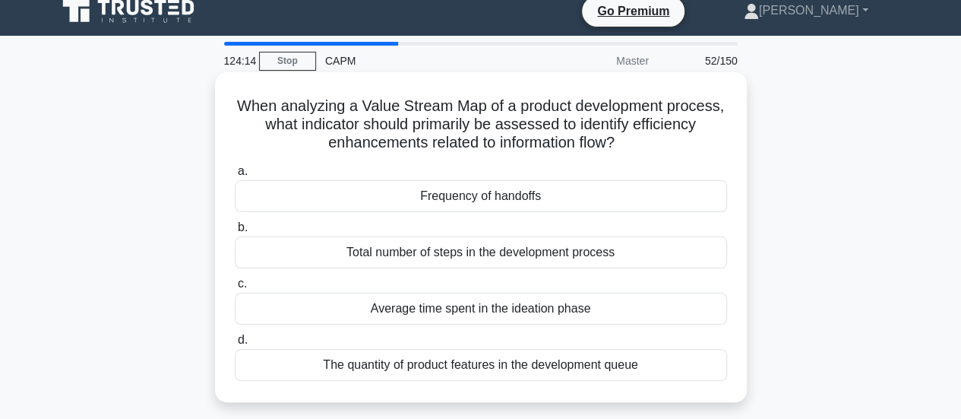
click at [491, 305] on div "Average time spent in the ideation phase" at bounding box center [481, 309] width 492 height 32
click at [235, 289] on input "c. Average time spent in the ideation phase" at bounding box center [235, 284] width 0 height 10
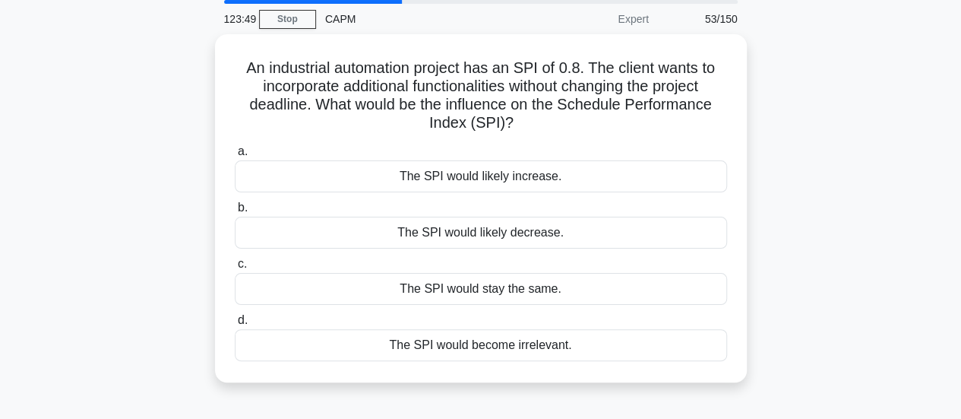
scroll to position [55, 0]
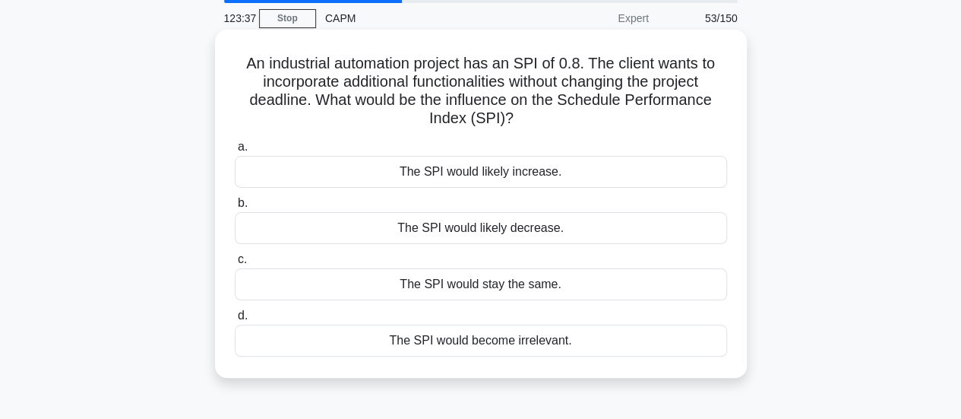
click at [606, 226] on div "The SPI would likely decrease." at bounding box center [481, 228] width 492 height 32
click at [235, 208] on input "b. The SPI would likely decrease." at bounding box center [235, 203] width 0 height 10
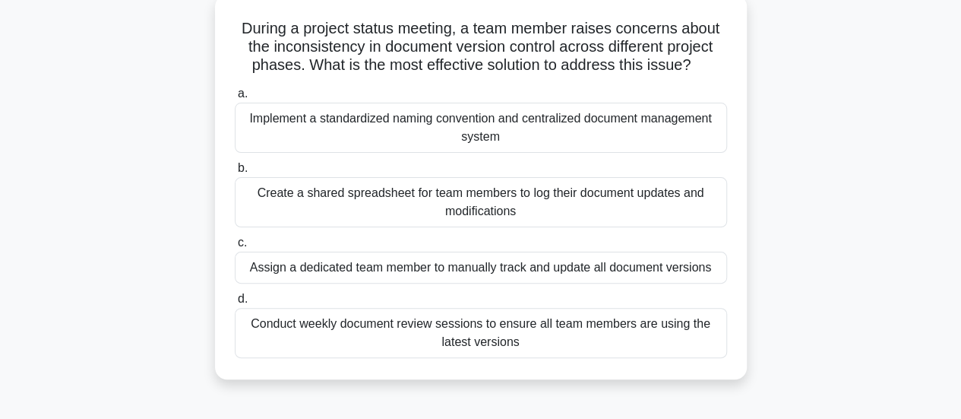
scroll to position [98, 0]
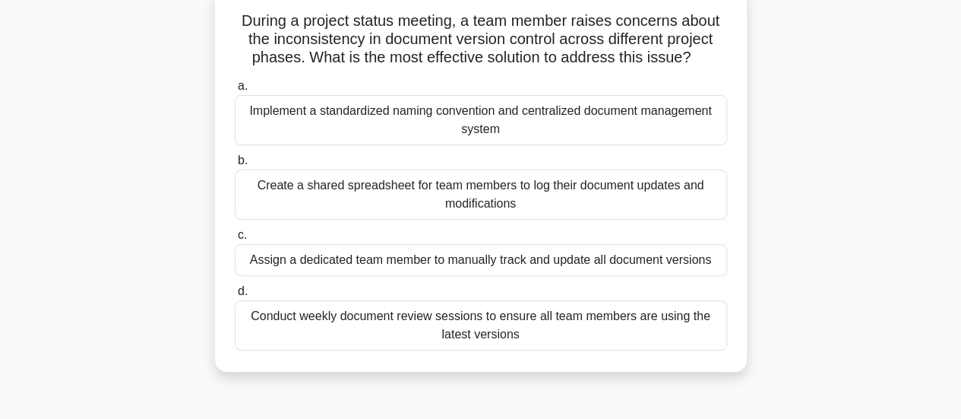
click at [575, 122] on div "Implement a standardized naming convention and centralized document management …" at bounding box center [481, 120] width 492 height 50
click at [235, 91] on input "a. Implement a standardized naming convention and centralized document manageme…" at bounding box center [235, 86] width 0 height 10
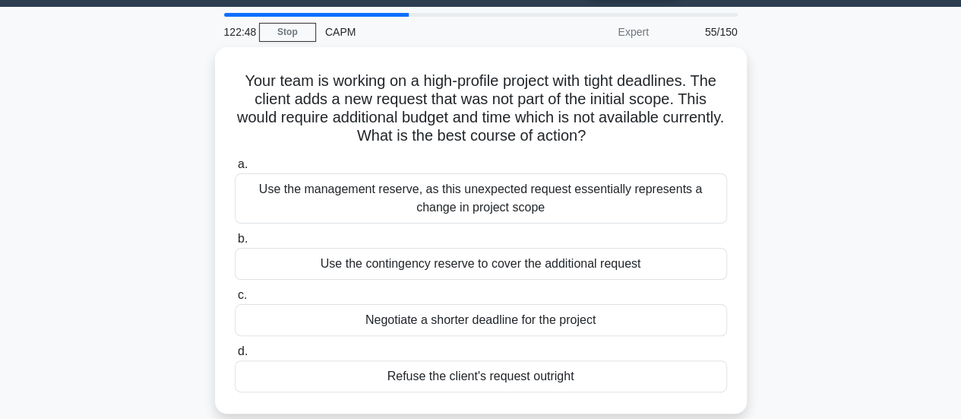
scroll to position [43, 0]
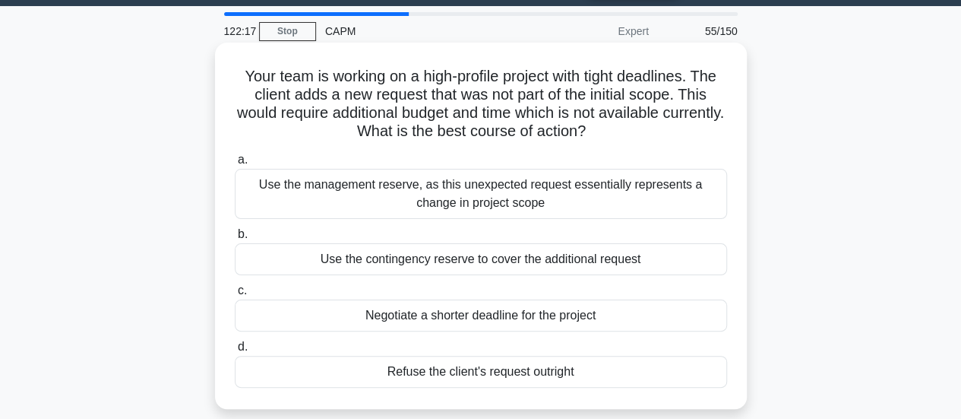
click at [594, 197] on div "Use the management reserve, as this unexpected request essentially represents a…" at bounding box center [481, 194] width 492 height 50
click at [235, 165] on input "a. Use the management reserve, as this unexpected request essentially represent…" at bounding box center [235, 160] width 0 height 10
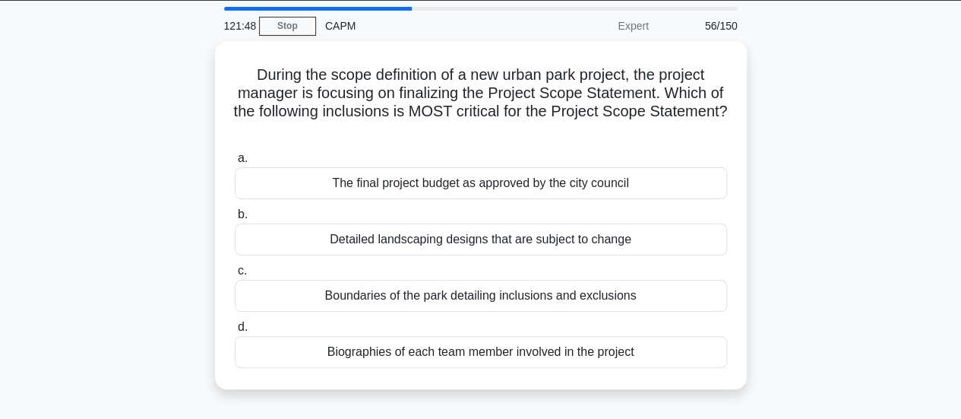
scroll to position [49, 0]
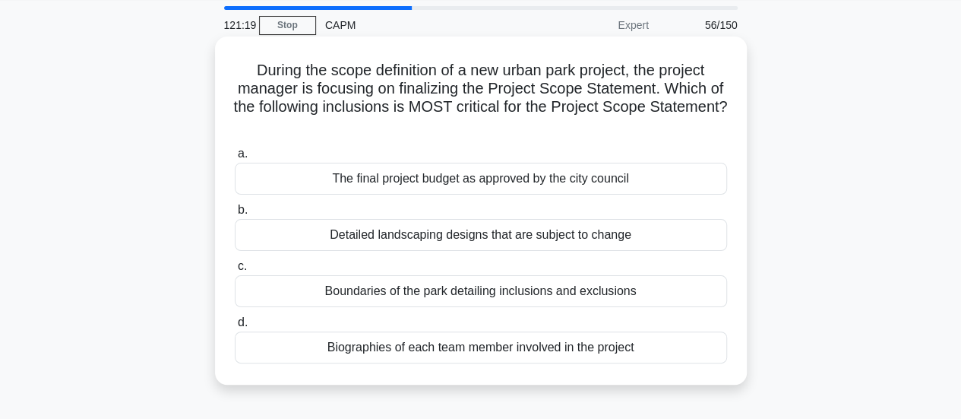
click at [586, 294] on div "Boundaries of the park detailing inclusions and exclusions" at bounding box center [481, 291] width 492 height 32
click at [235, 271] on input "c. Boundaries of the park detailing inclusions and exclusions" at bounding box center [235, 266] width 0 height 10
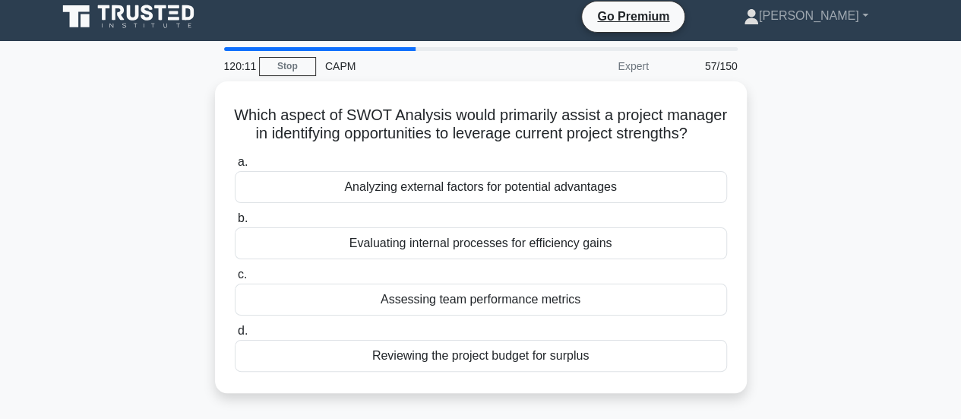
scroll to position [0, 0]
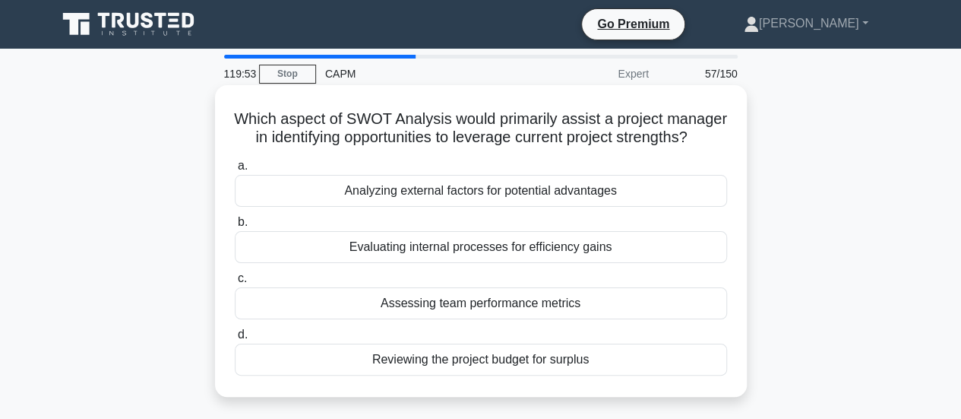
click at [565, 207] on div "Analyzing external factors for potential advantages" at bounding box center [481, 191] width 492 height 32
click at [235, 171] on input "a. Analyzing external factors for potential advantages" at bounding box center [235, 166] width 0 height 10
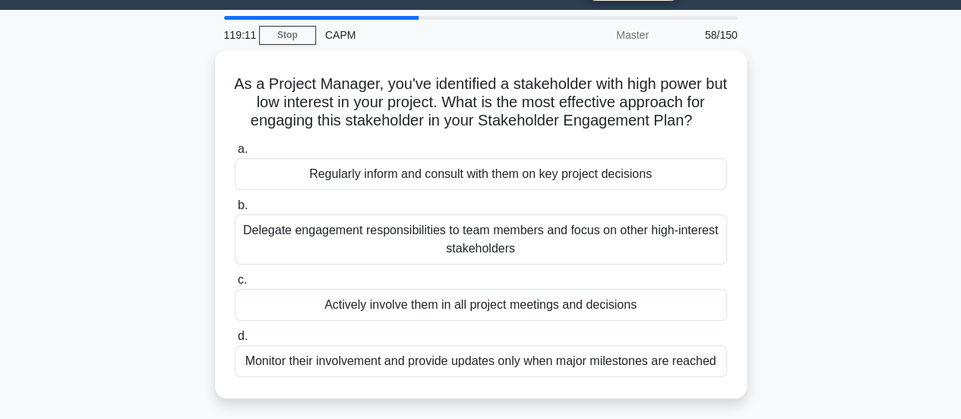
scroll to position [43, 0]
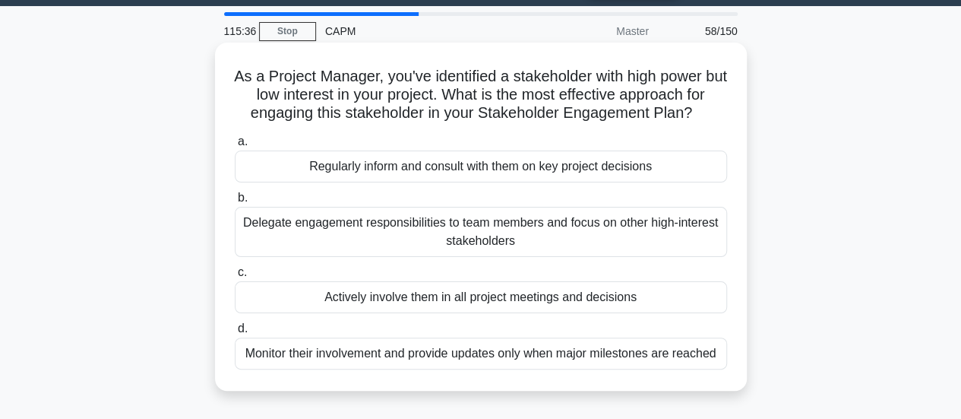
click at [576, 356] on div "Monitor their involvement and provide updates only when major milestones are re…" at bounding box center [481, 353] width 492 height 32
click at [235, 334] on input "d. Monitor their involvement and provide updates only when major milestones are…" at bounding box center [235, 329] width 0 height 10
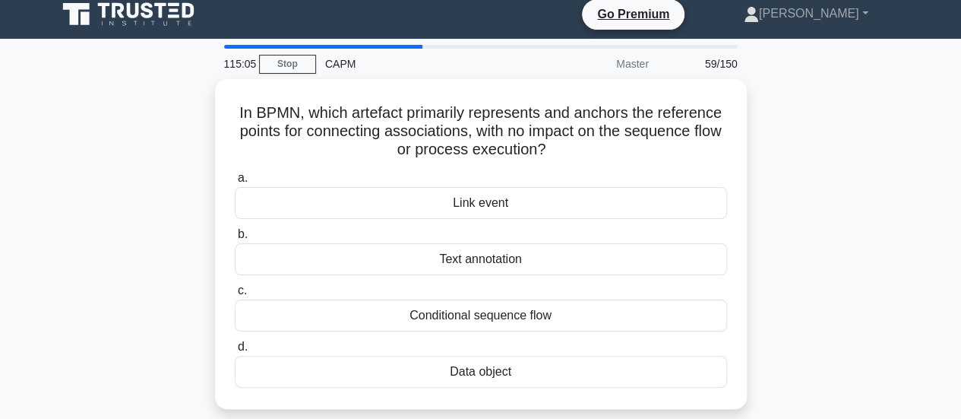
scroll to position [11, 0]
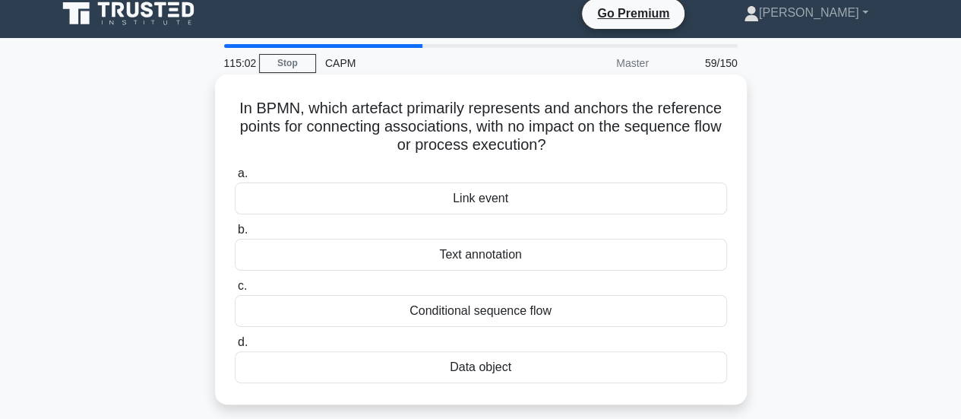
click at [517, 258] on div "Text annotation" at bounding box center [481, 255] width 492 height 32
click at [235, 235] on input "b. Text annotation" at bounding box center [235, 230] width 0 height 10
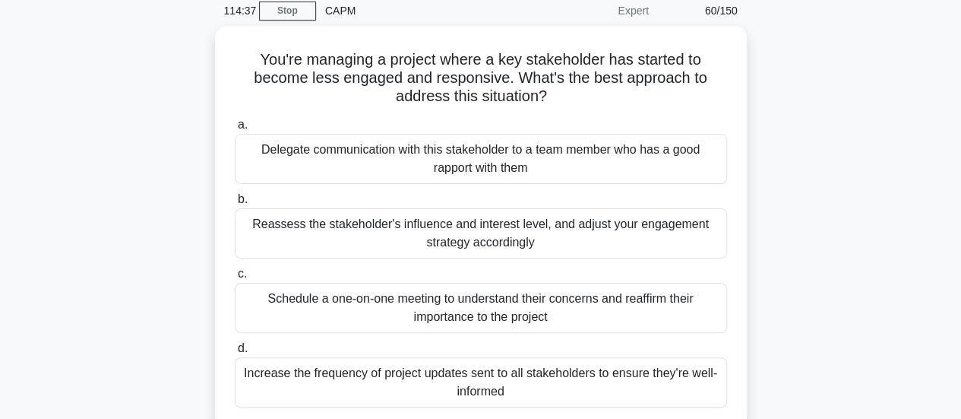
scroll to position [70, 0]
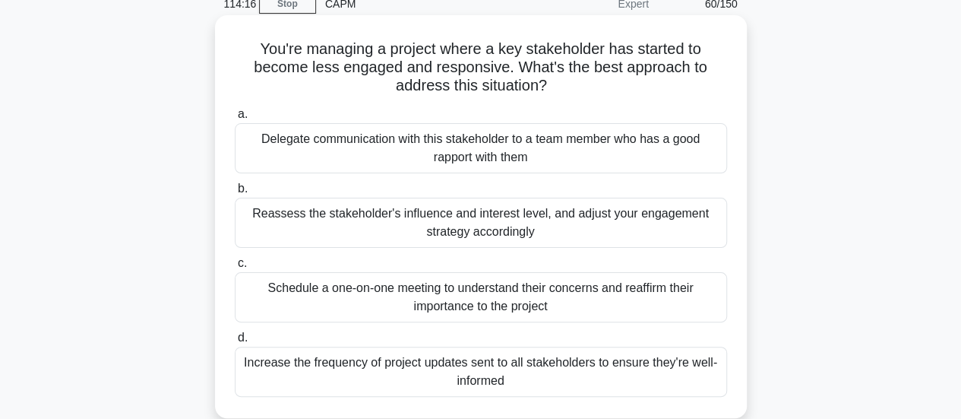
click at [600, 219] on div "Reassess the stakeholder's influence and interest level, and adjust your engage…" at bounding box center [481, 223] width 492 height 50
click at [235, 194] on input "b. Reassess the stakeholder's influence and interest level, and adjust your eng…" at bounding box center [235, 189] width 0 height 10
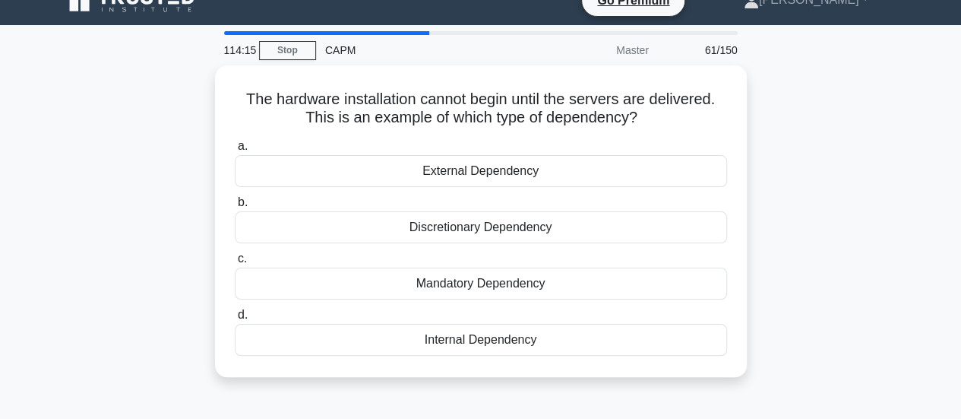
scroll to position [0, 0]
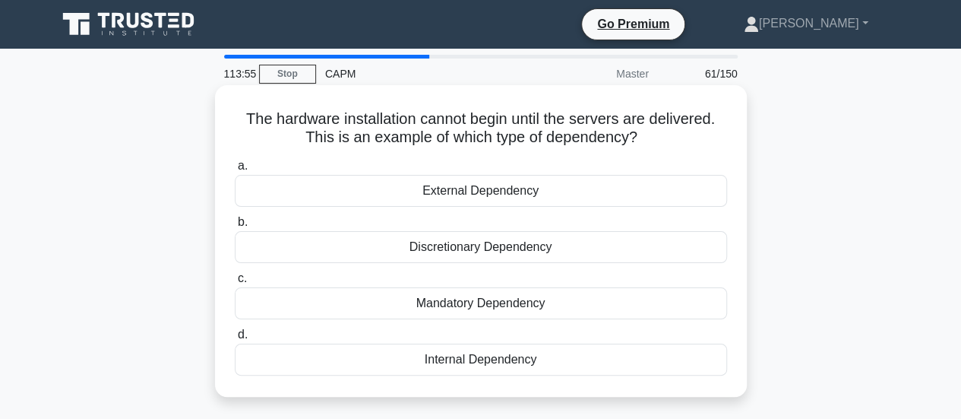
click at [537, 191] on div "External Dependency" at bounding box center [481, 191] width 492 height 32
click at [235, 171] on input "a. External Dependency" at bounding box center [235, 166] width 0 height 10
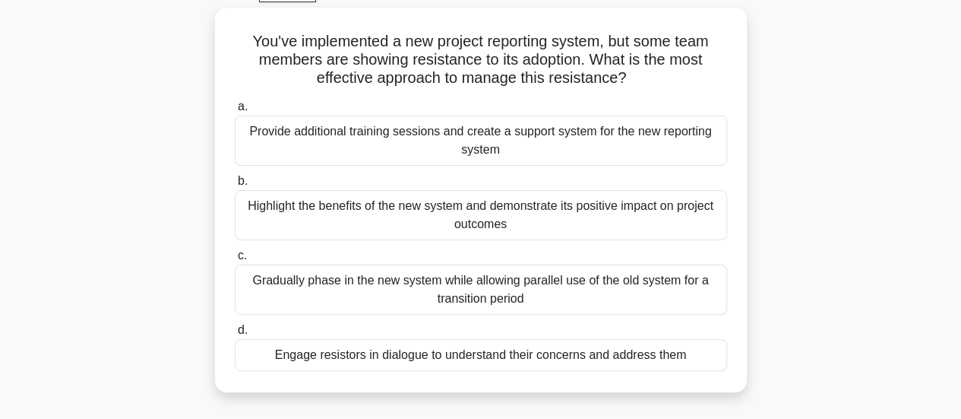
scroll to position [82, 0]
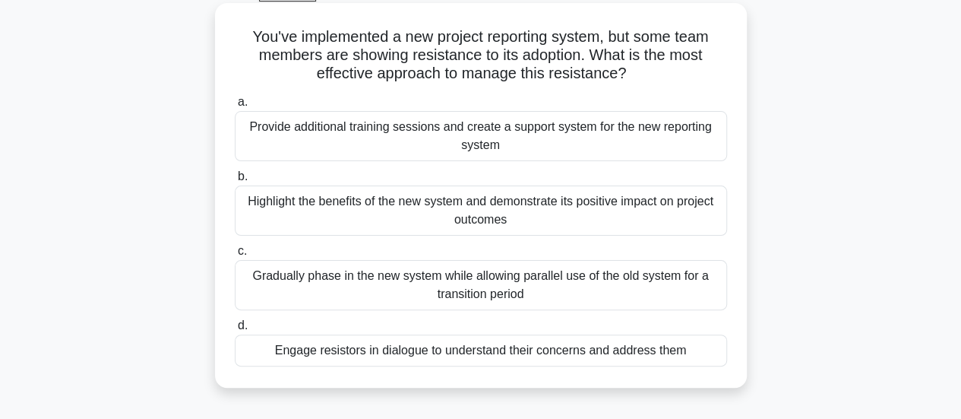
click at [512, 210] on div "Highlight the benefits of the new system and demonstrate its positive impact on…" at bounding box center [481, 210] width 492 height 50
click at [235, 182] on input "b. Highlight the benefits of the new system and demonstrate its positive impact…" at bounding box center [235, 177] width 0 height 10
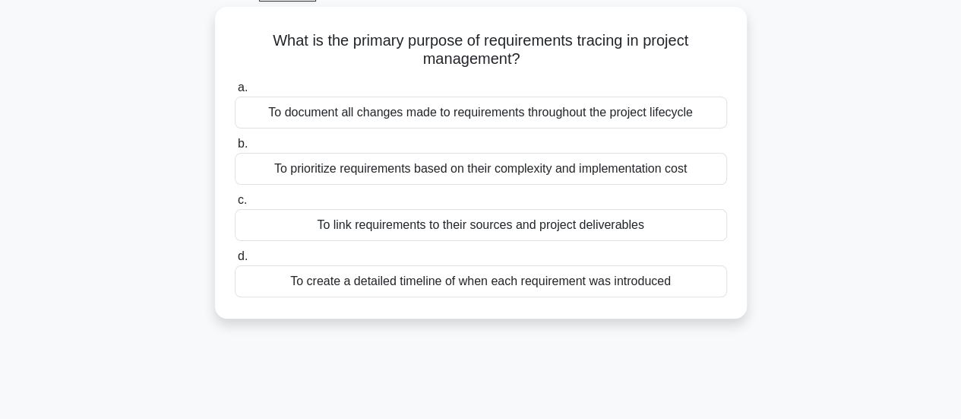
scroll to position [0, 0]
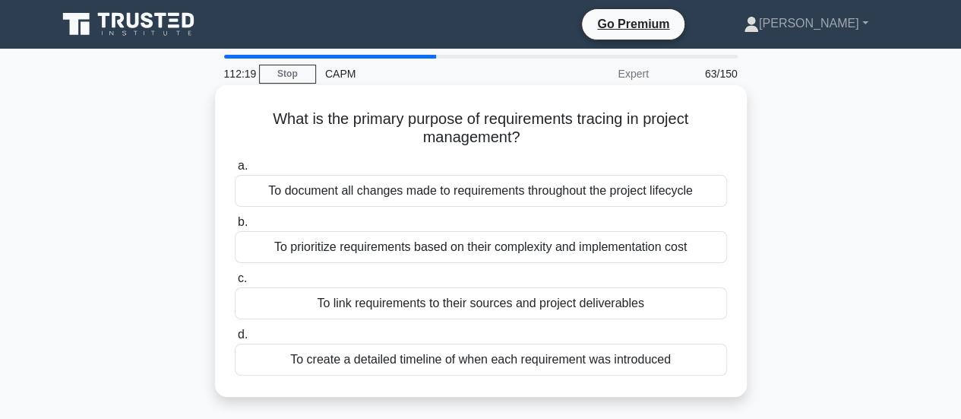
click at [610, 302] on div "To link requirements to their sources and project deliverables" at bounding box center [481, 303] width 492 height 32
click at [235, 283] on input "c. To link requirements to their sources and project deliverables" at bounding box center [235, 279] width 0 height 10
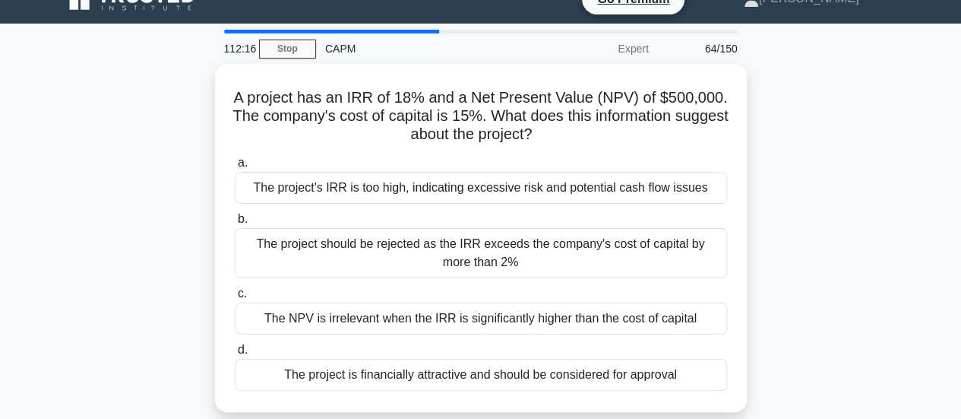
scroll to position [26, 0]
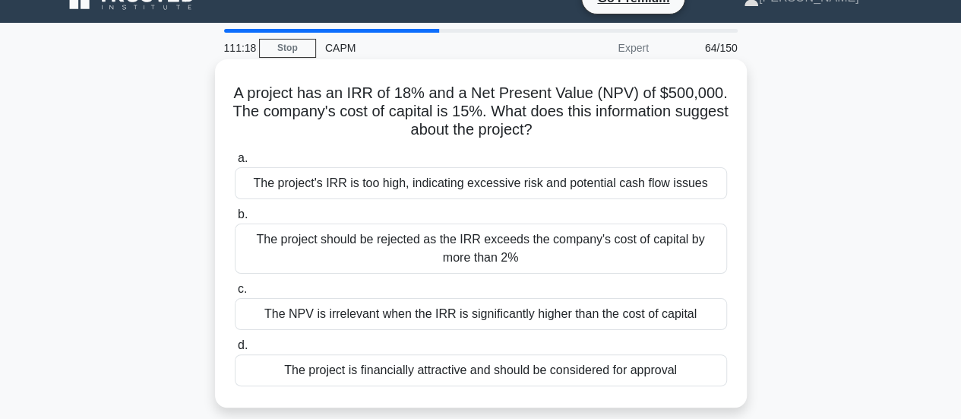
click at [615, 373] on div "The project is financially attractive and should be considered for approval" at bounding box center [481, 370] width 492 height 32
click at [235, 350] on input "d. The project is financially attractive and should be considered for approval" at bounding box center [235, 345] width 0 height 10
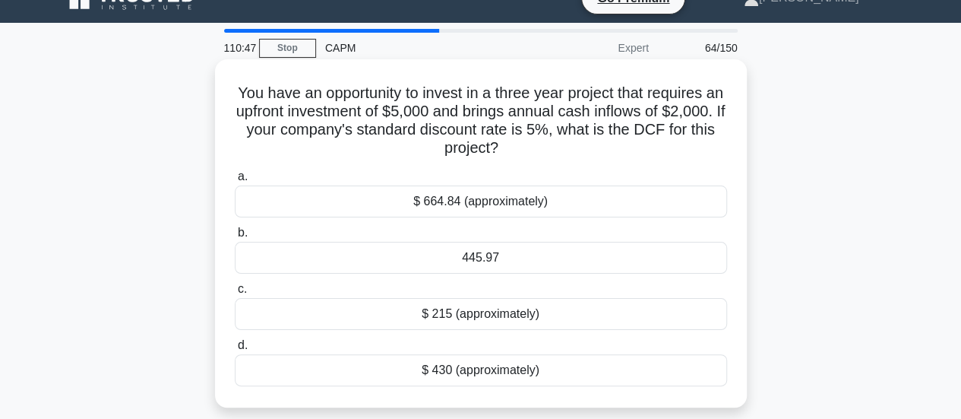
click at [481, 259] on div "445.97" at bounding box center [481, 258] width 492 height 32
click at [235, 238] on input "b. 445.97" at bounding box center [235, 233] width 0 height 10
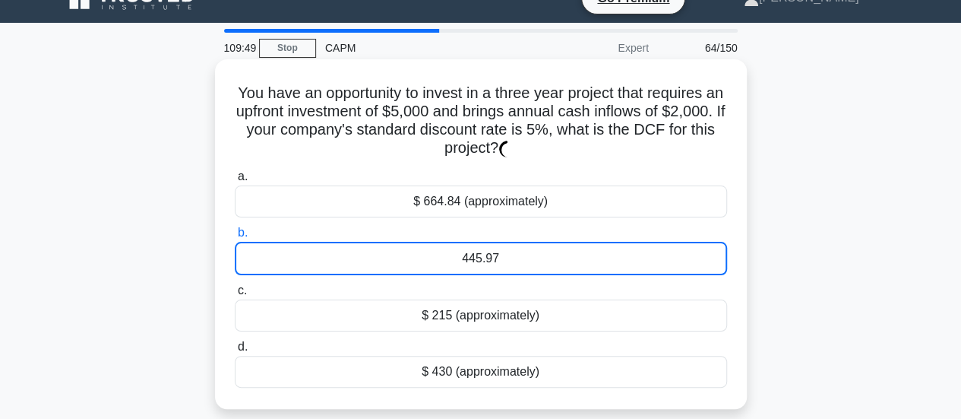
click at [588, 261] on div "445.97" at bounding box center [481, 258] width 492 height 33
click at [235, 238] on input "b. 445.97" at bounding box center [235, 233] width 0 height 10
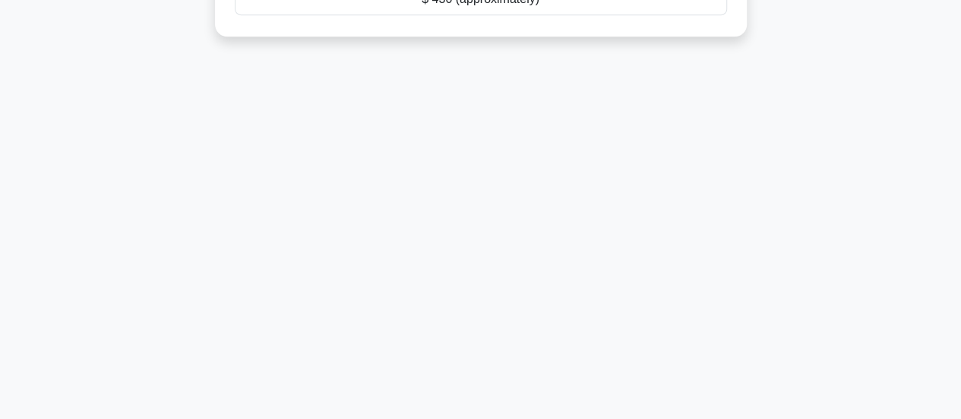
scroll to position [0, 0]
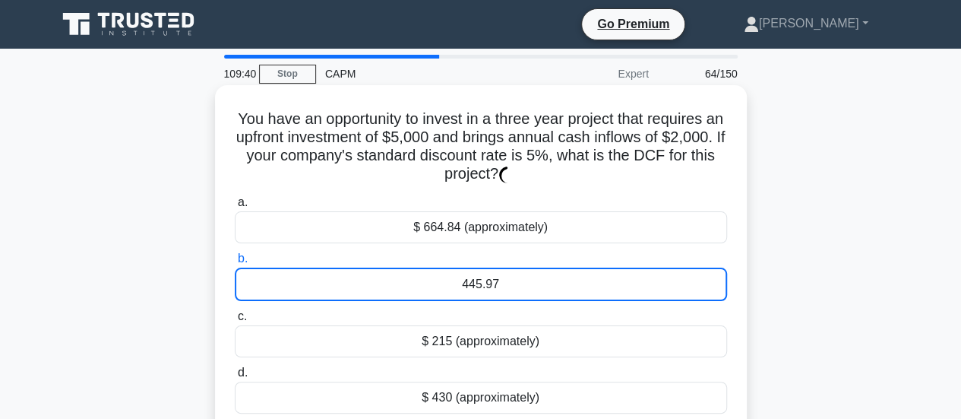
click at [450, 280] on div "445.97" at bounding box center [481, 284] width 492 height 33
click at [235, 264] on input "b. 445.97" at bounding box center [235, 259] width 0 height 10
click at [450, 280] on div "445.97" at bounding box center [481, 284] width 492 height 33
click at [235, 264] on input "b. 445.97" at bounding box center [235, 259] width 0 height 10
click at [450, 280] on div "445.97" at bounding box center [481, 284] width 492 height 33
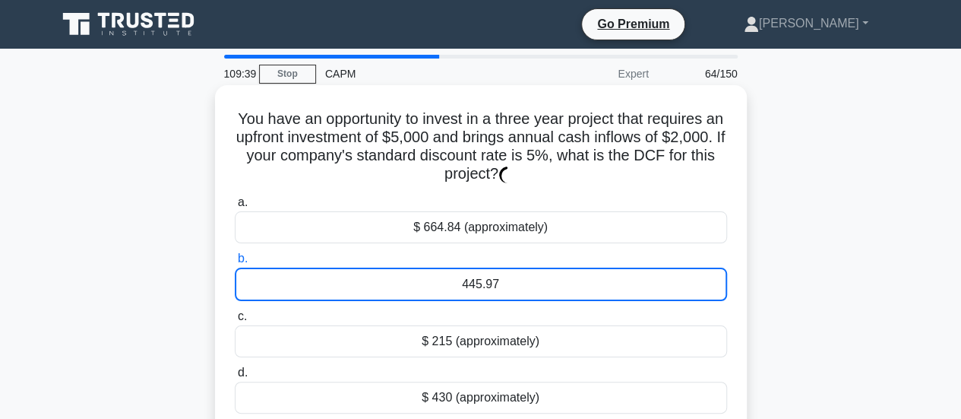
click at [235, 264] on input "b. 445.97" at bounding box center [235, 259] width 0 height 10
click at [450, 280] on div "445.97" at bounding box center [481, 284] width 492 height 33
click at [235, 264] on input "b. 445.97" at bounding box center [235, 259] width 0 height 10
click at [450, 280] on div "445.97" at bounding box center [481, 284] width 492 height 33
click at [235, 264] on input "b. 445.97" at bounding box center [235, 259] width 0 height 10
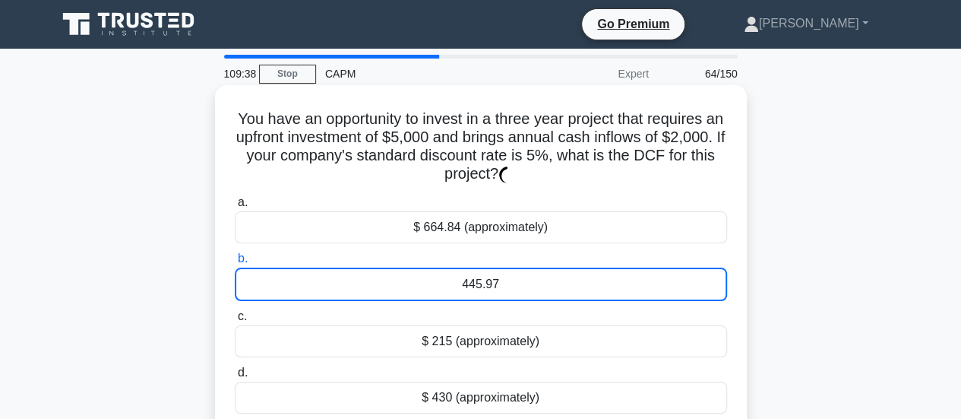
click at [572, 287] on div "445.97" at bounding box center [481, 284] width 492 height 33
click at [235, 264] on input "b. 445.97" at bounding box center [235, 259] width 0 height 10
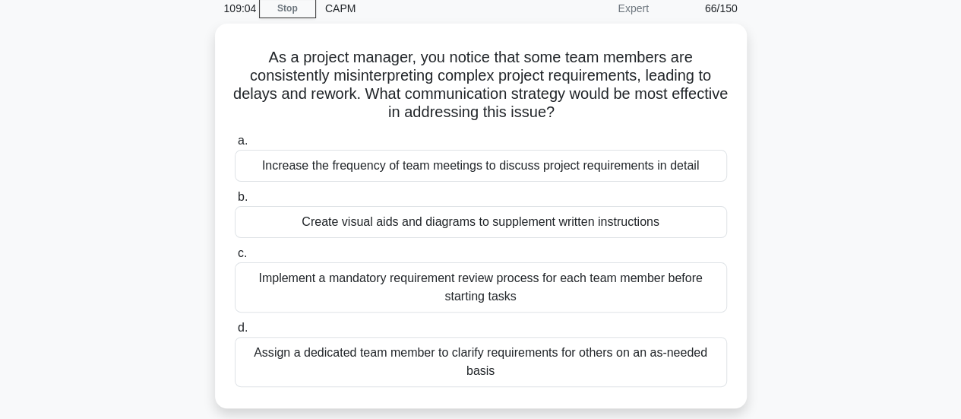
scroll to position [66, 0]
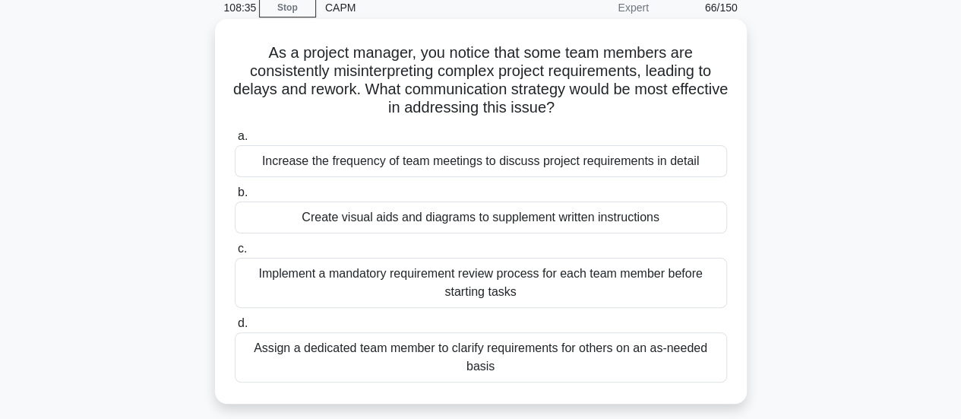
click at [600, 220] on div "Create visual aids and diagrams to supplement written instructions" at bounding box center [481, 217] width 492 height 32
click at [235, 198] on input "b. Create visual aids and diagrams to supplement written instructions" at bounding box center [235, 193] width 0 height 10
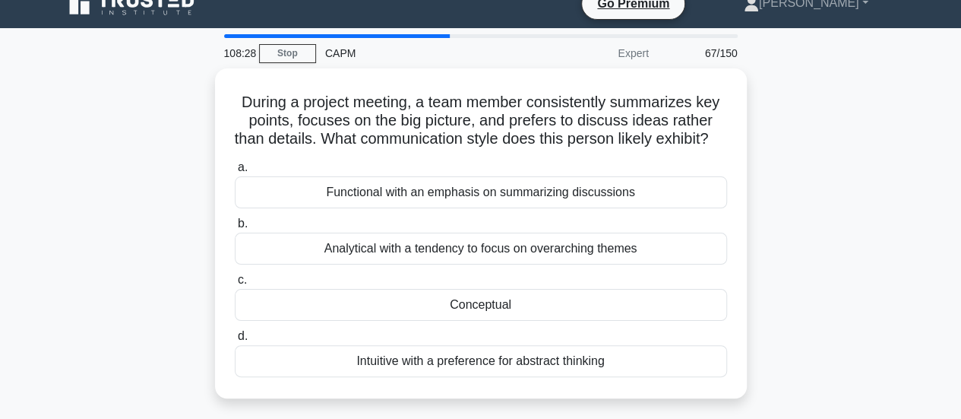
scroll to position [31, 0]
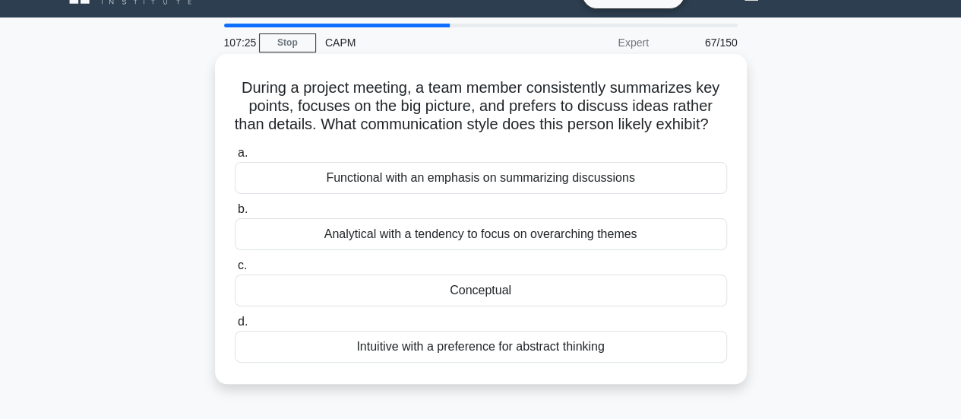
click at [537, 306] on div "Conceptual" at bounding box center [481, 290] width 492 height 32
click at [235, 271] on input "c. Conceptual" at bounding box center [235, 266] width 0 height 10
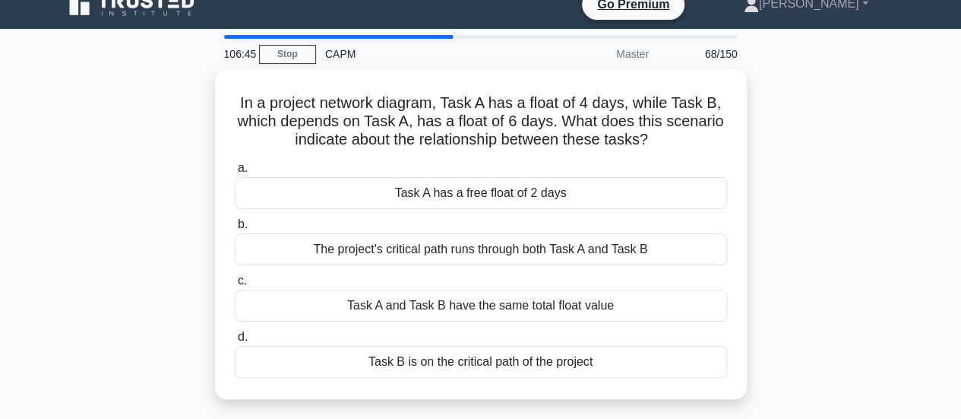
scroll to position [24, 0]
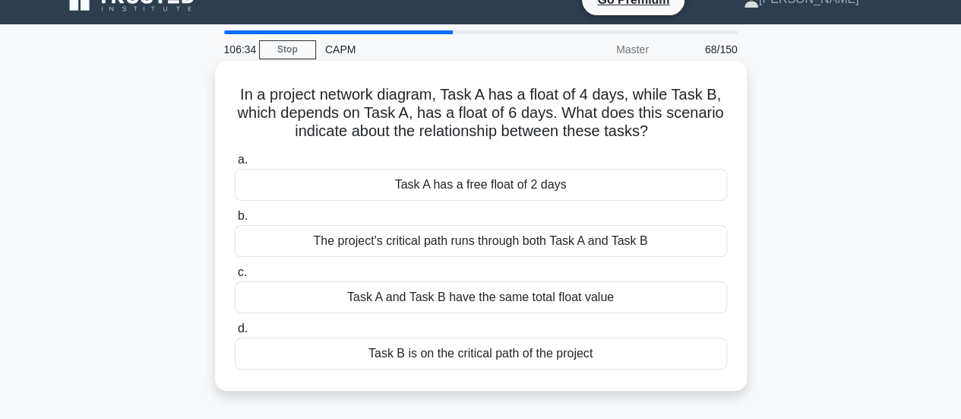
click at [578, 183] on div "Task A has a free float of 2 days" at bounding box center [481, 185] width 492 height 32
click at [235, 165] on input "a. Task A has a free float of 2 days" at bounding box center [235, 160] width 0 height 10
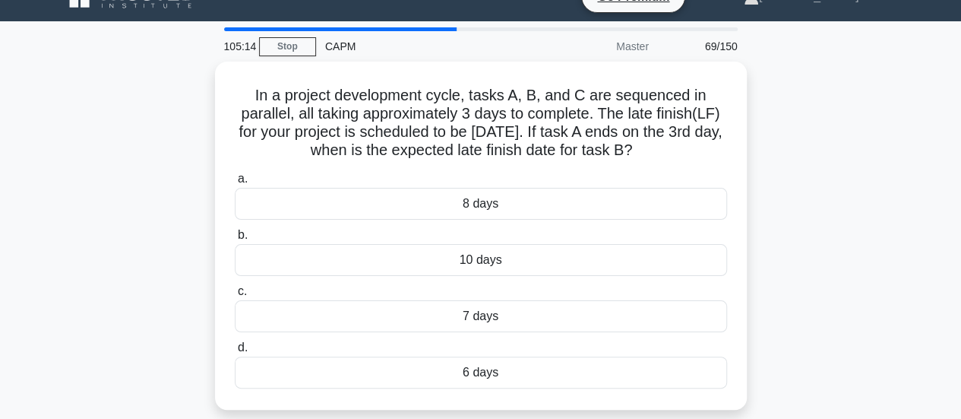
scroll to position [29, 0]
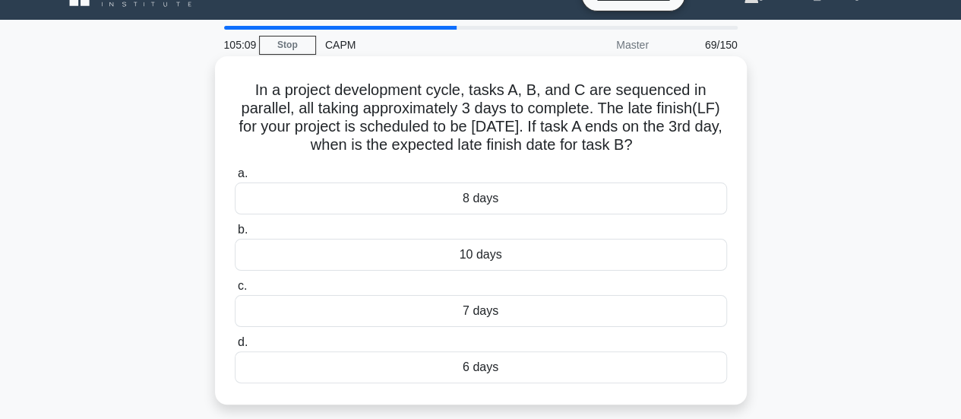
click at [489, 370] on div "6 days" at bounding box center [481, 367] width 492 height 32
click at [235, 347] on input "d. 6 days" at bounding box center [235, 342] width 0 height 10
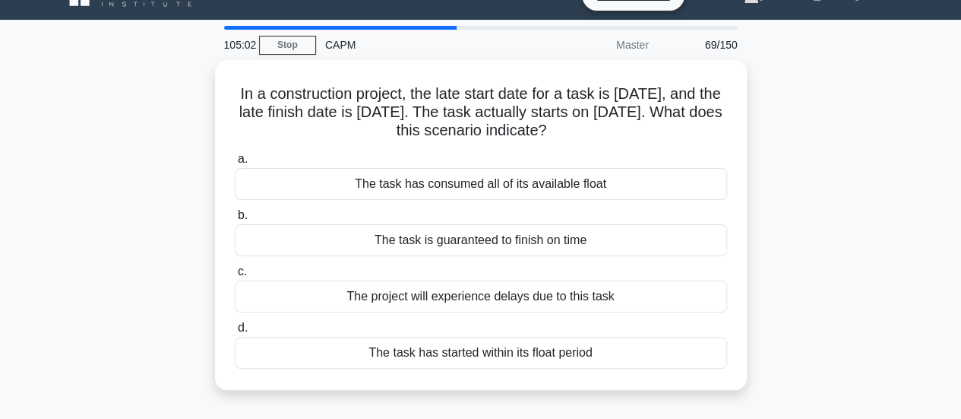
scroll to position [0, 0]
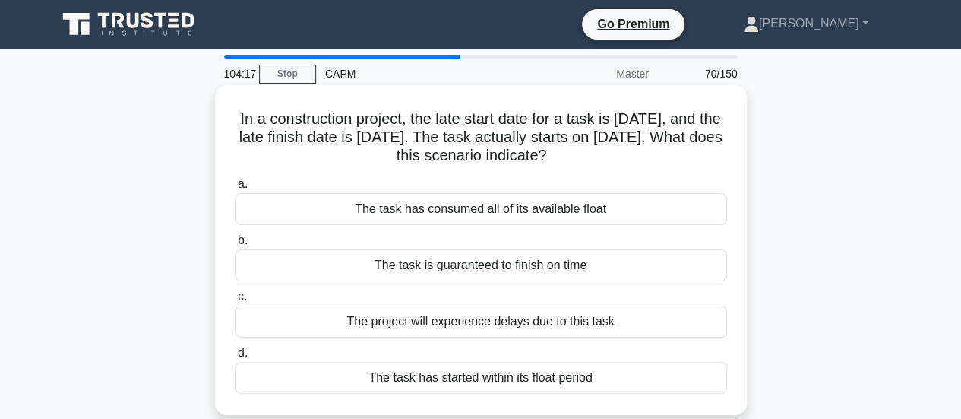
click at [610, 321] on div "The project will experience delays due to this task" at bounding box center [481, 322] width 492 height 32
click at [235, 302] on input "c. The project will experience delays due to this task" at bounding box center [235, 297] width 0 height 10
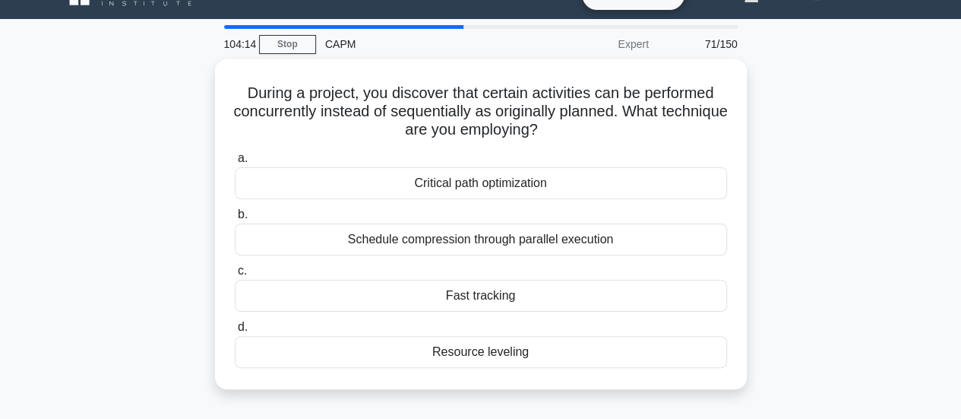
scroll to position [36, 0]
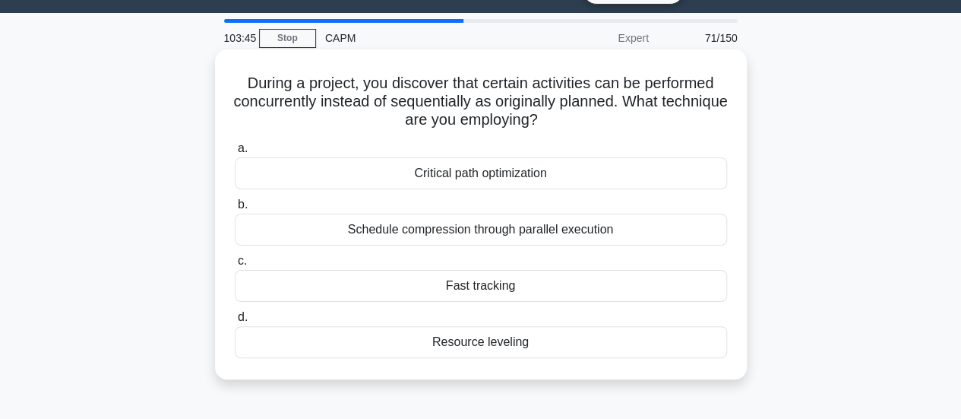
click at [655, 230] on div "Schedule compression through parallel execution" at bounding box center [481, 230] width 492 height 32
click at [235, 210] on input "b. Schedule compression through parallel execution" at bounding box center [235, 205] width 0 height 10
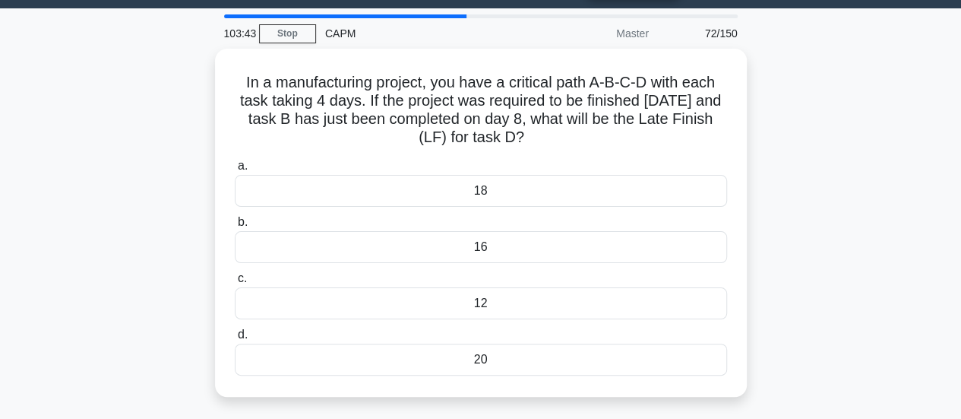
scroll to position [47, 0]
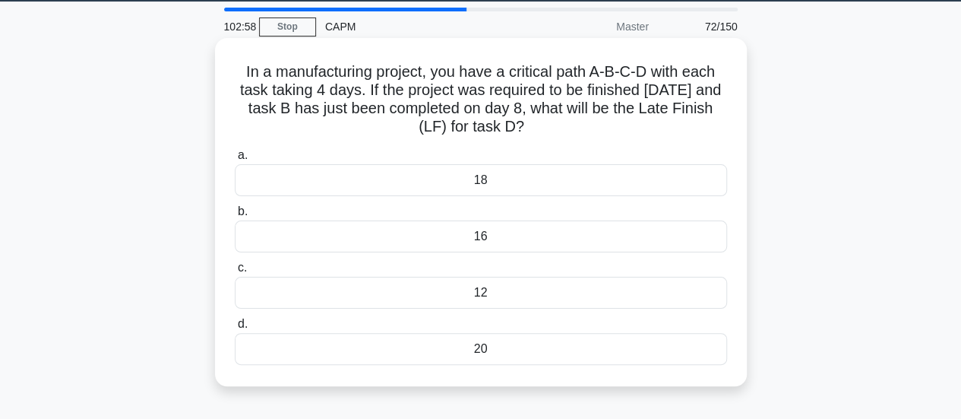
click at [542, 233] on div "16" at bounding box center [481, 236] width 492 height 32
click at [235, 217] on input "b. 16" at bounding box center [235, 212] width 0 height 10
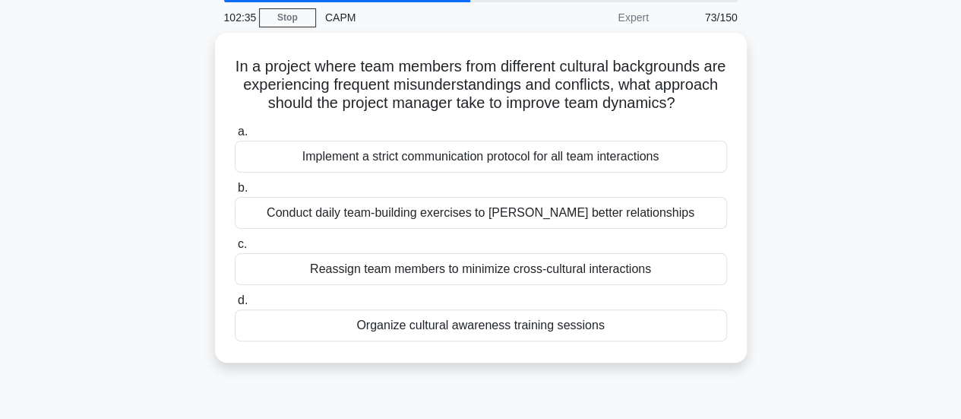
scroll to position [67, 0]
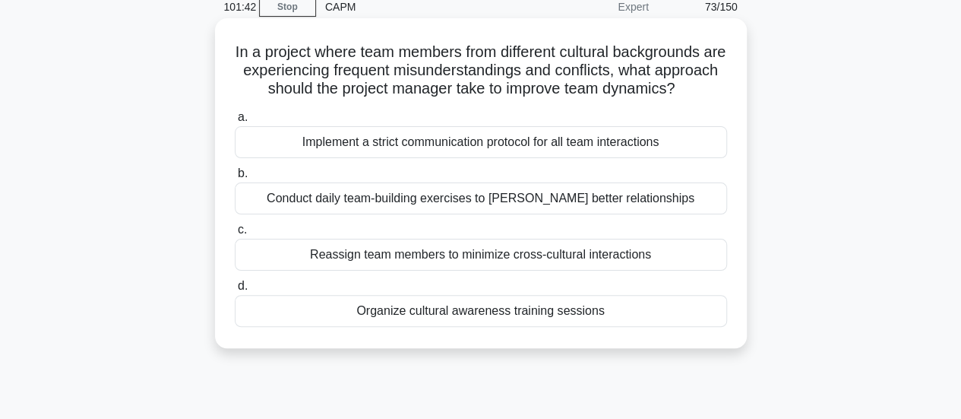
click at [584, 327] on div "Organize cultural awareness training sessions" at bounding box center [481, 311] width 492 height 32
click at [235, 291] on input "d. Organize cultural awareness training sessions" at bounding box center [235, 286] width 0 height 10
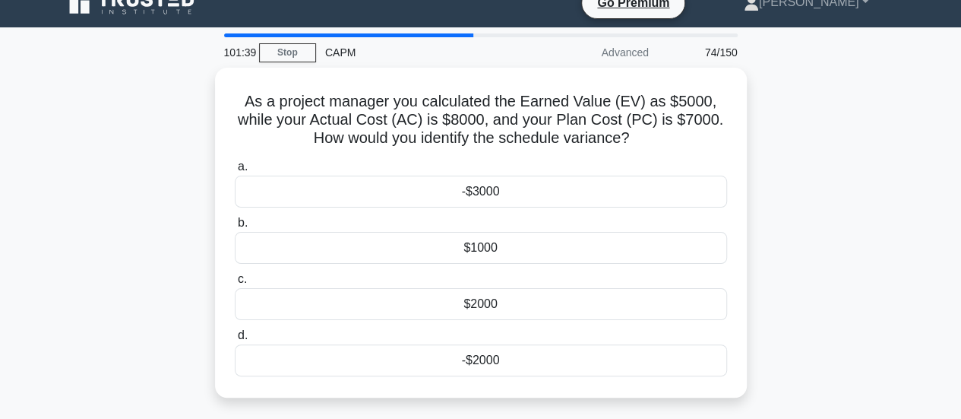
scroll to position [30, 0]
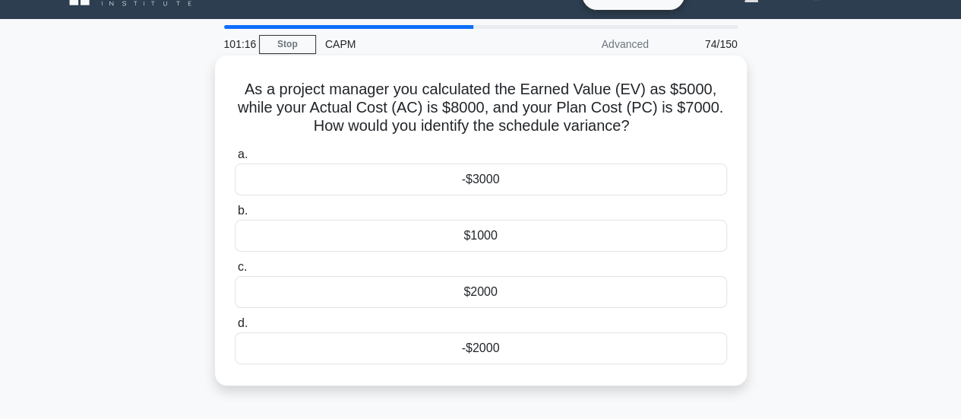
drag, startPoint x: 824, startPoint y: 321, endPoint x: 657, endPoint y: 346, distance: 168.3
click at [657, 346] on div "As a project manager you calculated the Earned Value (EV) as $5000, while your …" at bounding box center [481, 233] width 866 height 348
click at [605, 353] on div "-$2000" at bounding box center [481, 348] width 492 height 32
click at [235, 328] on input "d. -$2000" at bounding box center [235, 323] width 0 height 10
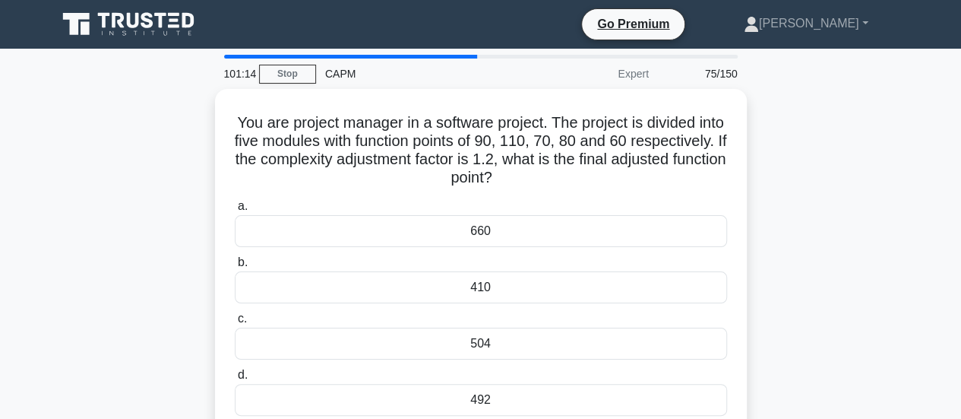
scroll to position [0, 0]
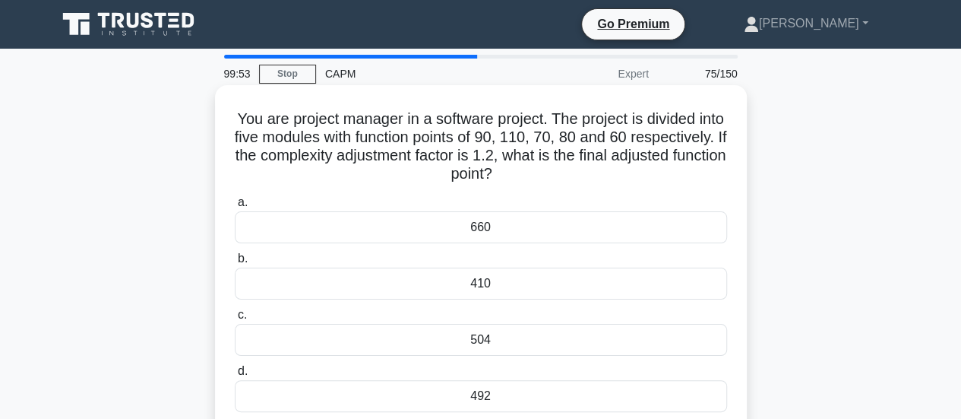
click at [481, 391] on div "492" at bounding box center [481, 396] width 492 height 32
click at [235, 376] on input "d. 492" at bounding box center [235, 371] width 0 height 10
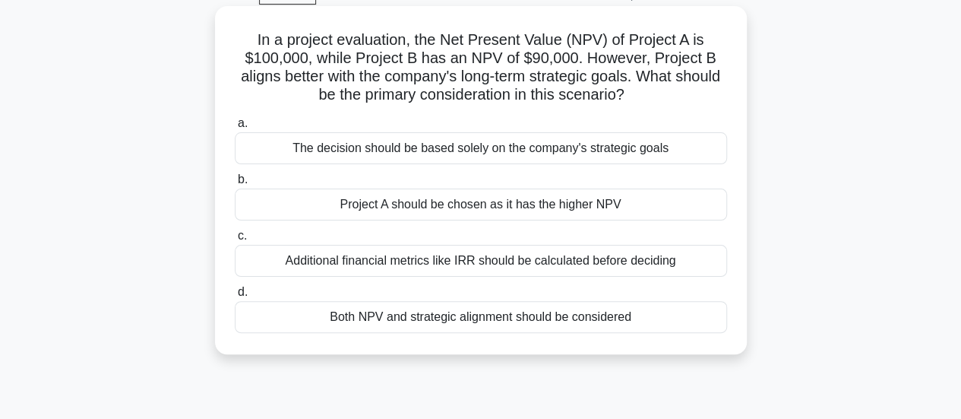
scroll to position [80, 0]
click at [521, 318] on div "Both NPV and strategic alignment should be considered" at bounding box center [481, 316] width 492 height 32
click at [235, 296] on input "d. Both NPV and strategic alignment should be considered" at bounding box center [235, 292] width 0 height 10
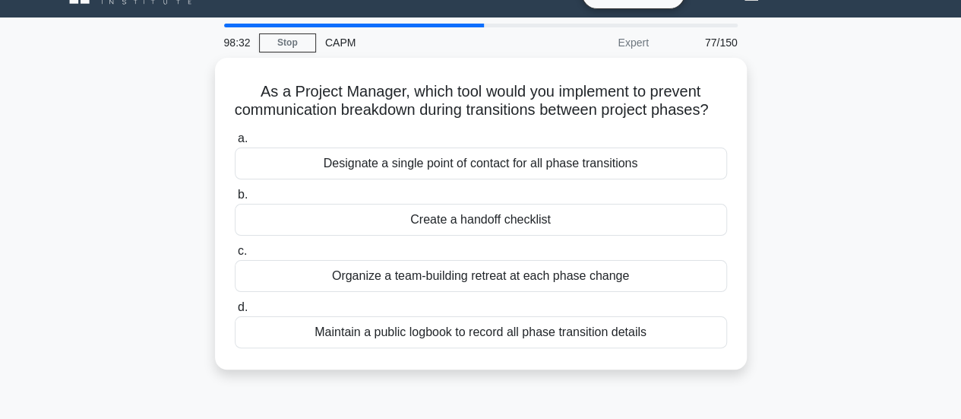
scroll to position [32, 0]
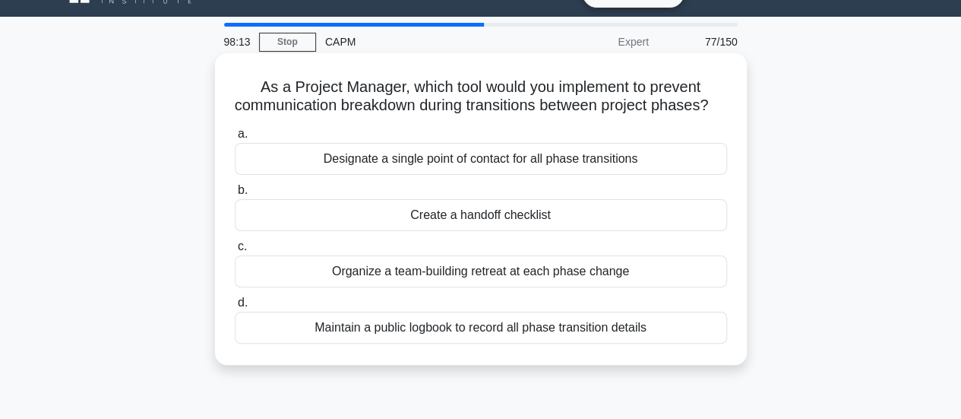
click at [576, 229] on div "Create a handoff checklist" at bounding box center [481, 215] width 492 height 32
click at [235, 195] on input "b. Create a handoff checklist" at bounding box center [235, 190] width 0 height 10
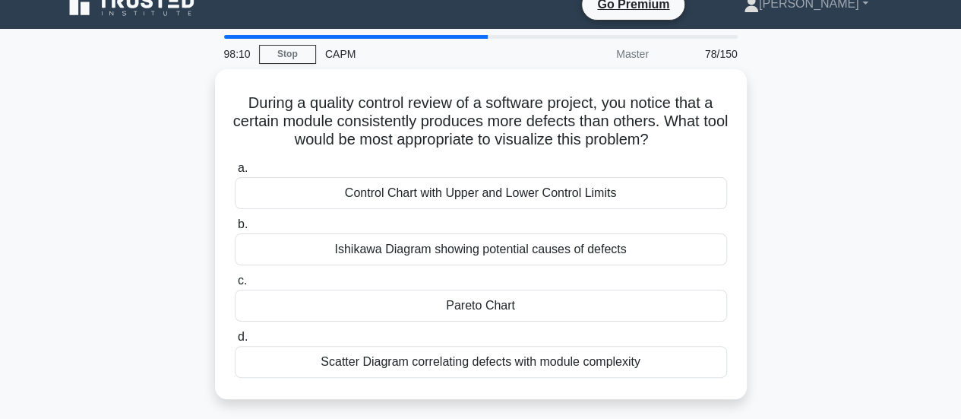
scroll to position [21, 0]
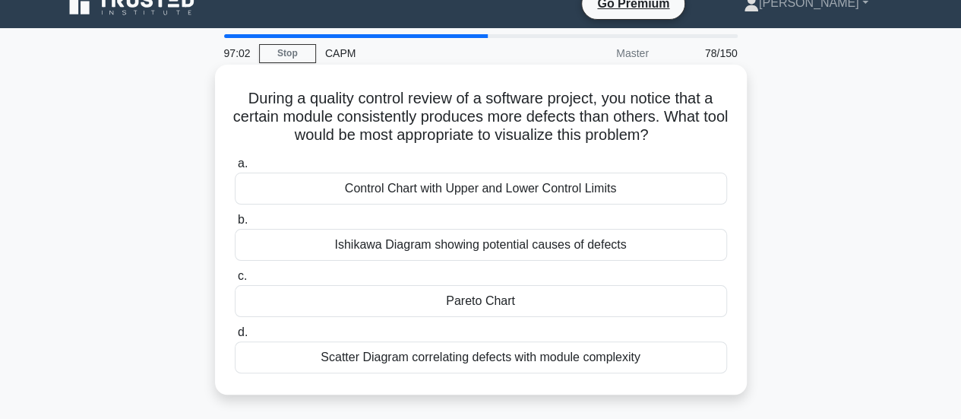
click at [539, 305] on div "Pareto Chart" at bounding box center [481, 301] width 492 height 32
click at [235, 281] on input "c. Pareto Chart" at bounding box center [235, 276] width 0 height 10
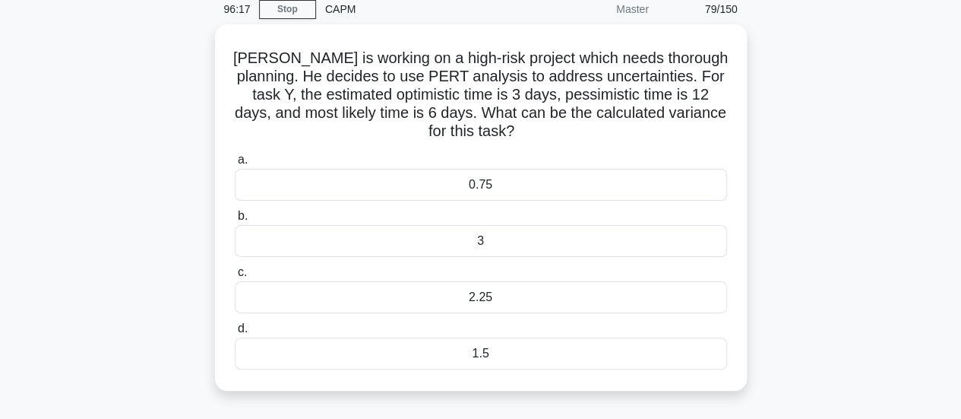
scroll to position [59, 0]
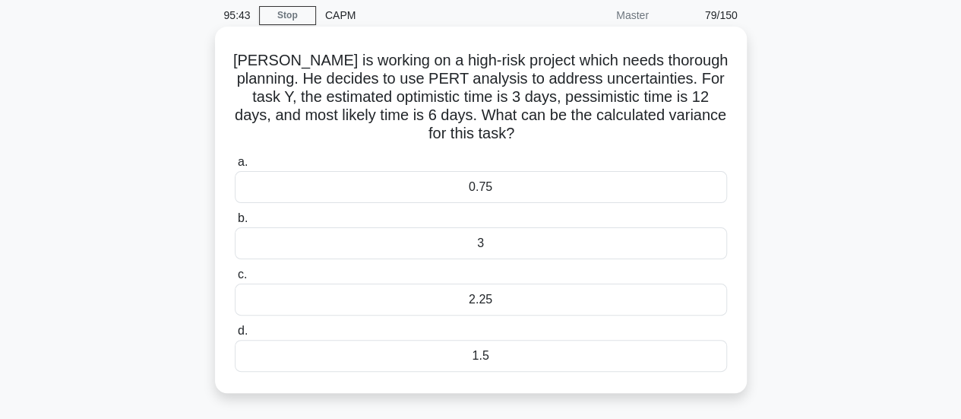
click at [491, 344] on div "1.5" at bounding box center [481, 356] width 492 height 32
click at [235, 336] on input "d. 1.5" at bounding box center [235, 331] width 0 height 10
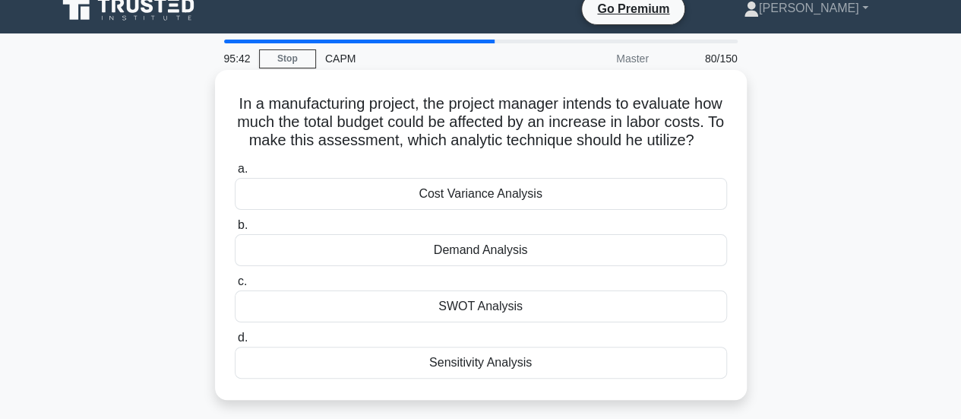
scroll to position [0, 0]
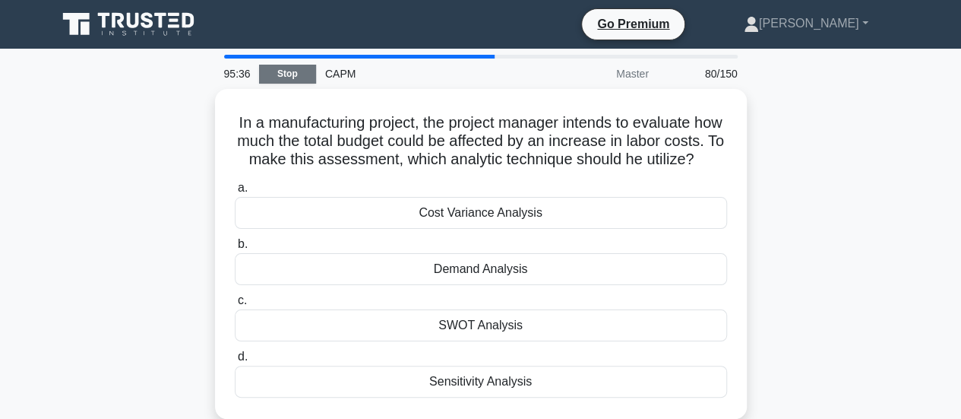
click at [283, 74] on link "Stop" at bounding box center [287, 74] width 57 height 19
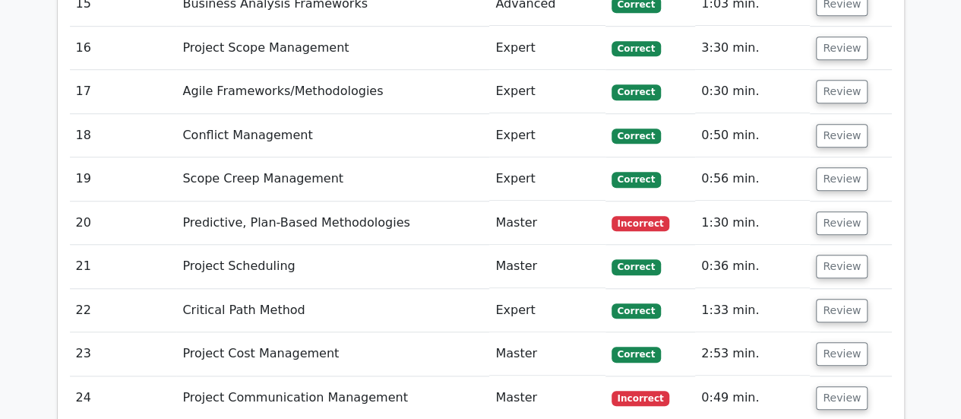
scroll to position [3428, 0]
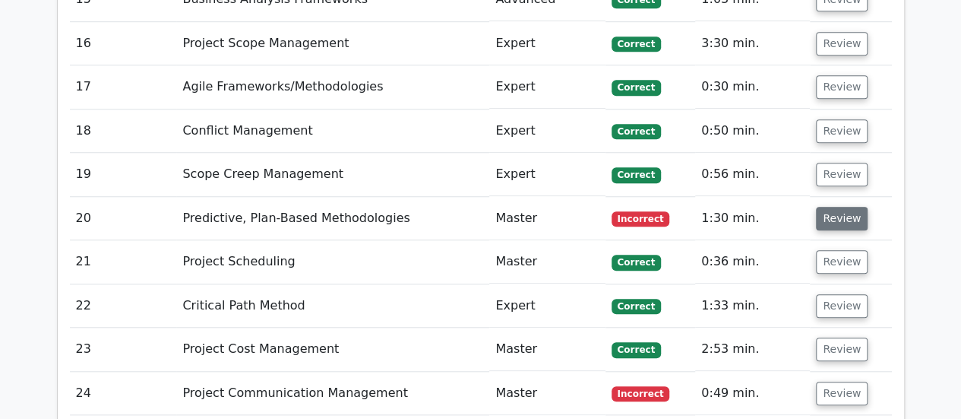
click at [842, 207] on button "Review" at bounding box center [842, 219] width 52 height 24
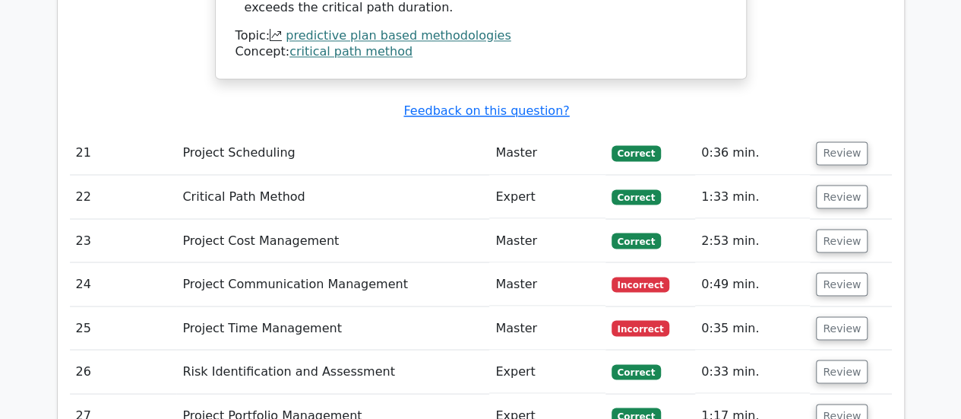
scroll to position [4131, 0]
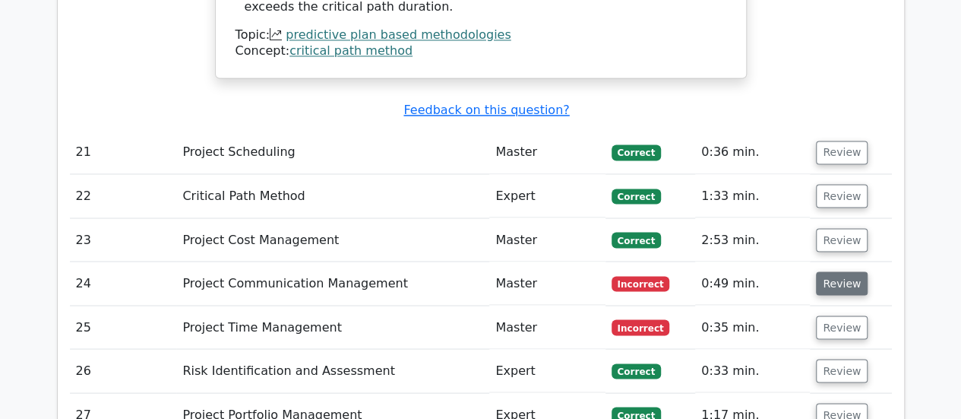
click at [826, 271] on button "Review" at bounding box center [842, 283] width 52 height 24
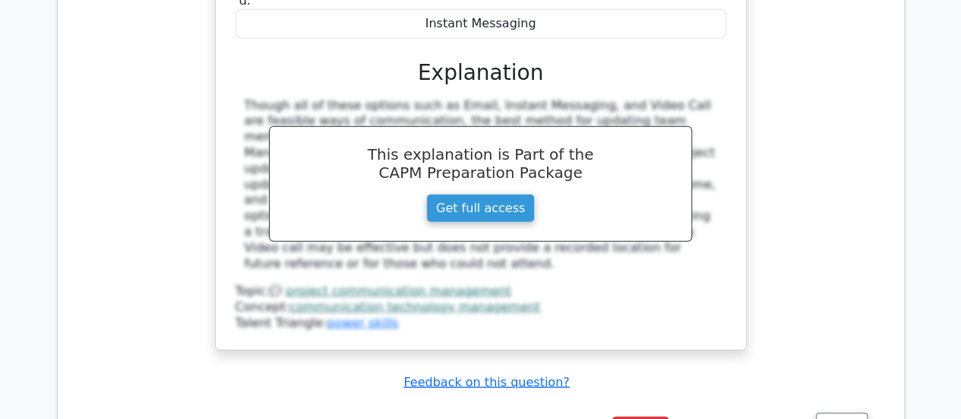
scroll to position [4712, 0]
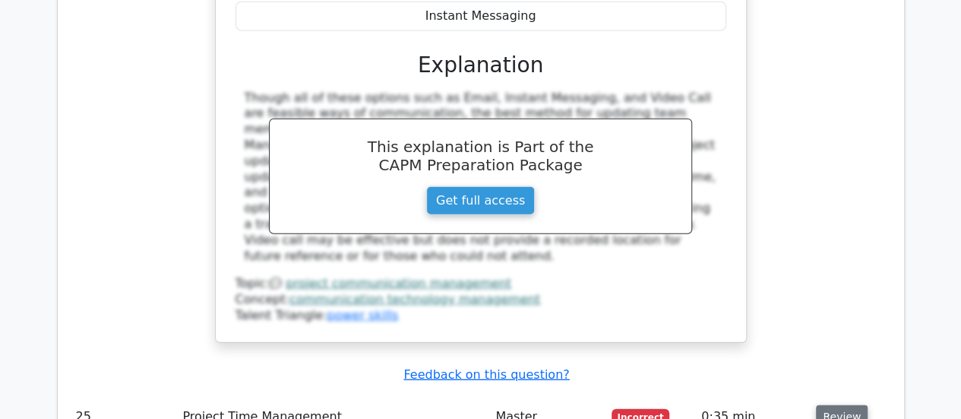
click at [827, 405] on button "Review" at bounding box center [842, 417] width 52 height 24
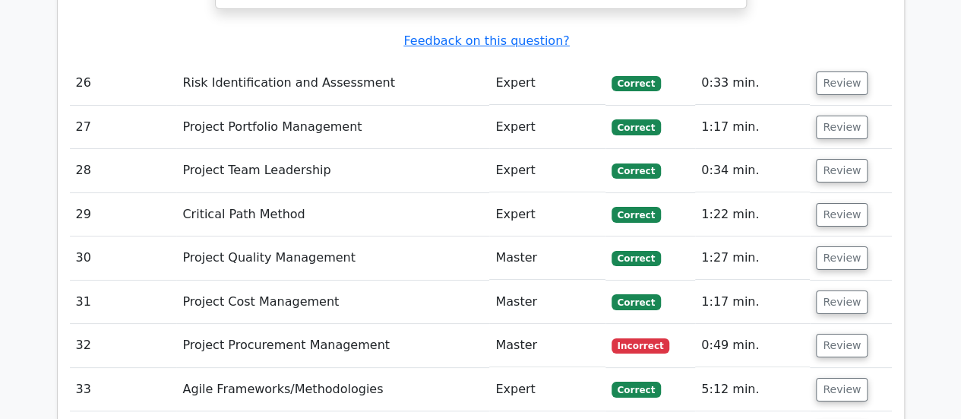
scroll to position [5731, 0]
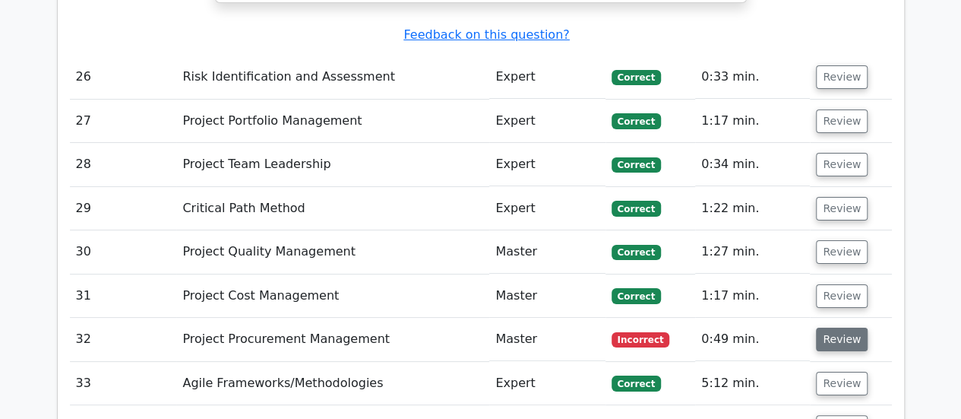
click at [848, 328] on button "Review" at bounding box center [842, 340] width 52 height 24
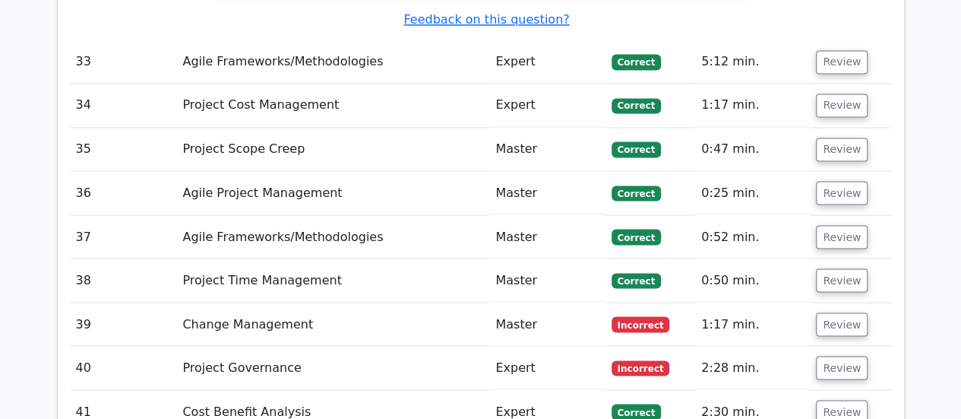
scroll to position [7022, 0]
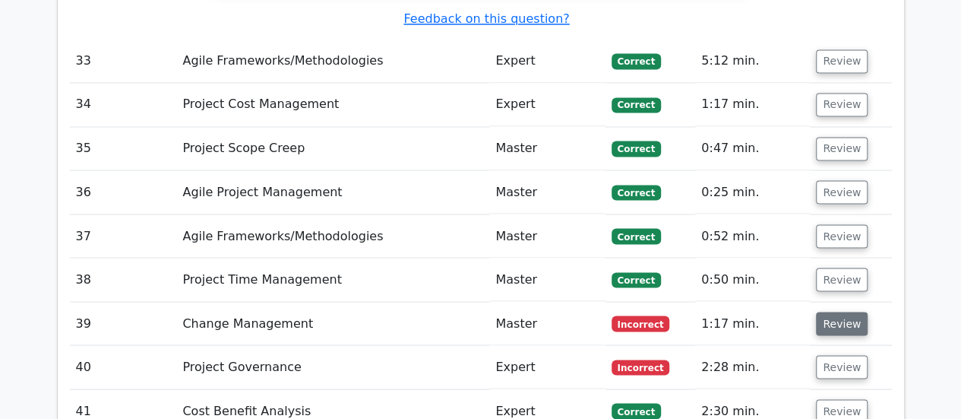
click at [835, 312] on button "Review" at bounding box center [842, 324] width 52 height 24
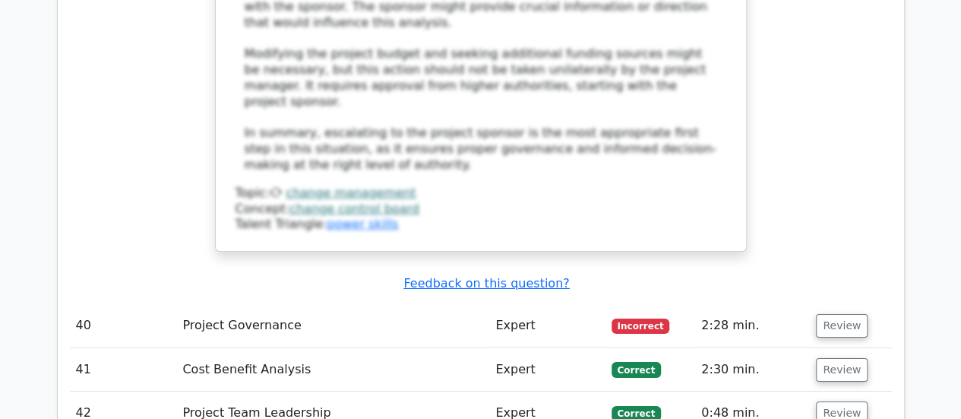
scroll to position [8193, 0]
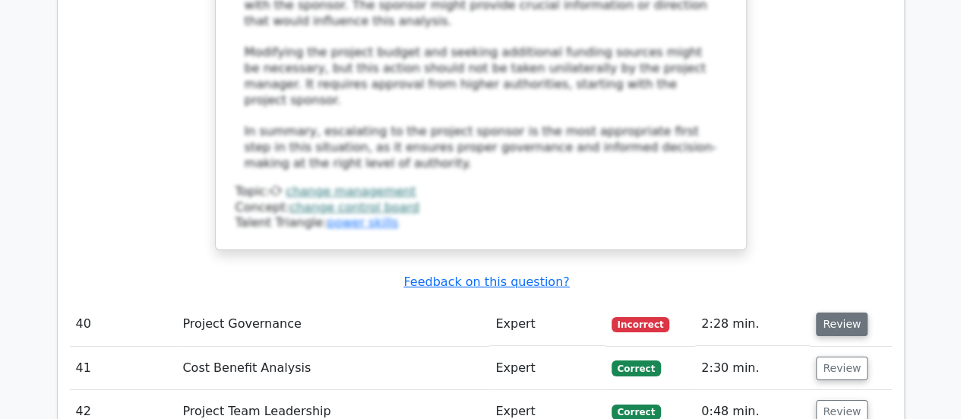
click at [848, 312] on button "Review" at bounding box center [842, 324] width 52 height 24
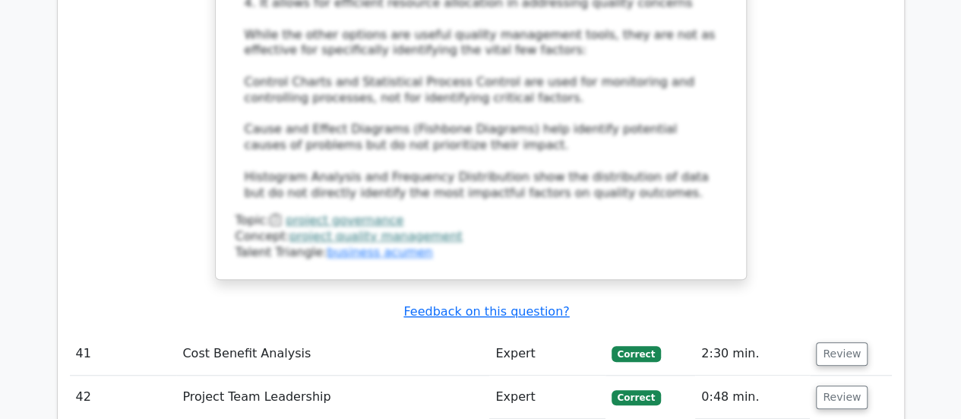
scroll to position [9101, 0]
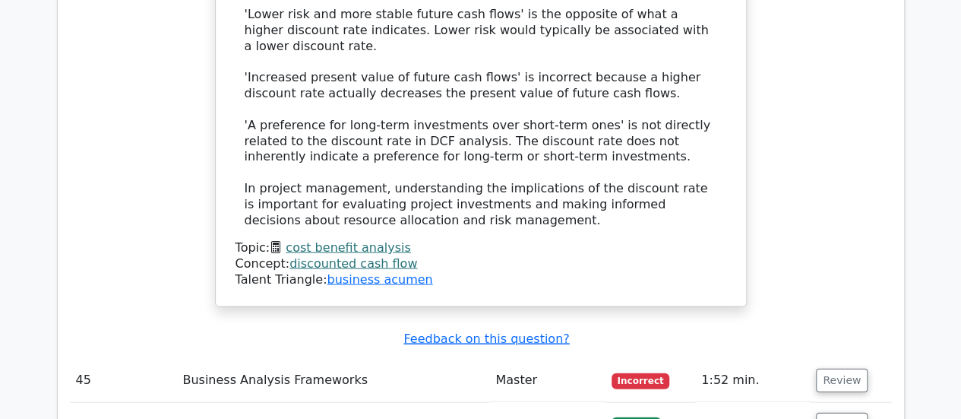
scroll to position [10101, 0]
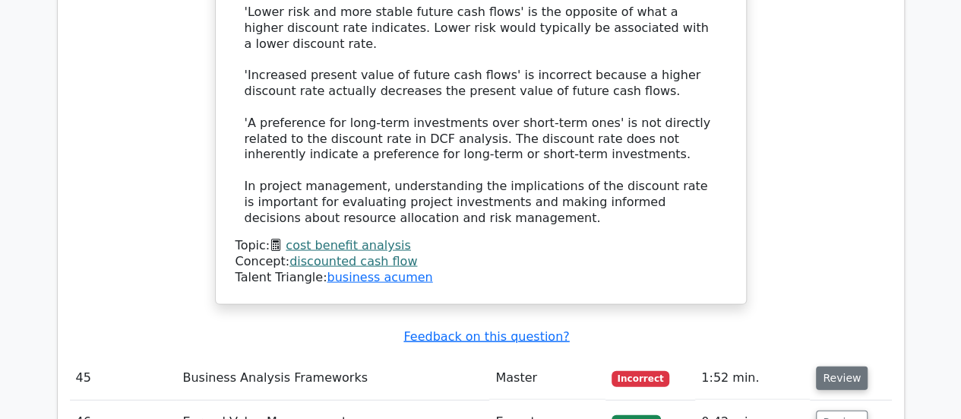
click at [850, 366] on button "Review" at bounding box center [842, 378] width 52 height 24
click at [835, 366] on button "Review" at bounding box center [842, 378] width 52 height 24
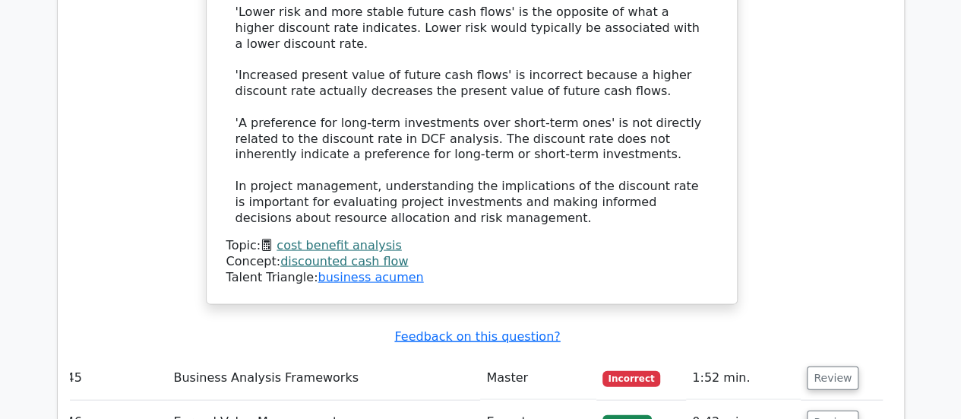
scroll to position [0, 9]
click at [839, 366] on button "Review" at bounding box center [833, 378] width 52 height 24
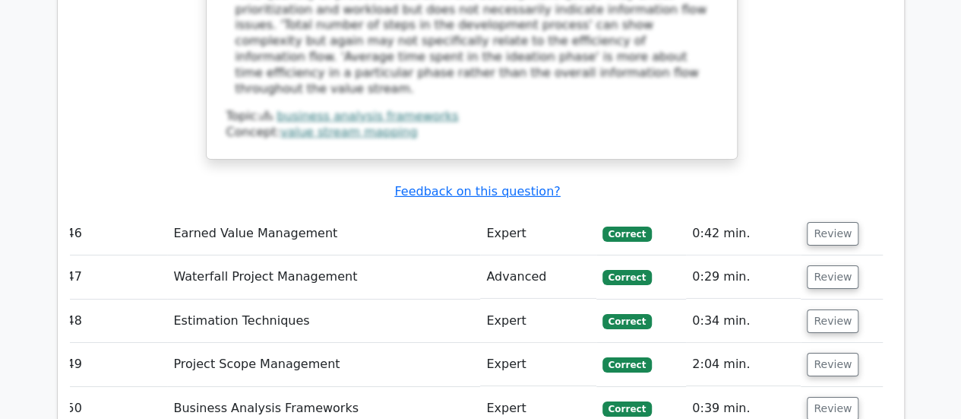
scroll to position [11040, 0]
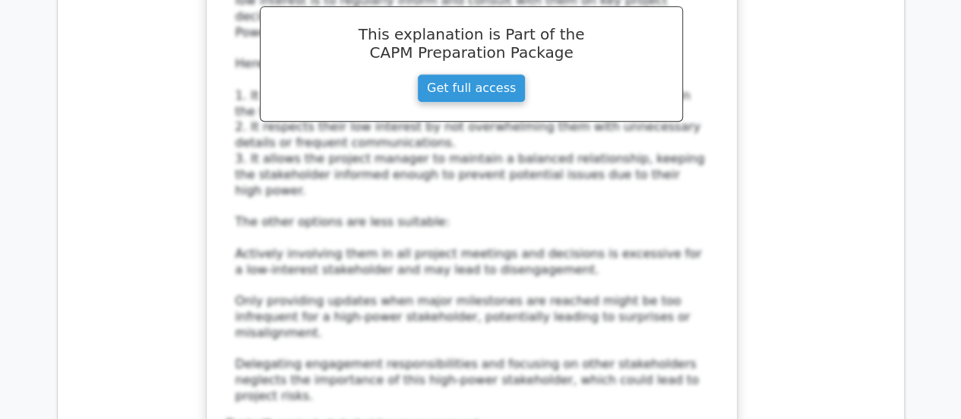
scroll to position [11932, 0]
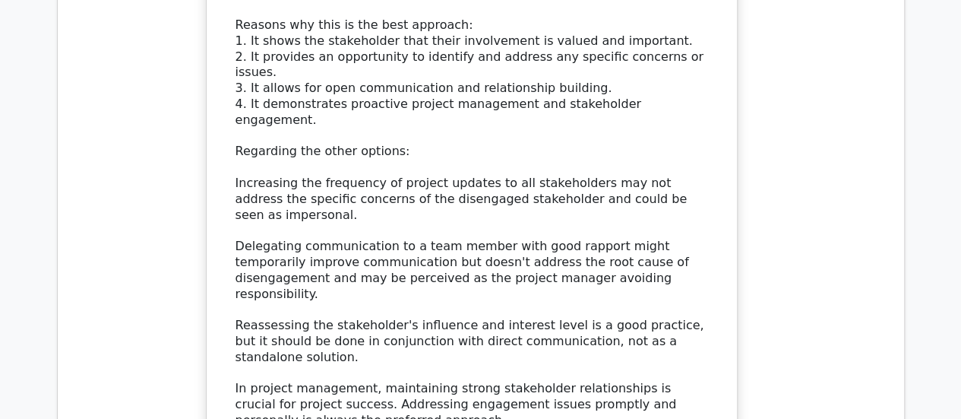
scroll to position [13026, 0]
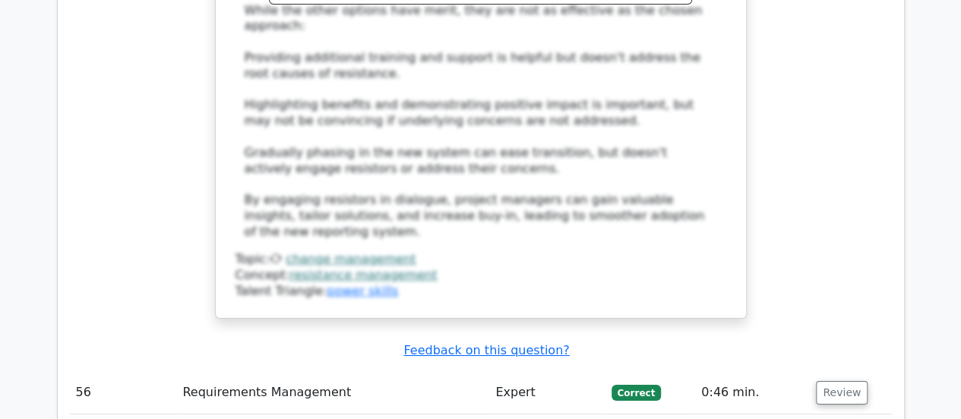
scroll to position [14208, 0]
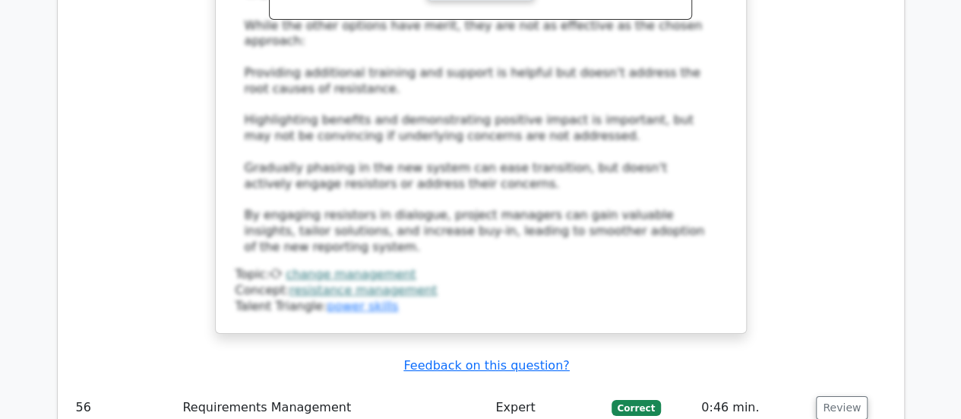
scroll to position [14189, 0]
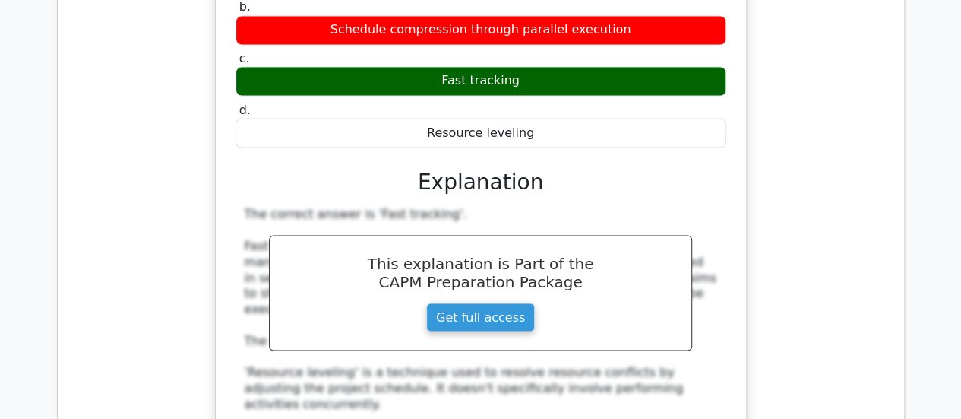
scroll to position [15771, 0]
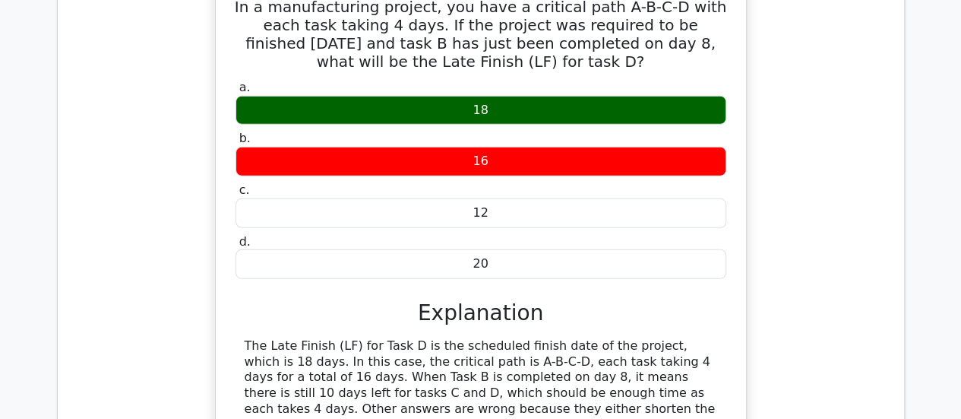
scroll to position [16593, 0]
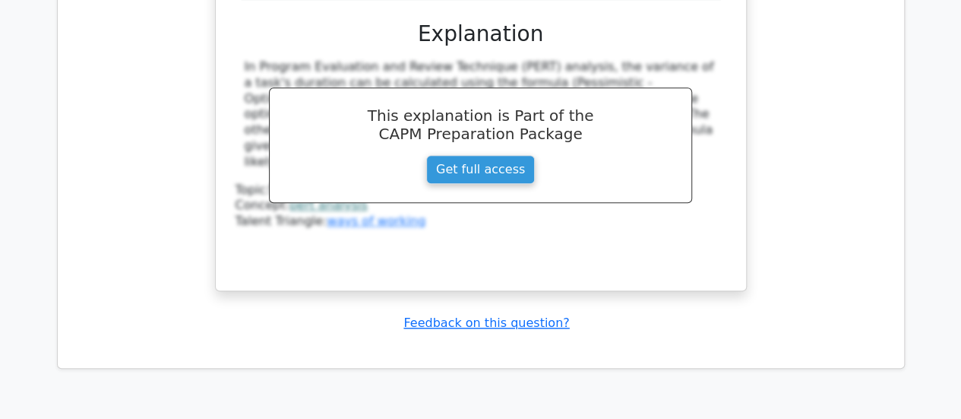
scroll to position [17791, 0]
